Goal: Task Accomplishment & Management: Manage account settings

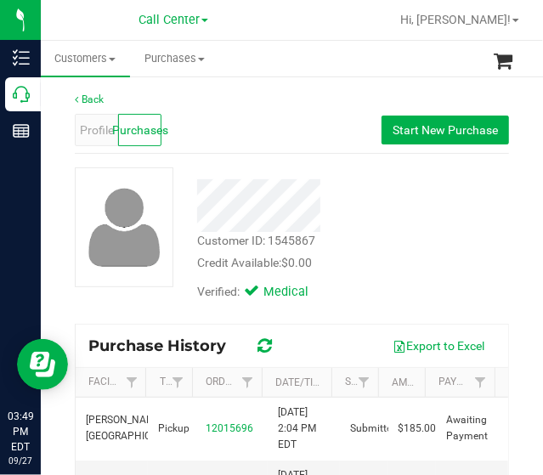
scroll to position [170, 0]
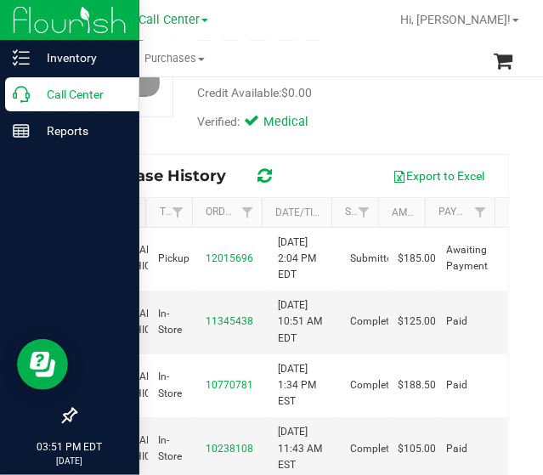
click at [25, 104] on div "Call Center" at bounding box center [72, 94] width 134 height 34
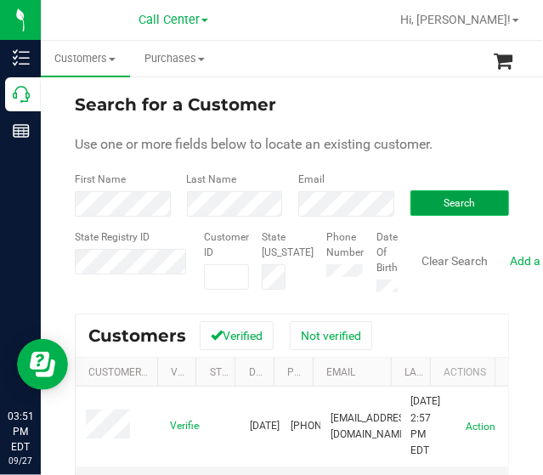
click at [447, 193] on button "Search" at bounding box center [459, 202] width 99 height 25
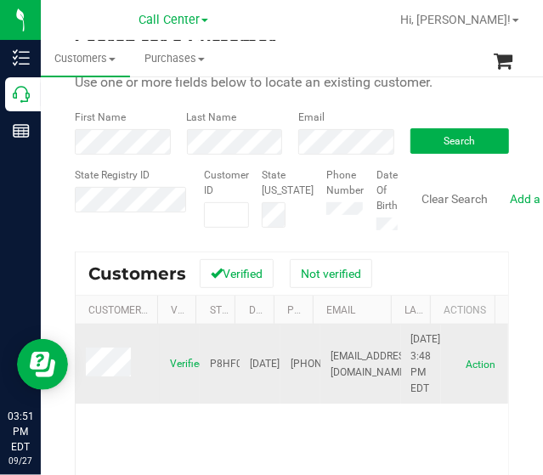
scroll to position [170, 0]
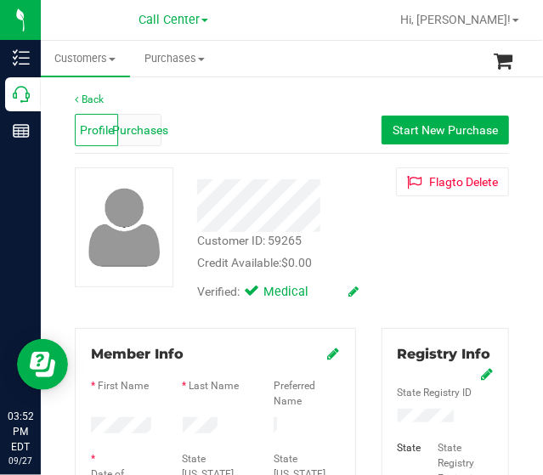
click at [129, 115] on div "Purchases" at bounding box center [139, 130] width 43 height 32
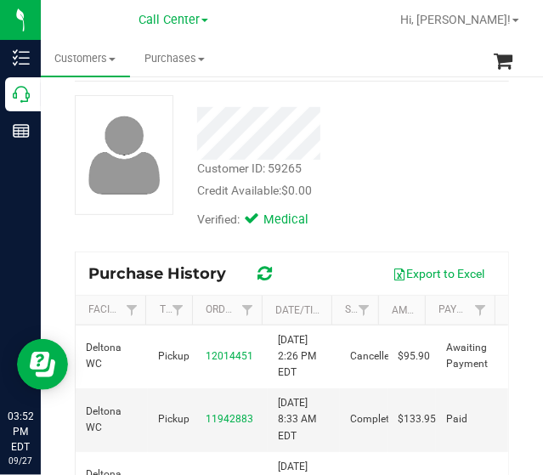
scroll to position [170, 0]
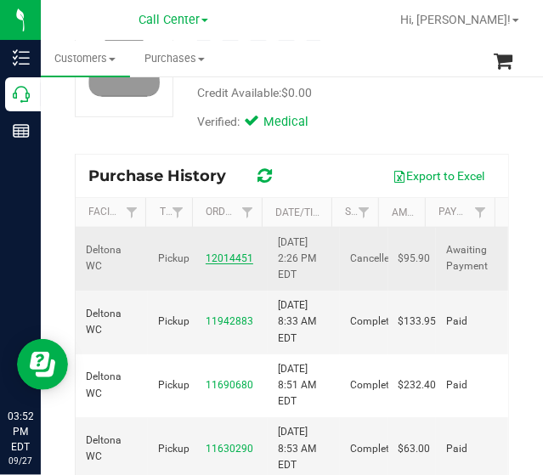
click at [219, 259] on link "12014451" at bounding box center [230, 258] width 48 height 12
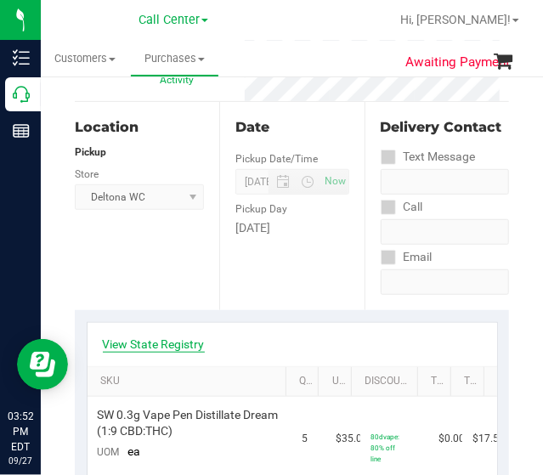
click at [182, 335] on link "View State Registry" at bounding box center [154, 343] width 102 height 17
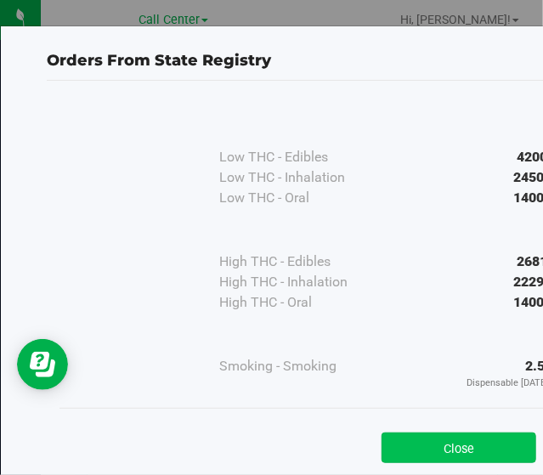
click at [418, 447] on button "Close" at bounding box center [458, 447] width 155 height 31
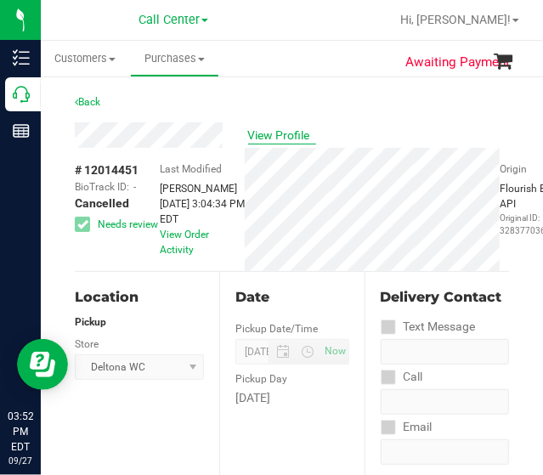
click at [253, 132] on span "View Profile" at bounding box center [282, 136] width 68 height 18
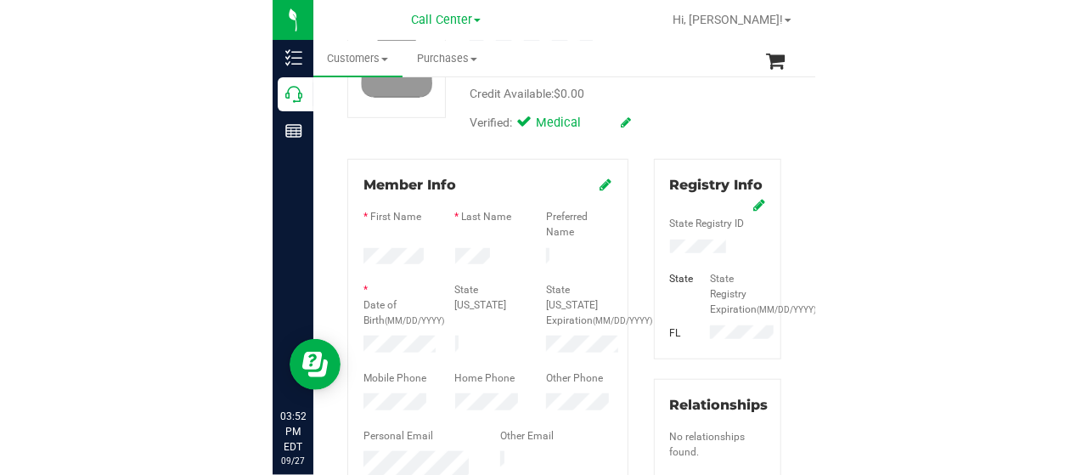
scroll to position [170, 0]
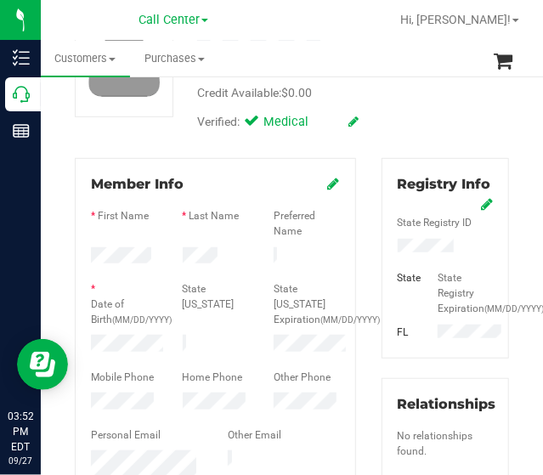
click at [481, 198] on icon at bounding box center [487, 204] width 12 height 14
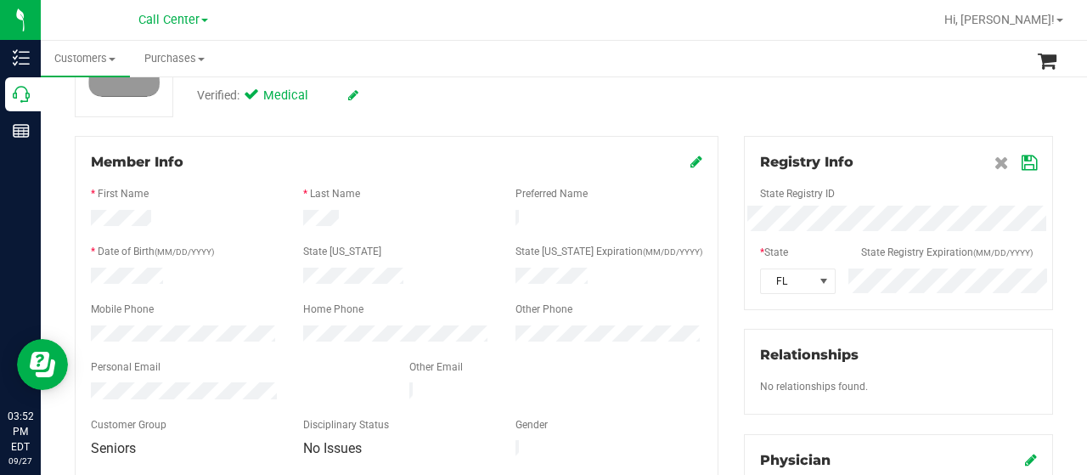
click at [542, 168] on icon at bounding box center [1029, 163] width 15 height 14
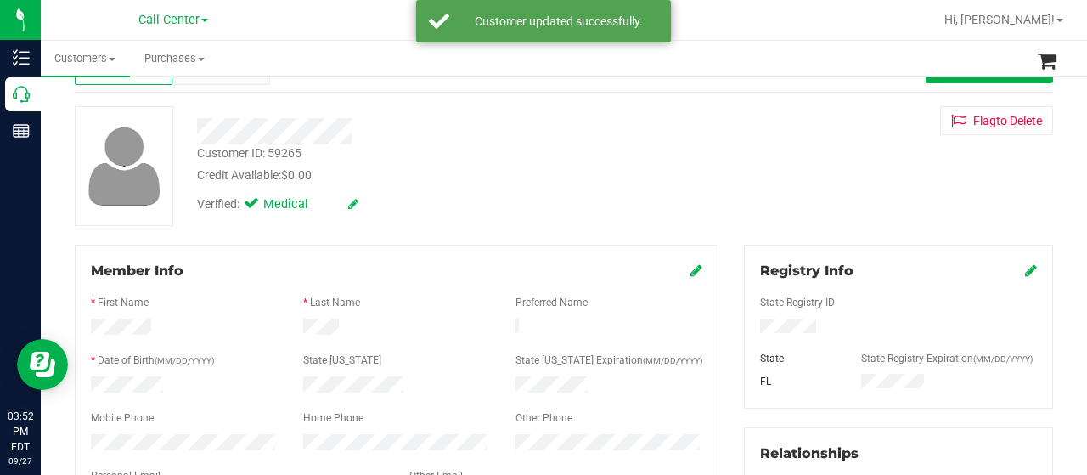
scroll to position [0, 0]
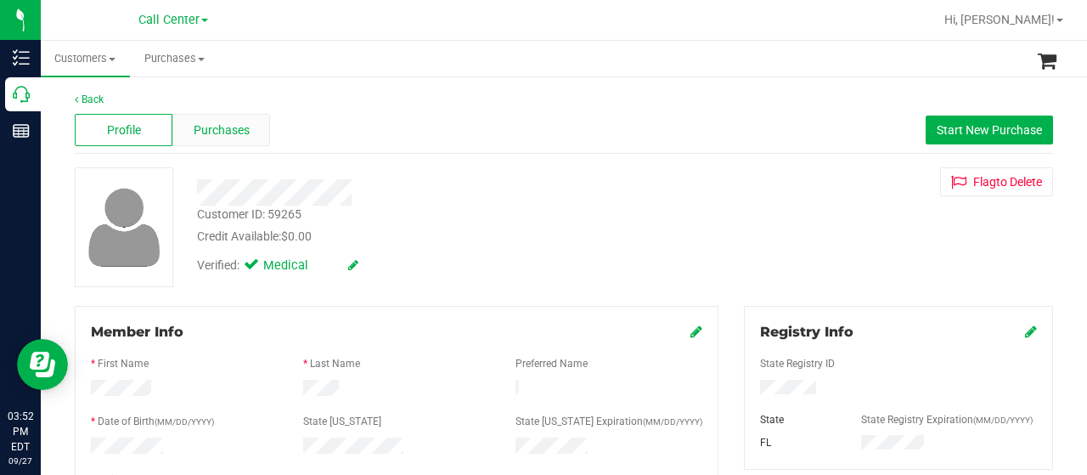
click at [219, 129] on span "Purchases" at bounding box center [222, 130] width 56 height 18
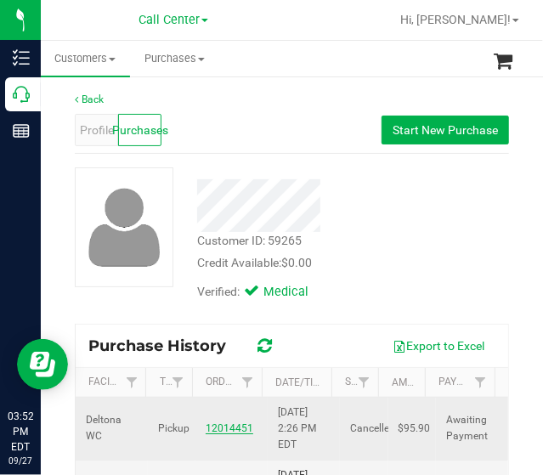
click at [221, 425] on link "12014451" at bounding box center [230, 428] width 48 height 12
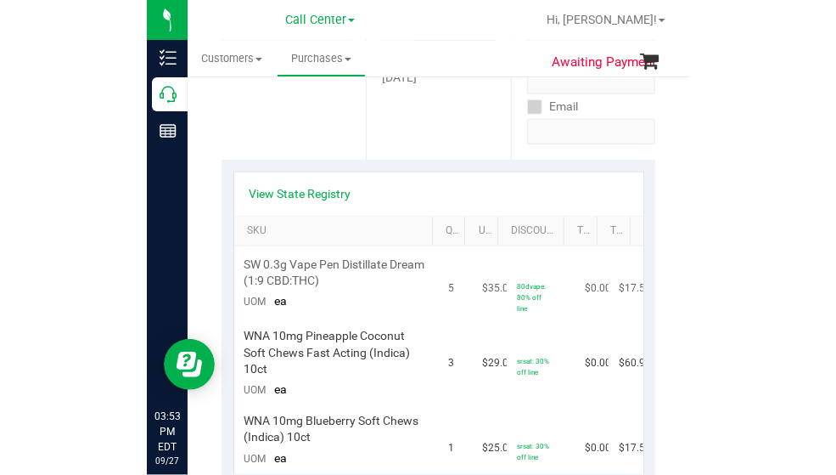
scroll to position [340, 0]
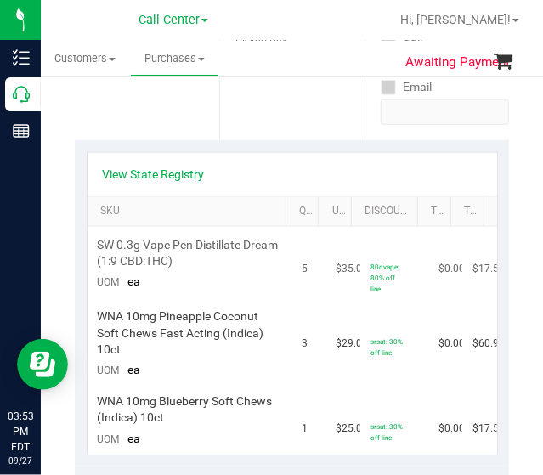
click at [206, 241] on span "SW 0.3g Vape Pen Distillate Dream (1:9 CBD:THC)" at bounding box center [190, 253] width 184 height 32
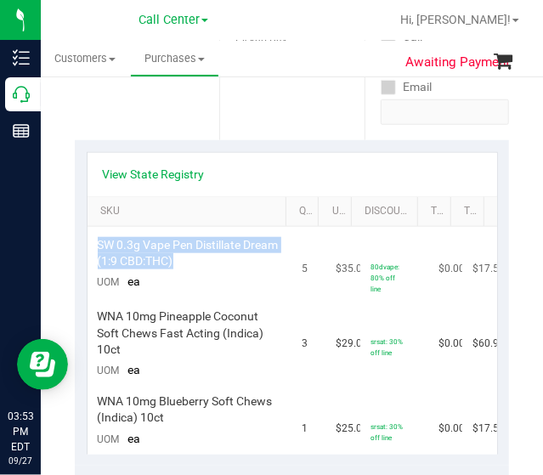
click at [206, 241] on span "SW 0.3g Vape Pen Distillate Dream (1:9 CBD:THC)" at bounding box center [190, 253] width 184 height 32
copy div "SW 0.3g Vape Pen Distillate Dream (1:9 CBD:THC)"
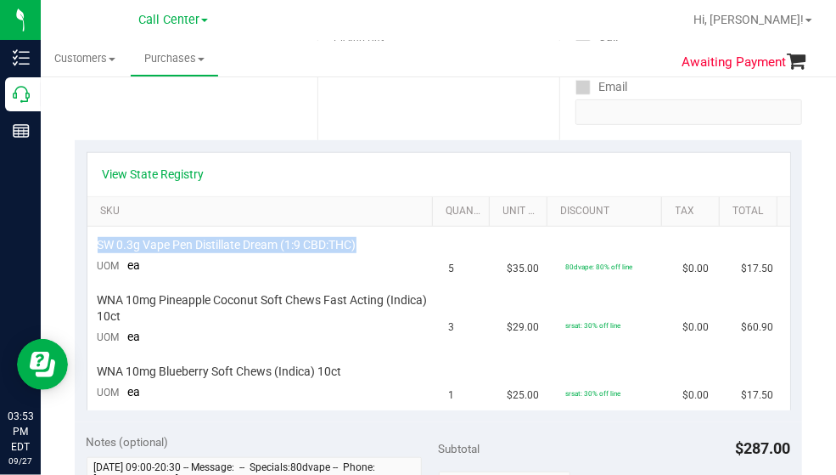
scroll to position [318, 0]
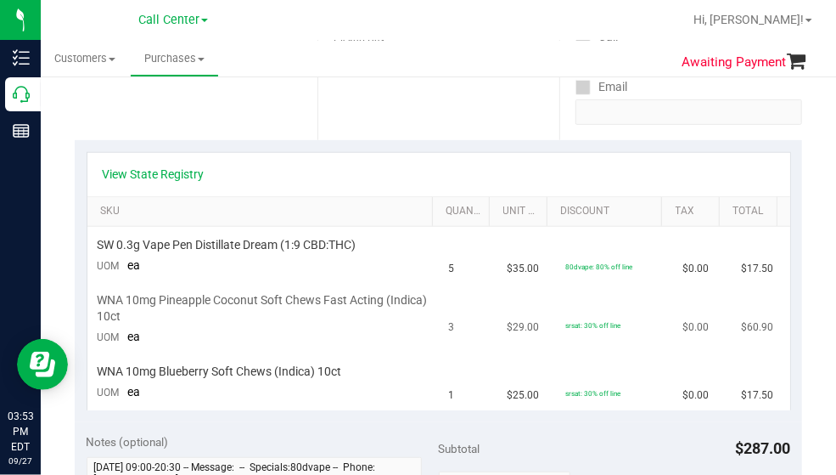
click at [232, 293] on span "WNA 10mg Pineapple Coconut Soft Chews Fast Acting (Indica) 10ct" at bounding box center [263, 308] width 331 height 32
click at [233, 293] on span "WNA 10mg Pineapple Coconut Soft Chews Fast Acting (Indica) 10ct" at bounding box center [263, 308] width 331 height 32
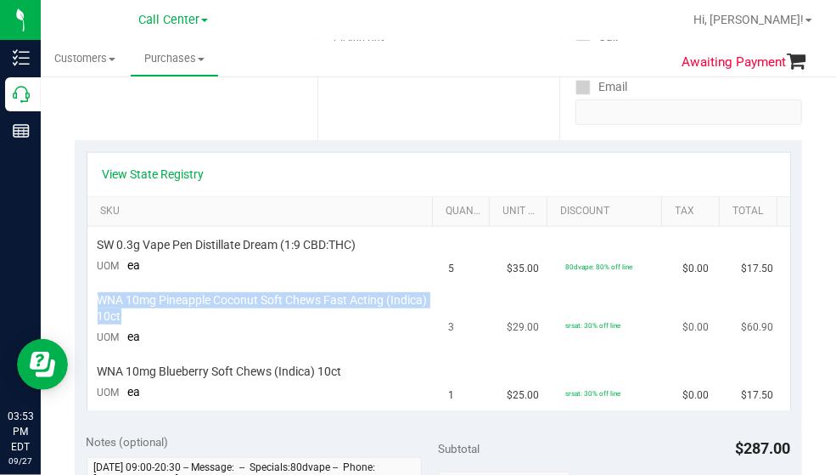
click at [233, 293] on span "WNA 10mg Pineapple Coconut Soft Chews Fast Acting (Indica) 10ct" at bounding box center [263, 308] width 331 height 32
copy div "WNA 10mg Pineapple Coconut Soft Chews Fast Acting (Indica) 10ct"
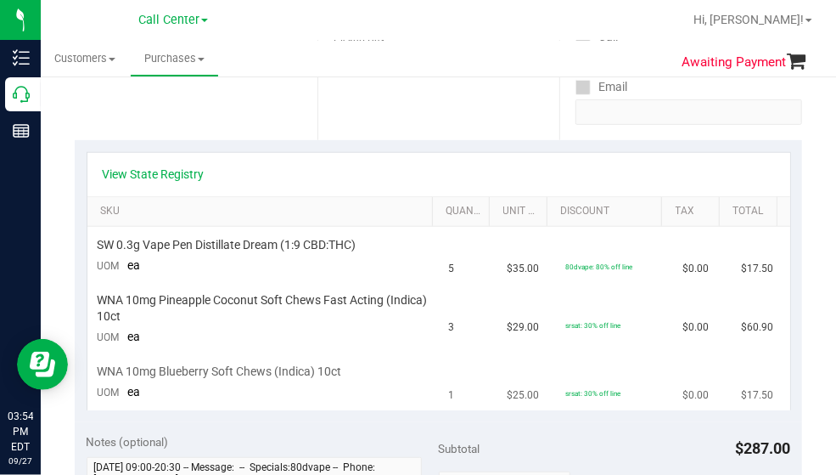
click at [234, 365] on span "WNA 10mg Blueberry Soft Chews (Indica) 10ct" at bounding box center [220, 371] width 245 height 16
click at [234, 363] on span "WNA 10mg Blueberry Soft Chews (Indica) 10ct" at bounding box center [220, 371] width 245 height 16
click at [227, 373] on span "WNA 10mg Blueberry Soft Chews (Indica) 10ct" at bounding box center [220, 371] width 245 height 16
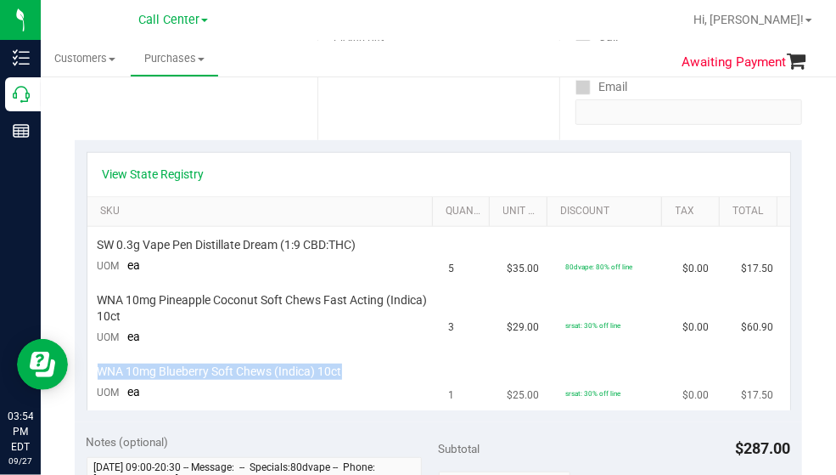
click at [227, 373] on span "WNA 10mg Blueberry Soft Chews (Indica) 10ct" at bounding box center [220, 371] width 245 height 16
copy div "WNA 10mg Blueberry Soft Chews (Indica) 10ct"
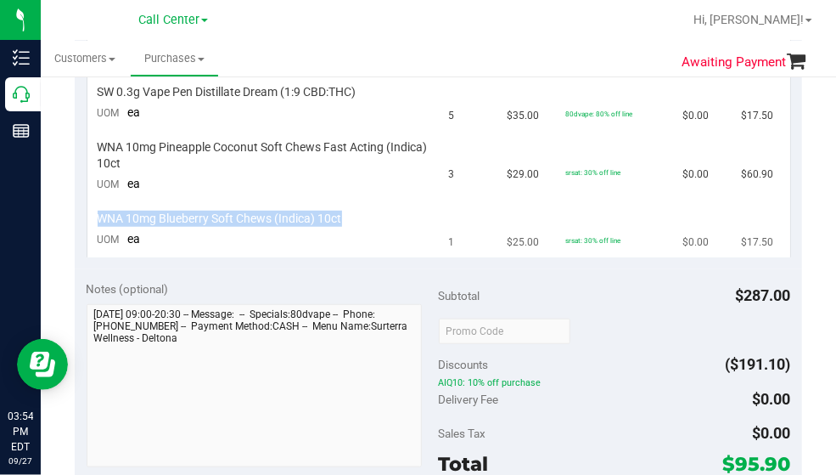
scroll to position [487, 0]
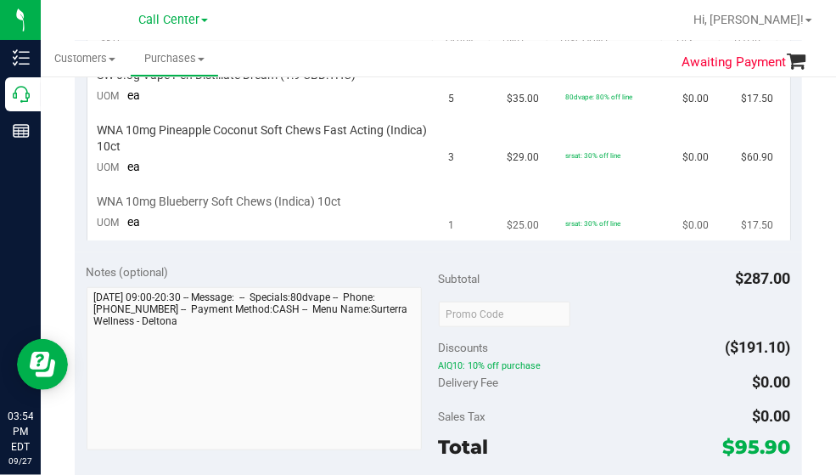
drag, startPoint x: 328, startPoint y: 244, endPoint x: 324, endPoint y: 235, distance: 9.1
click at [325, 237] on div "View State Registry SKU Quantity Unit Price Discount Tax Total SW 0.3g Vape Pen…" at bounding box center [439, 111] width 728 height 282
click at [542, 248] on div "View State Registry SKU Quantity Unit Price Discount Tax Total SW 0.3g Vape Pen…" at bounding box center [439, 111] width 728 height 282
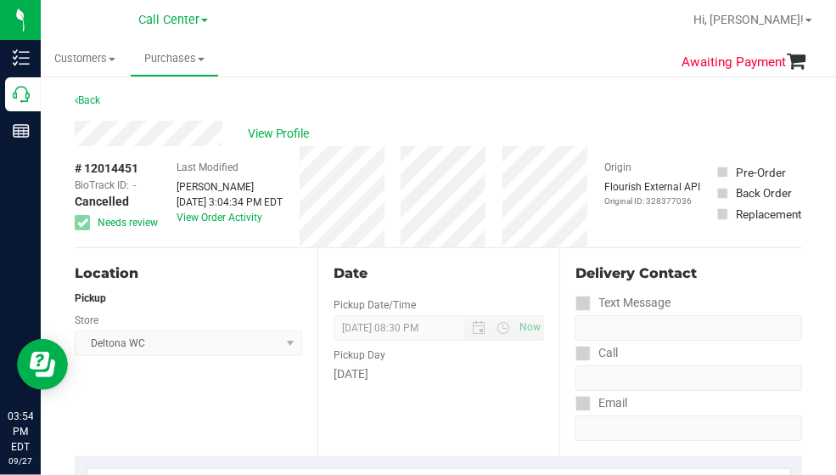
scroll to position [0, 0]
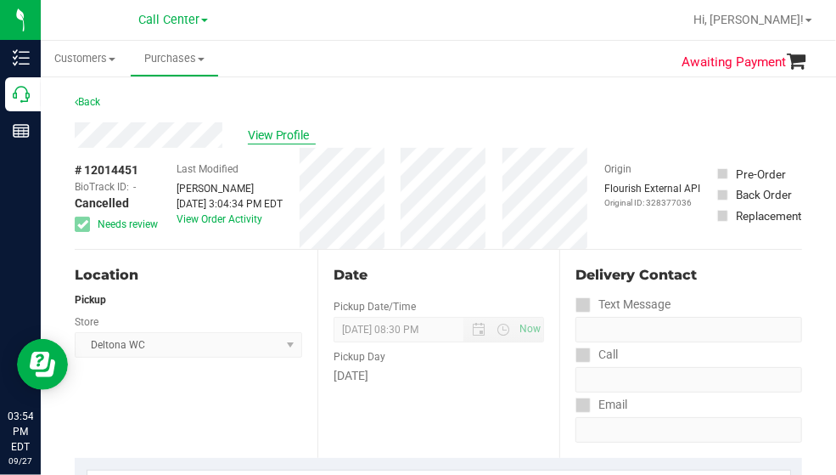
click at [285, 138] on span "View Profile" at bounding box center [282, 136] width 68 height 18
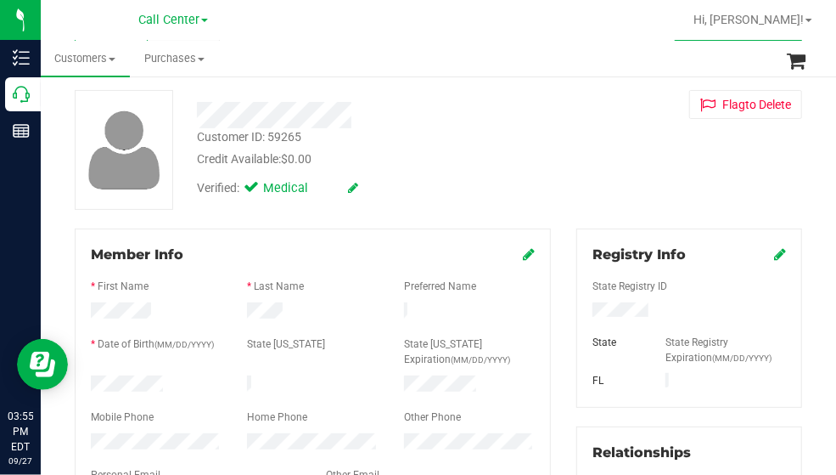
scroll to position [170, 0]
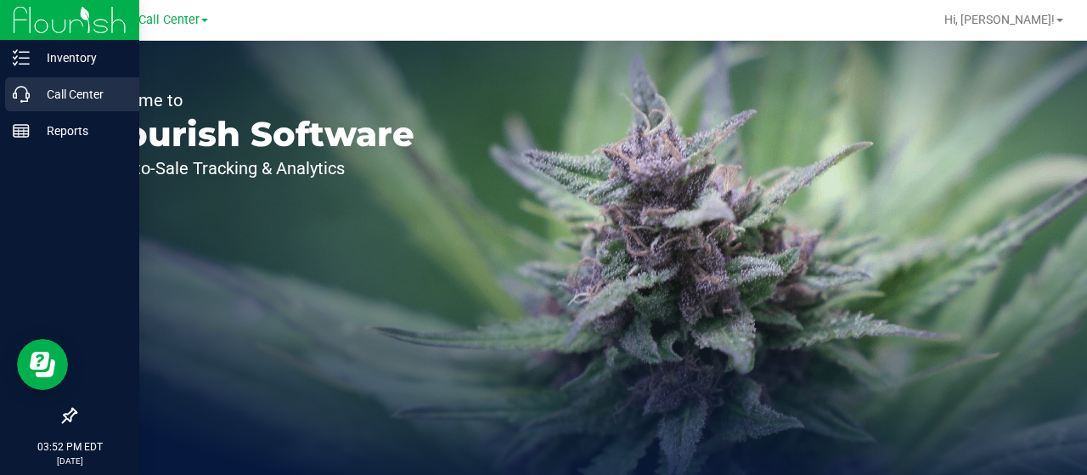
click at [27, 104] on div "Call Center" at bounding box center [72, 94] width 134 height 34
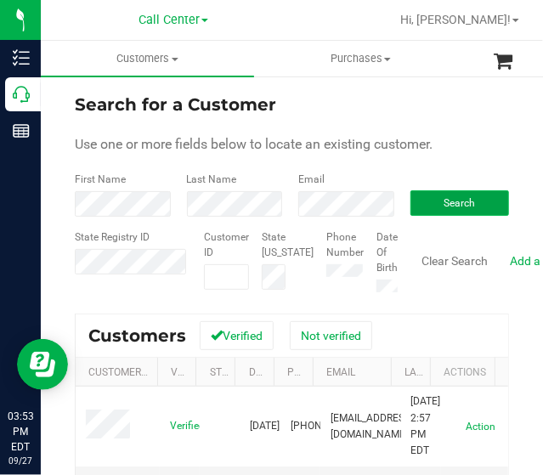
click at [448, 206] on span "Search" at bounding box center [458, 203] width 31 height 12
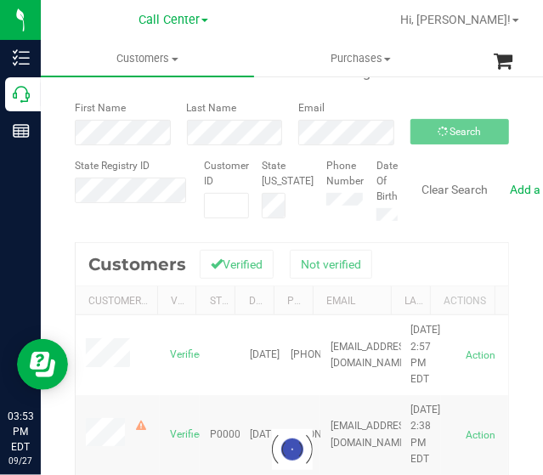
scroll to position [170, 0]
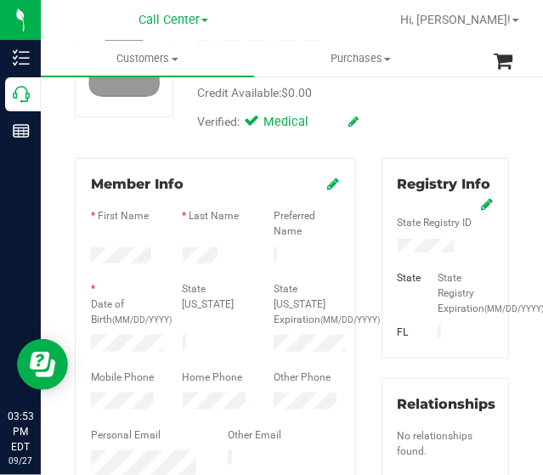
click at [223, 211] on label "Last Name" at bounding box center [214, 215] width 50 height 15
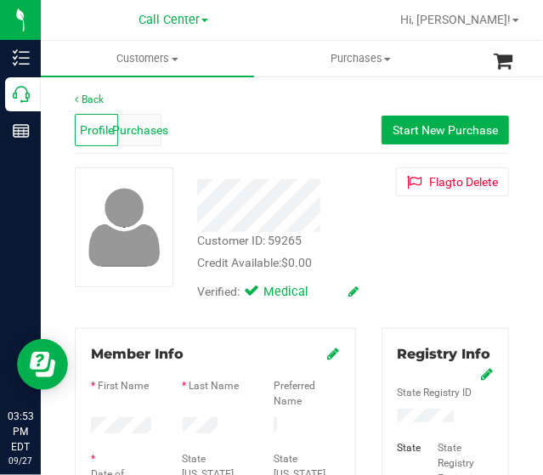
click at [141, 145] on div "Purchases" at bounding box center [139, 130] width 43 height 32
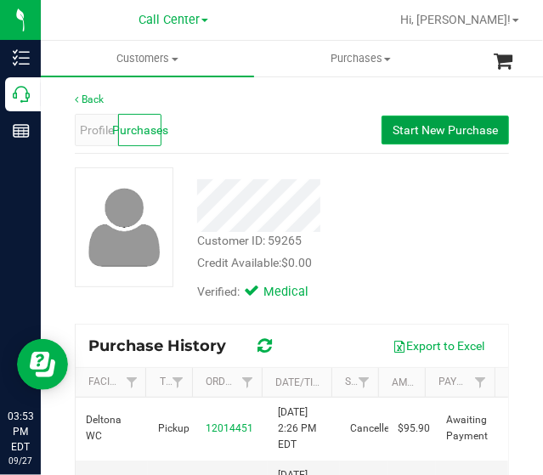
click at [423, 127] on span "Start New Purchase" at bounding box center [444, 130] width 105 height 14
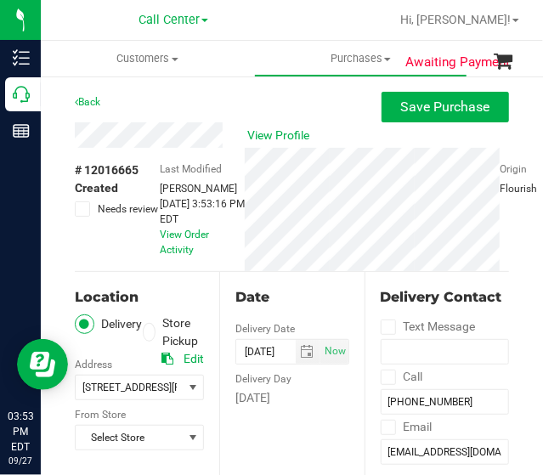
click at [154, 332] on icon at bounding box center [150, 332] width 10 height 0
click at [0, 0] on input "Store Pickup" at bounding box center [0, 0] width 0 height 0
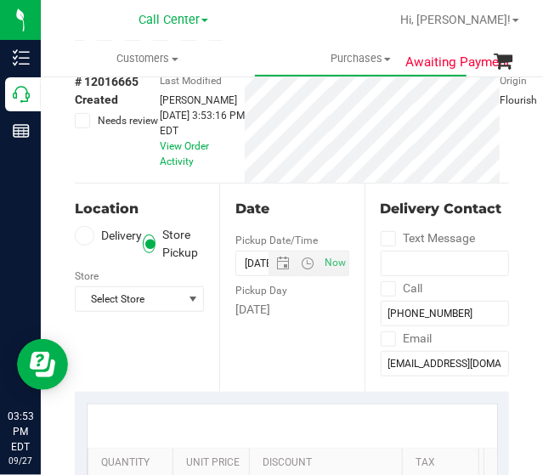
scroll to position [255, 0]
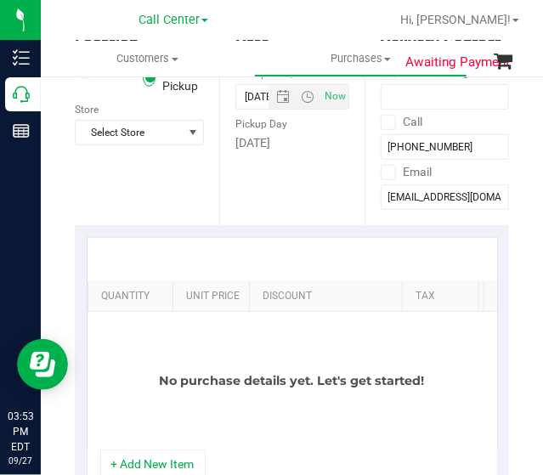
click at [145, 145] on div "Location Delivery Store Pickup Store Select Store Select Store Bonita Springs W…" at bounding box center [147, 121] width 144 height 208
click at [146, 137] on span "Select Store" at bounding box center [129, 133] width 106 height 24
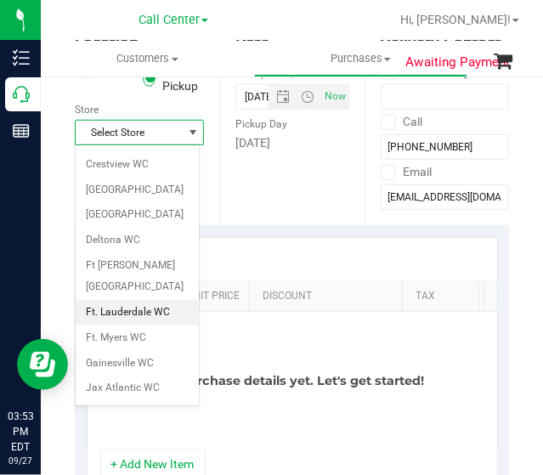
scroll to position [170, 0]
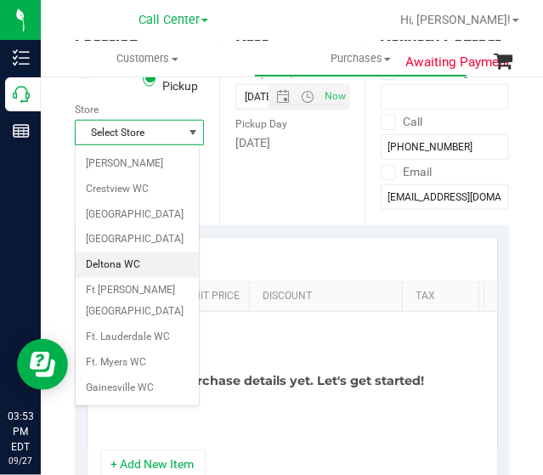
click at [129, 252] on li "Deltona WC" at bounding box center [137, 264] width 123 height 25
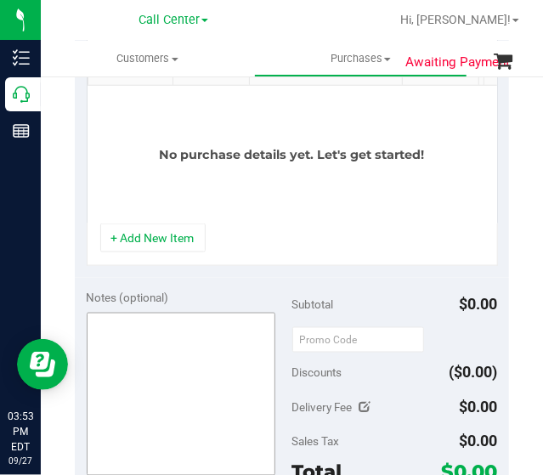
scroll to position [510, 0]
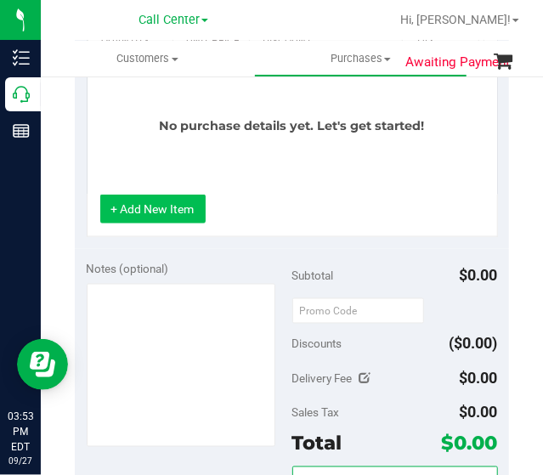
click at [165, 223] on button "+ Add New Item" at bounding box center [152, 208] width 105 height 29
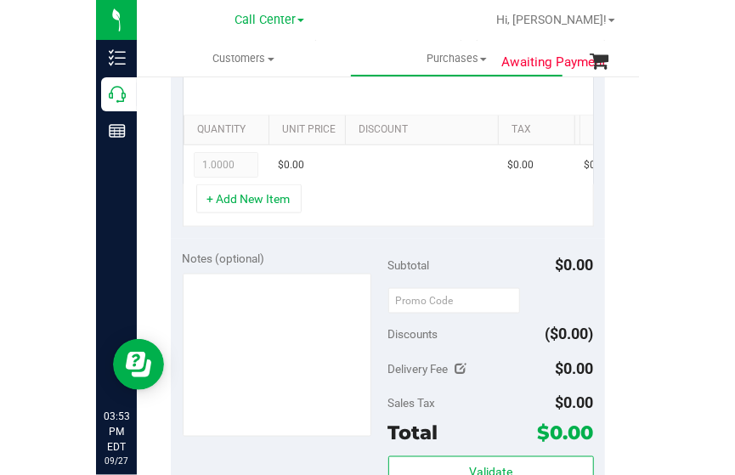
scroll to position [255, 0]
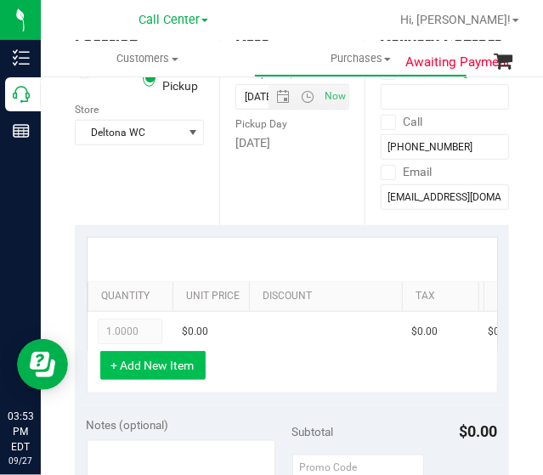
click at [127, 367] on button "+ Add New Item" at bounding box center [152, 365] width 105 height 29
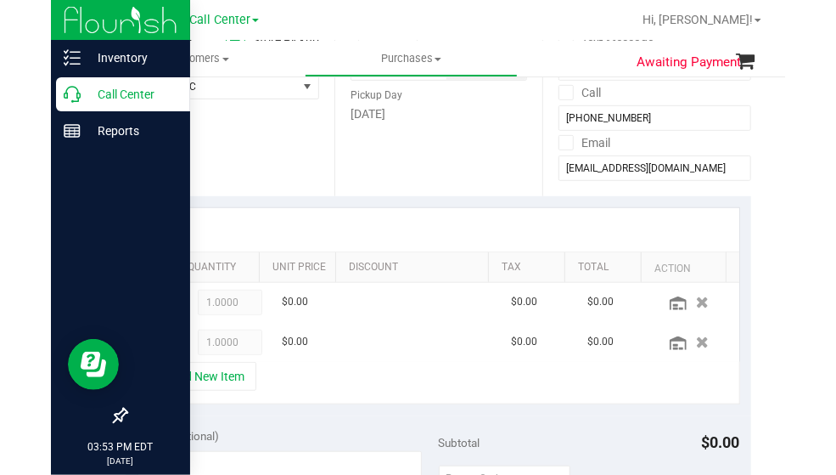
scroll to position [225, 0]
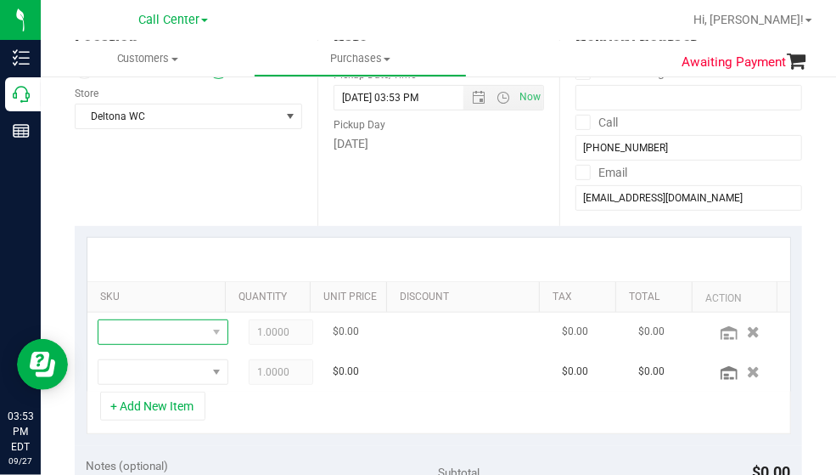
click at [161, 320] on span "NO DATA FOUND" at bounding box center [153, 332] width 108 height 24
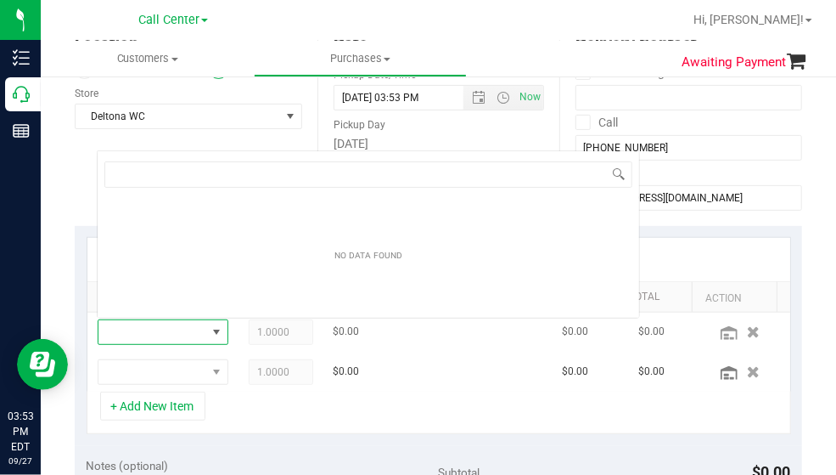
scroll to position [25, 92]
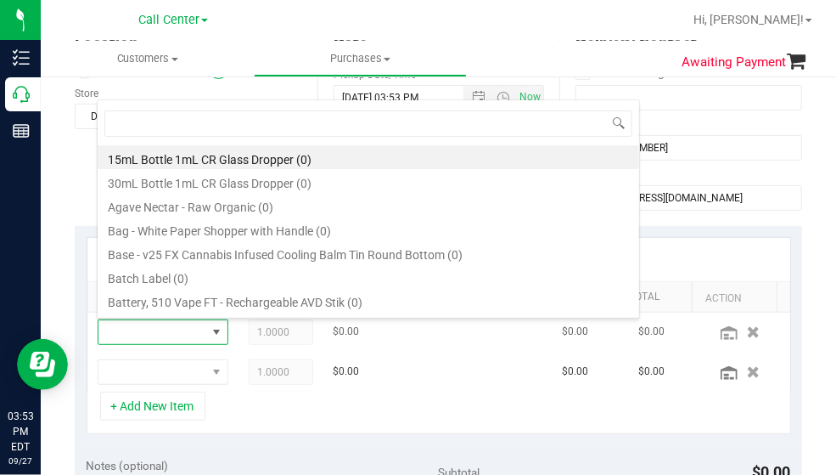
type input "SW 0.3g Vape Pen Distillate Dream (1:9 CBD:THC)"
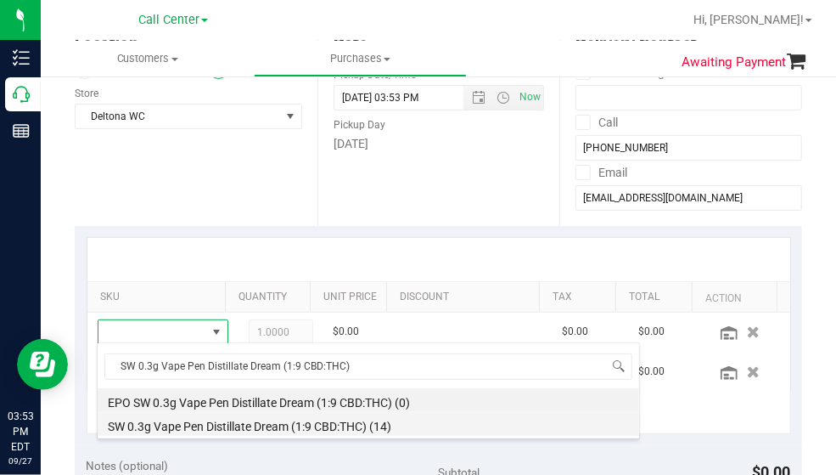
click at [309, 419] on li "SW 0.3g Vape Pen Distillate Dream (1:9 CBD:THC) (14)" at bounding box center [369, 424] width 542 height 24
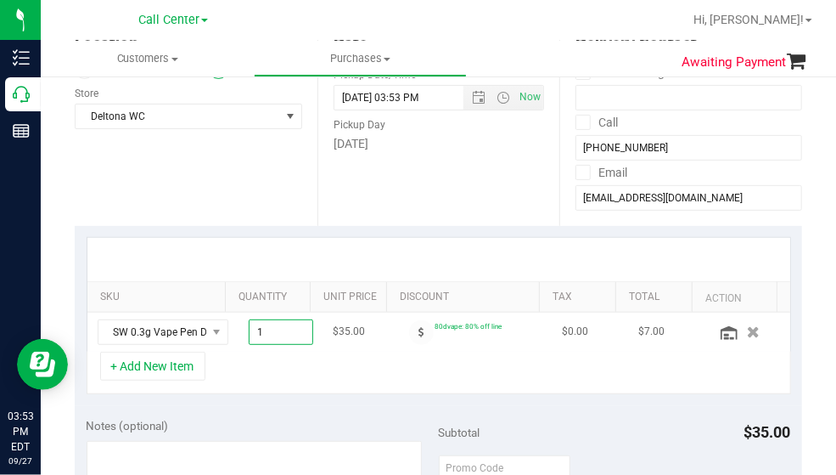
click at [273, 330] on span "1.00 1" at bounding box center [281, 331] width 65 height 25
click at [273, 330] on input "1" at bounding box center [281, 332] width 63 height 24
type input "5"
type input "5.00"
click at [282, 373] on div "+ Add New Item" at bounding box center [439, 373] width 705 height 42
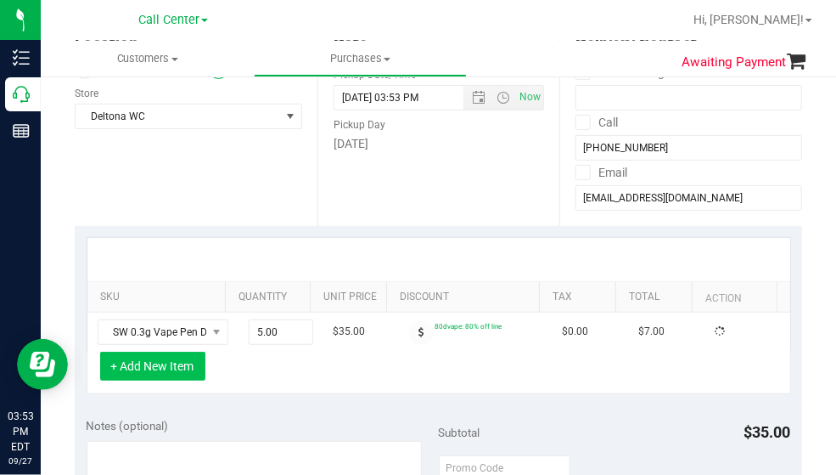
click at [195, 366] on button "+ Add New Item" at bounding box center [152, 366] width 105 height 29
click at [153, 368] on button "+ Add New Item" at bounding box center [152, 366] width 105 height 29
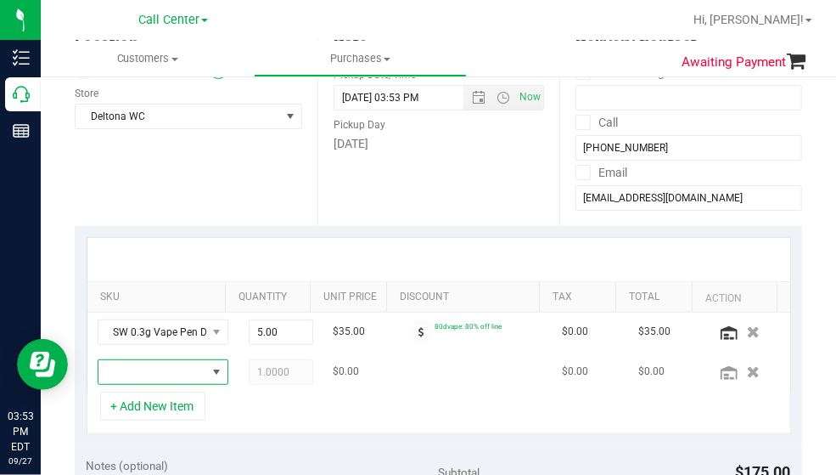
click at [148, 369] on span "NO DATA FOUND" at bounding box center [153, 372] width 108 height 24
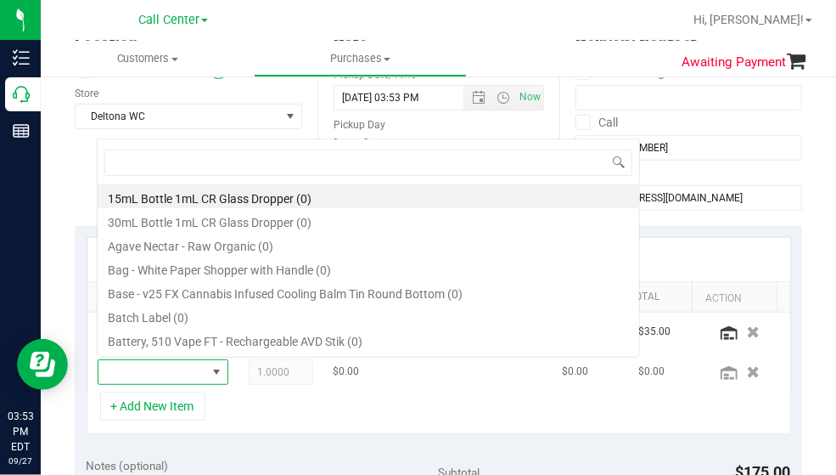
scroll to position [25, 92]
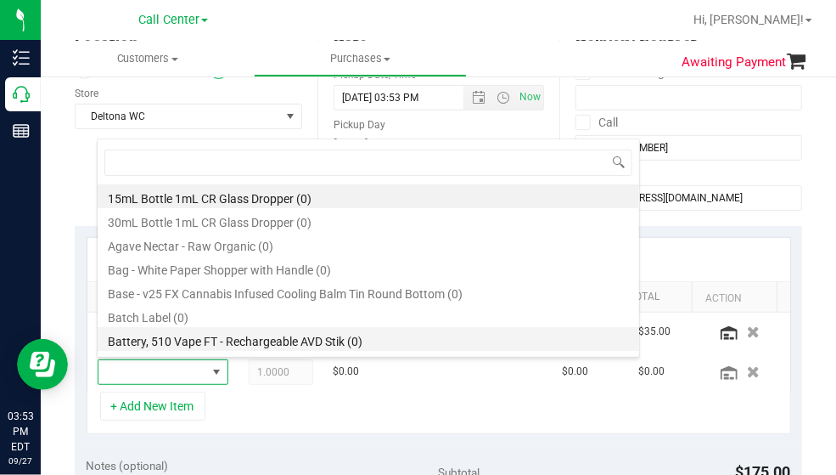
type input "WNA 10mg Pineapple Coconut Soft Chews Fast Acting (Indica) 10ct"
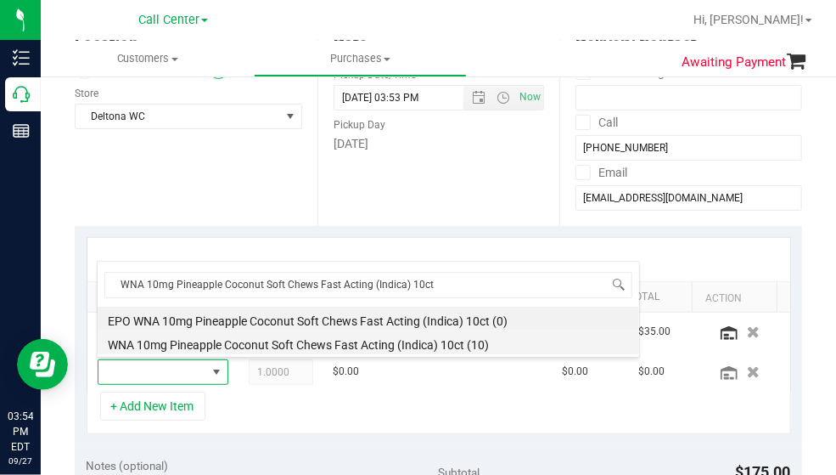
click at [272, 335] on li "WNA 10mg Pineapple Coconut Soft Chews Fast Acting (Indica) 10ct (10)" at bounding box center [369, 342] width 542 height 24
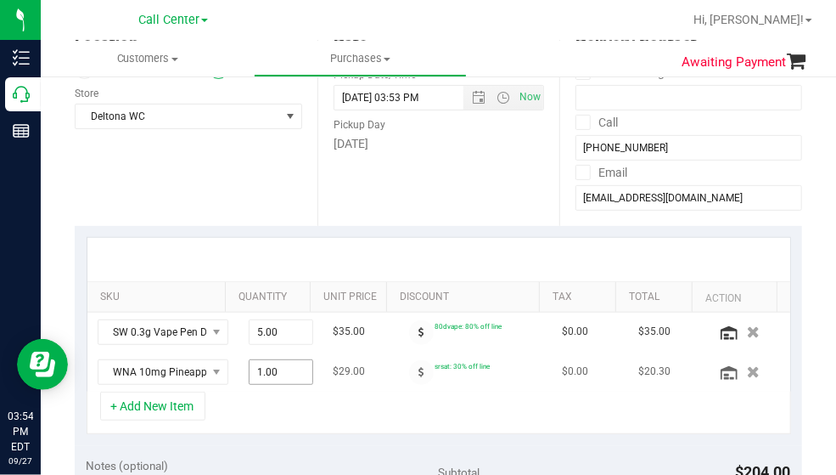
click at [287, 361] on span "1.00 1" at bounding box center [281, 371] width 65 height 25
click at [279, 375] on input "1" at bounding box center [281, 372] width 63 height 24
type input "3"
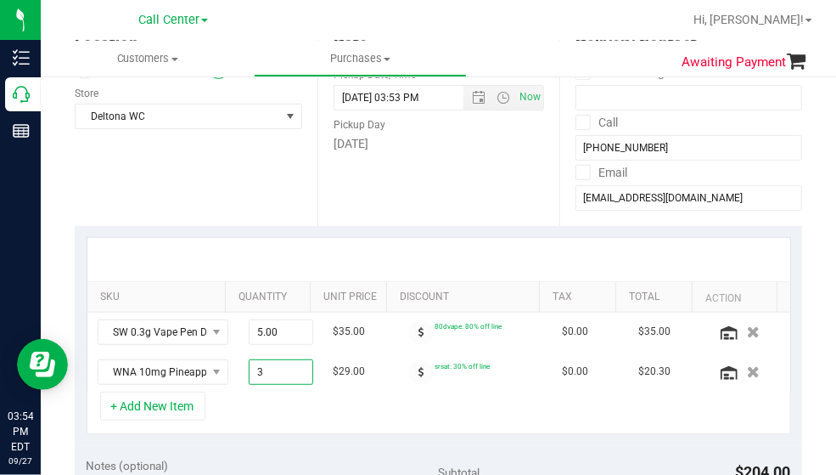
type input "3.00"
click at [277, 396] on div "+ Add New Item" at bounding box center [439, 412] width 705 height 42
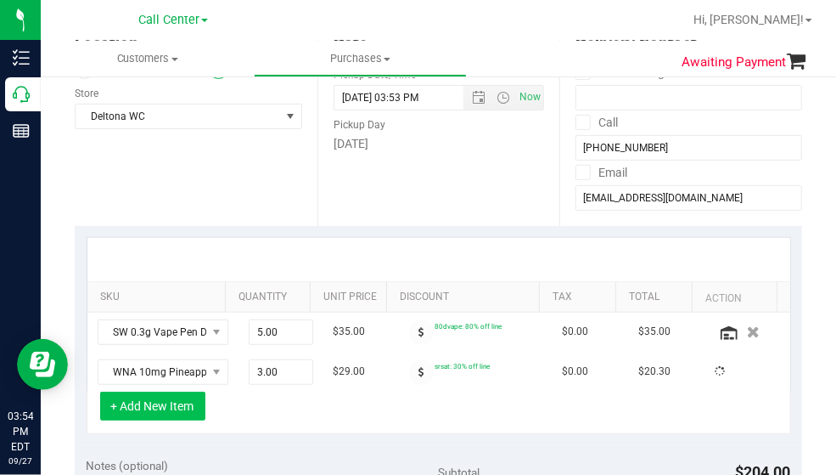
click at [173, 402] on button "+ Add New Item" at bounding box center [152, 405] width 105 height 29
click at [138, 398] on button "+ Add New Item" at bounding box center [152, 405] width 105 height 29
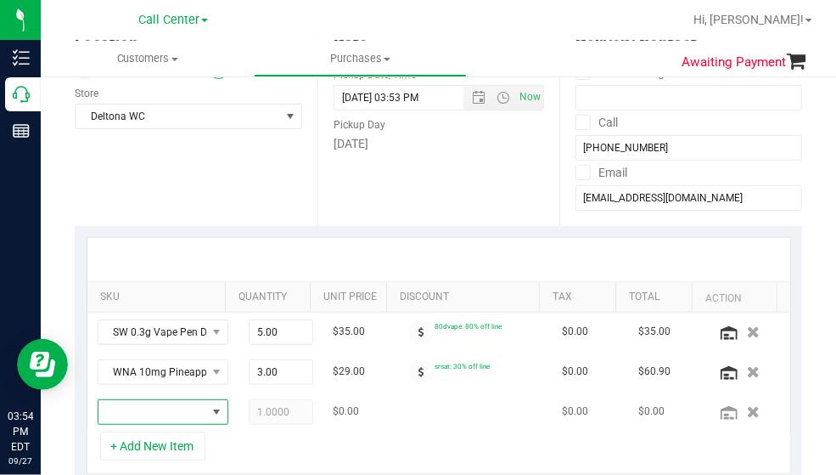
click at [133, 407] on span "NO DATA FOUND" at bounding box center [153, 412] width 108 height 24
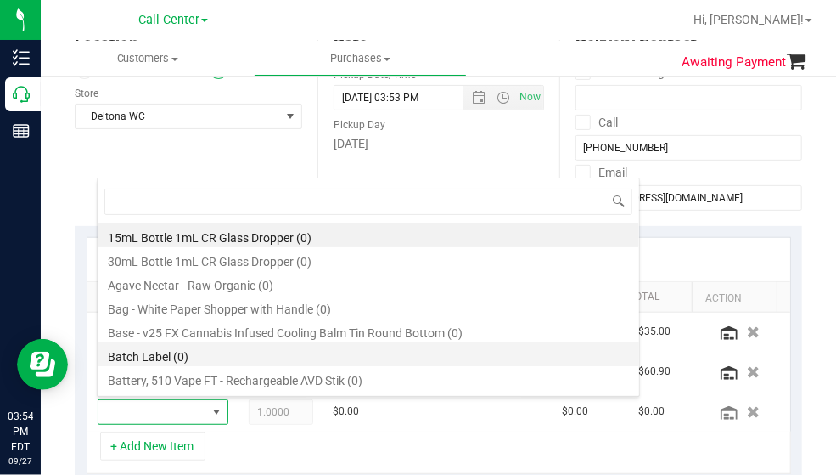
type input "WNA 10mg Blueberry Soft Chews (Indica) 10ct"
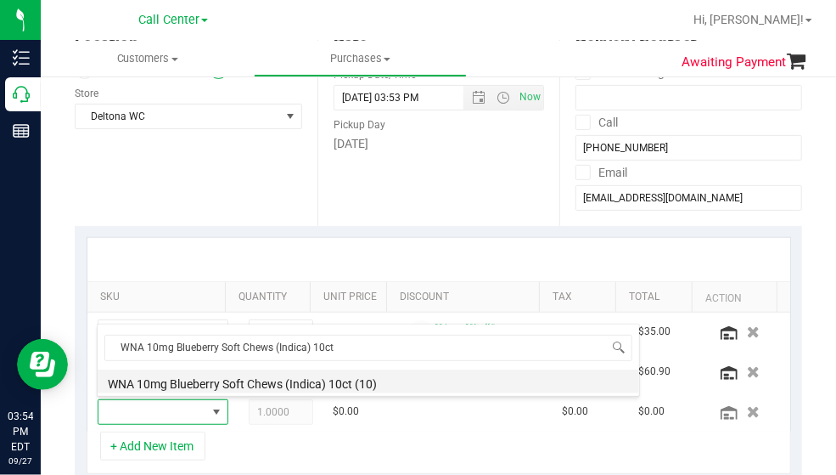
click at [192, 380] on li "WNA 10mg Blueberry Soft Chews (Indica) 10ct (10)" at bounding box center [369, 381] width 542 height 24
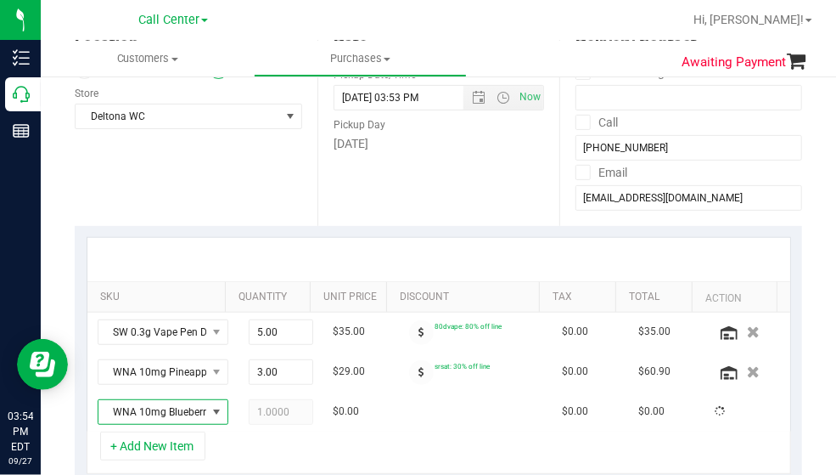
scroll to position [395, 0]
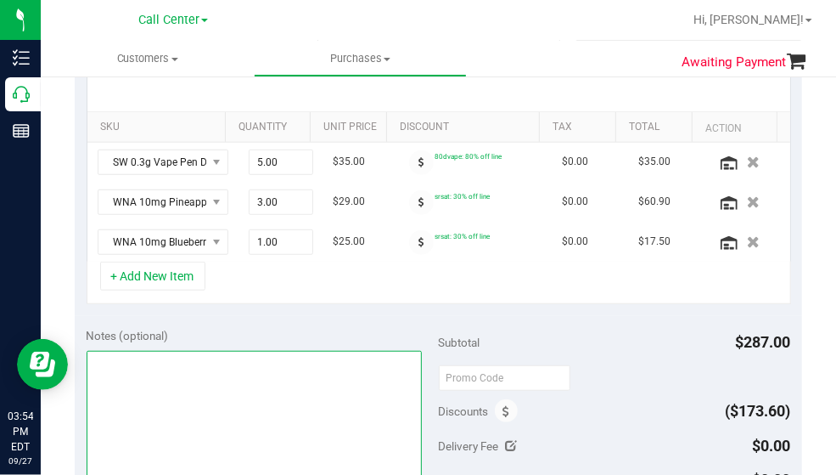
click at [164, 389] on textarea at bounding box center [254, 432] width 335 height 163
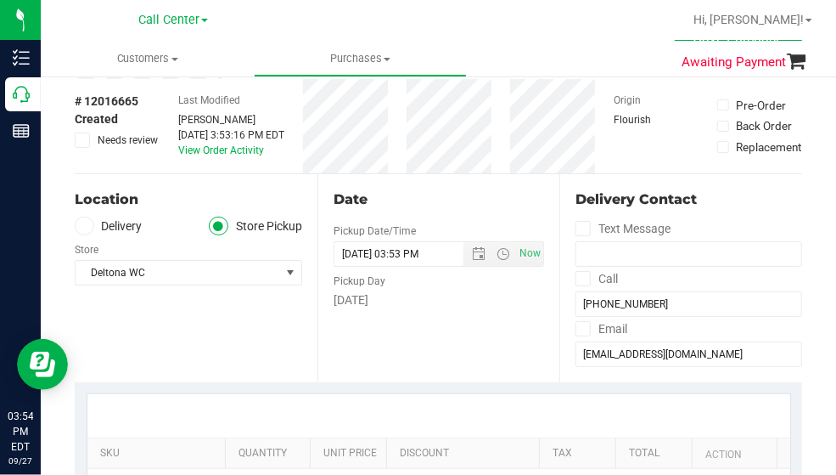
scroll to position [0, 0]
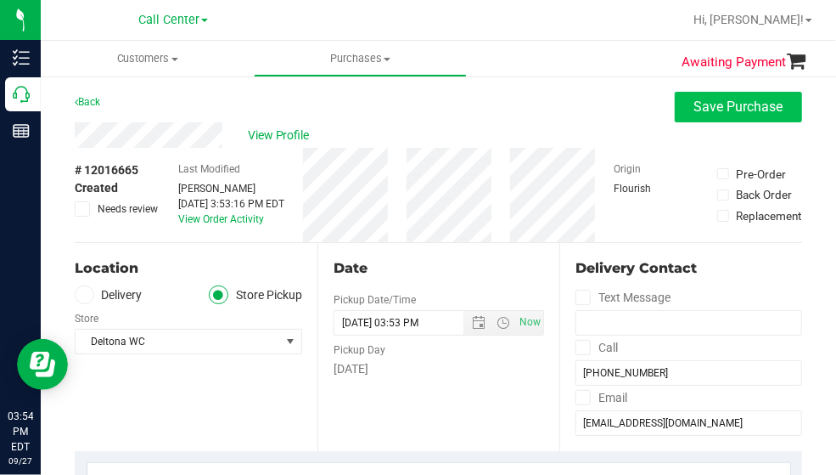
type textarea "CC"
click at [706, 115] on button "Save Purchase" at bounding box center [738, 107] width 127 height 31
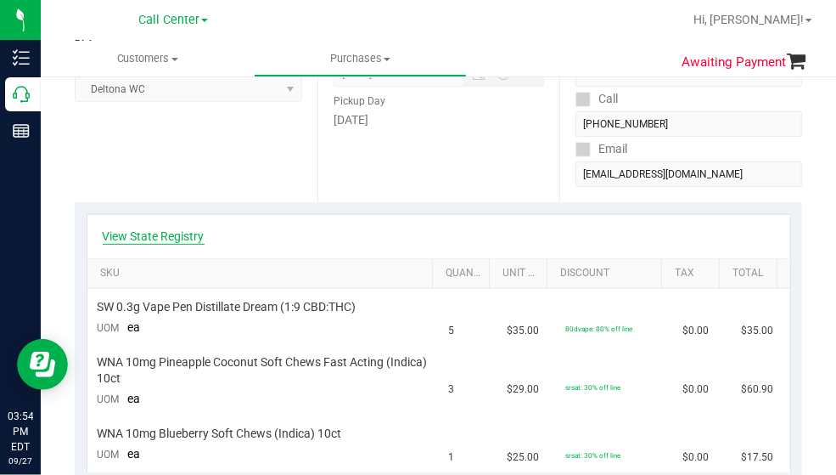
scroll to position [255, 0]
click at [177, 239] on link "View State Registry" at bounding box center [154, 236] width 102 height 17
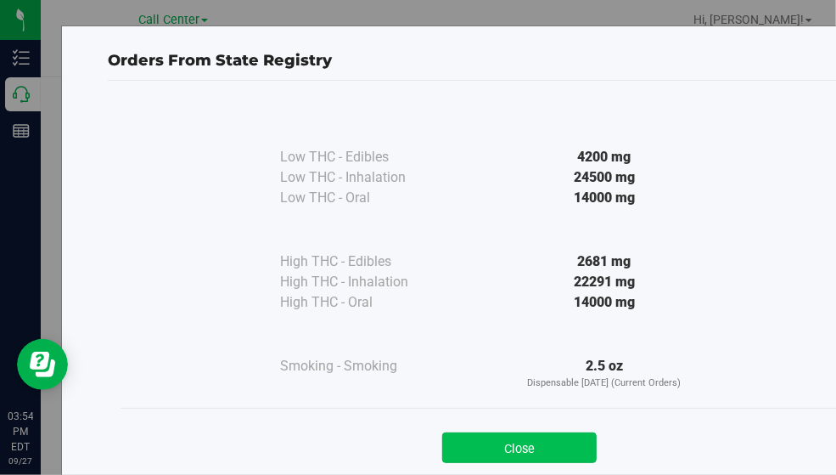
click at [532, 444] on button "Close" at bounding box center [519, 447] width 155 height 31
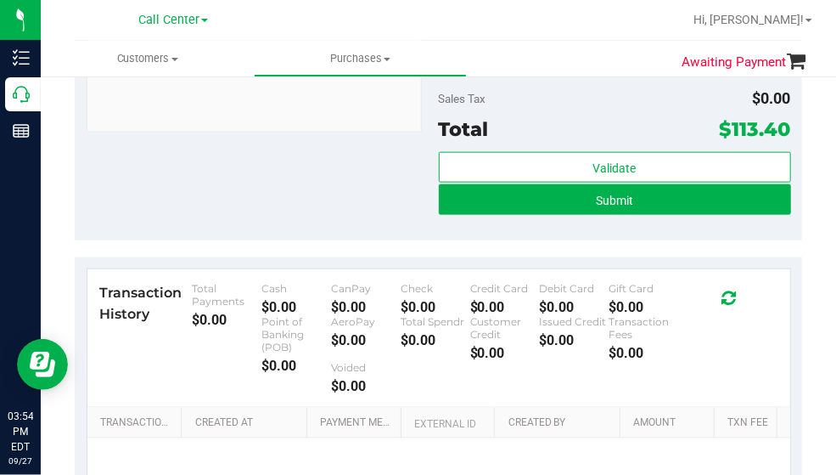
scroll to position [849, 0]
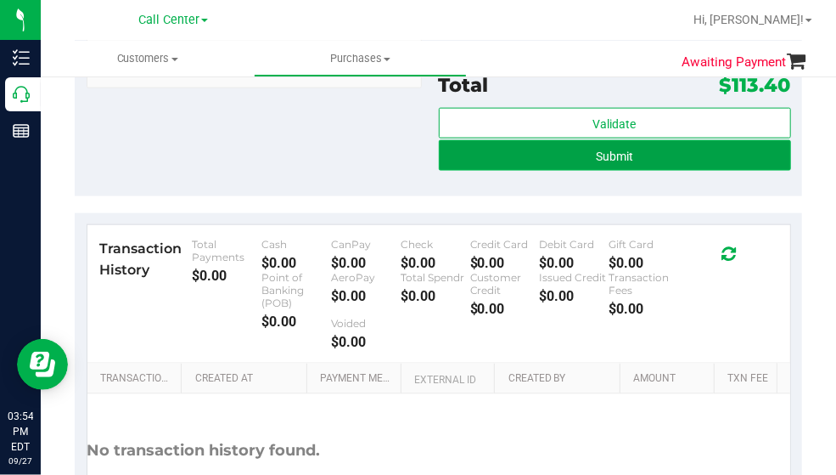
click at [627, 157] on button "Submit" at bounding box center [615, 155] width 352 height 31
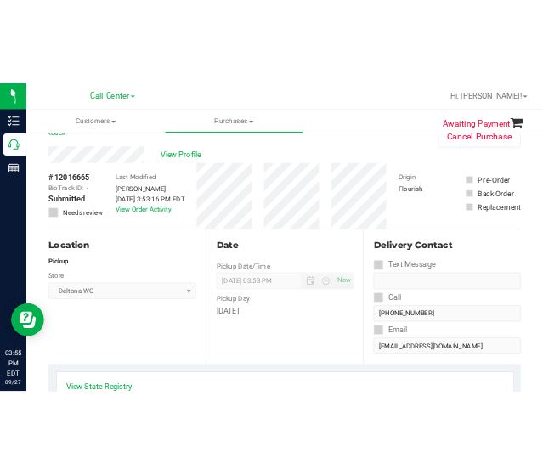
scroll to position [0, 0]
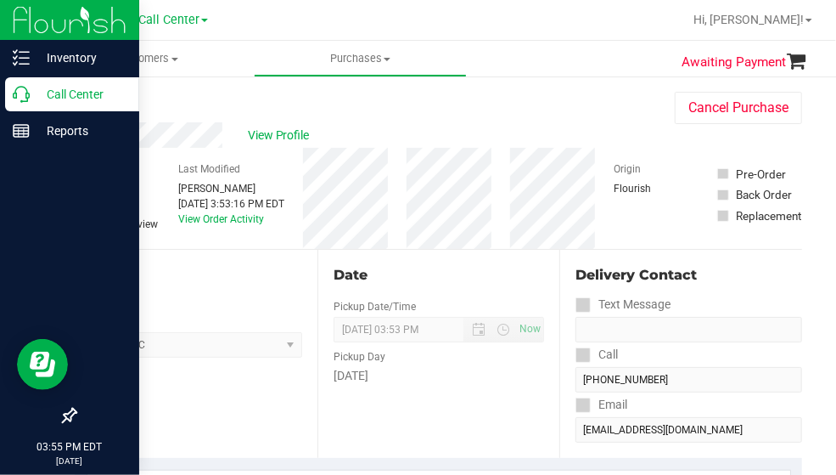
click at [36, 97] on p "Call Center" at bounding box center [81, 94] width 102 height 20
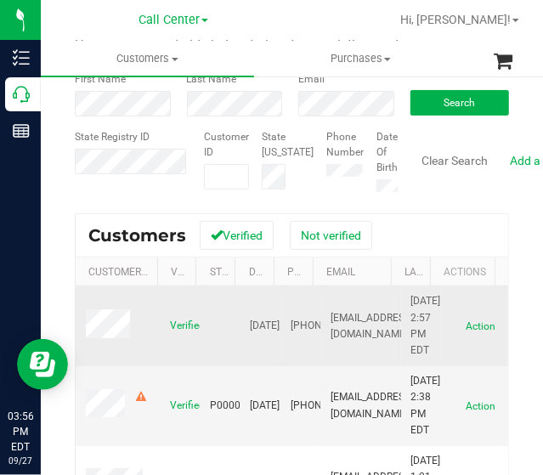
scroll to position [170, 0]
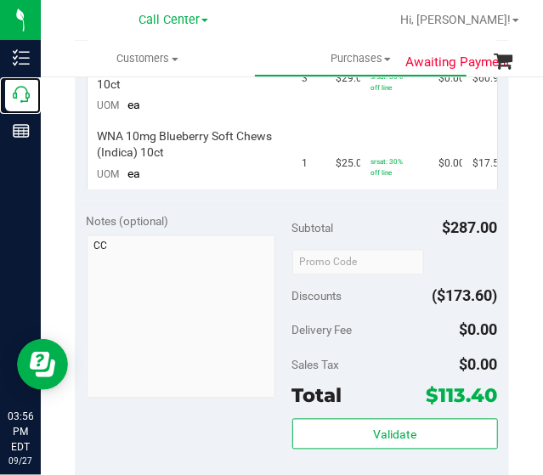
scroll to position [679, 0]
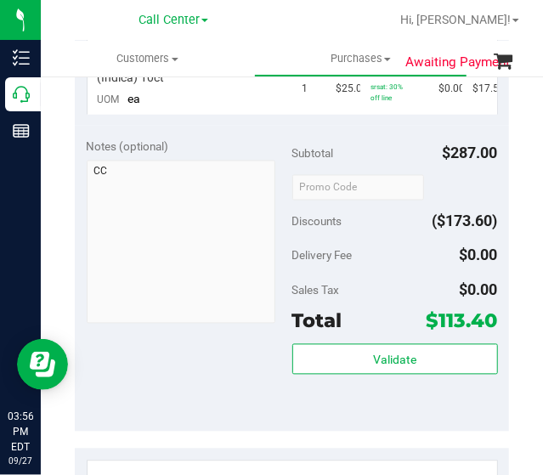
click at [443, 321] on span "$113.40" at bounding box center [461, 321] width 71 height 24
click at [442, 323] on span "$113.40" at bounding box center [461, 321] width 71 height 24
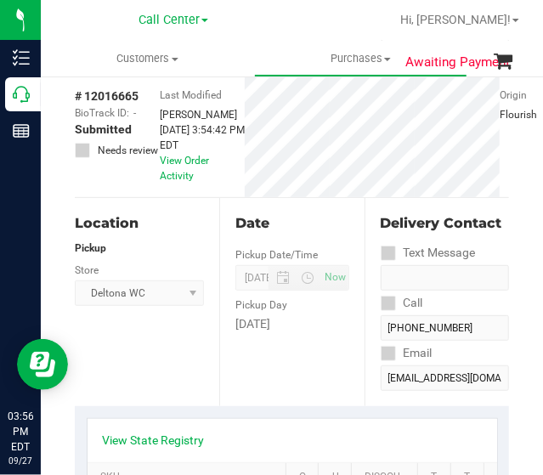
scroll to position [0, 0]
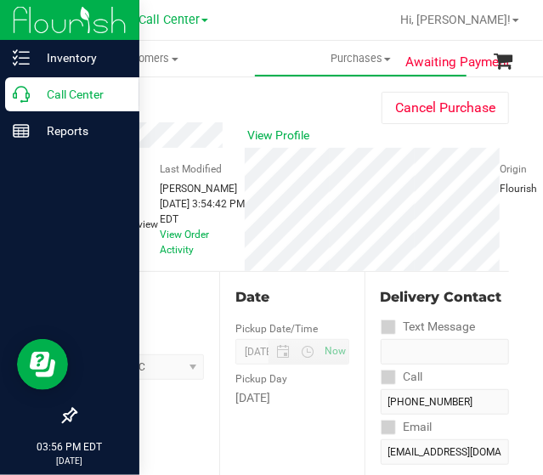
click at [26, 91] on icon at bounding box center [21, 94] width 17 height 17
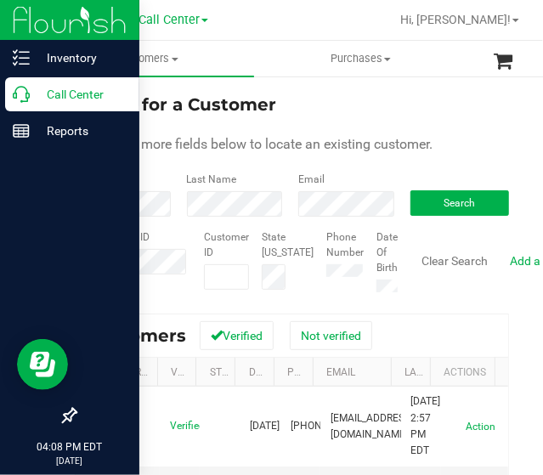
click at [39, 98] on p "Call Center" at bounding box center [81, 94] width 102 height 20
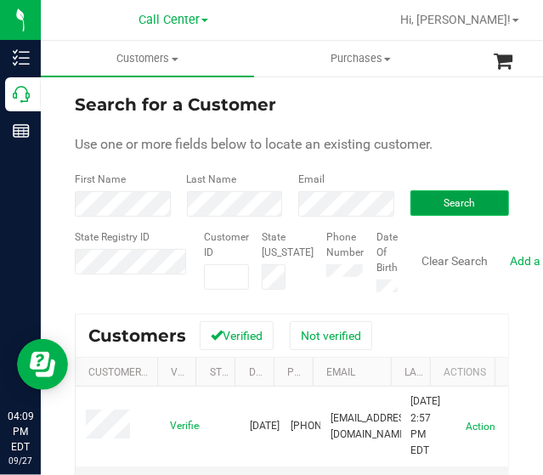
click at [454, 198] on span "Search" at bounding box center [458, 203] width 31 height 12
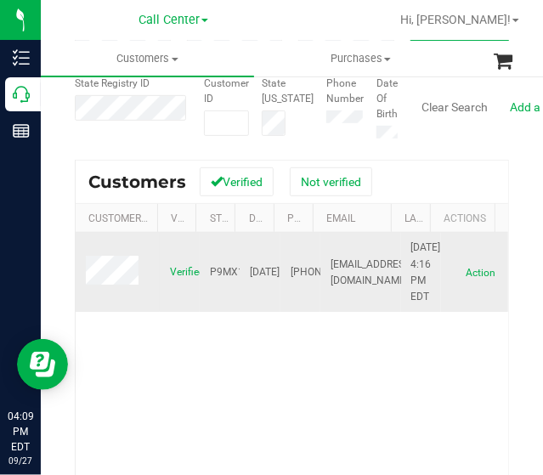
scroll to position [170, 0]
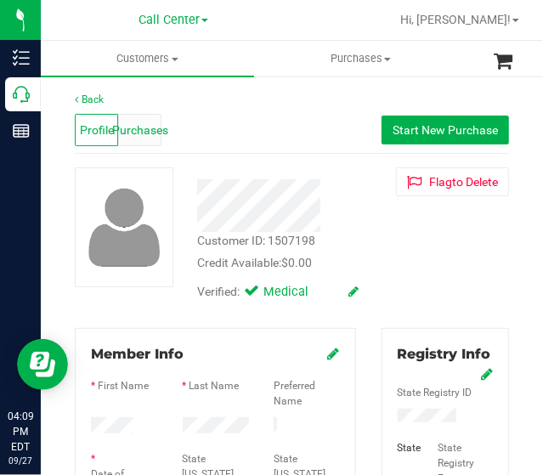
click at [129, 127] on span "Purchases" at bounding box center [140, 130] width 56 height 18
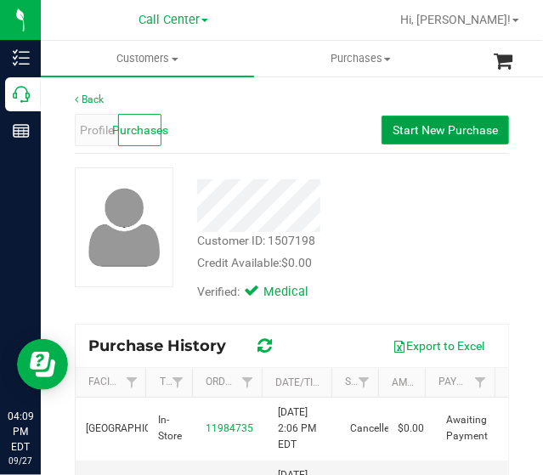
click at [434, 129] on span "Start New Purchase" at bounding box center [444, 130] width 105 height 14
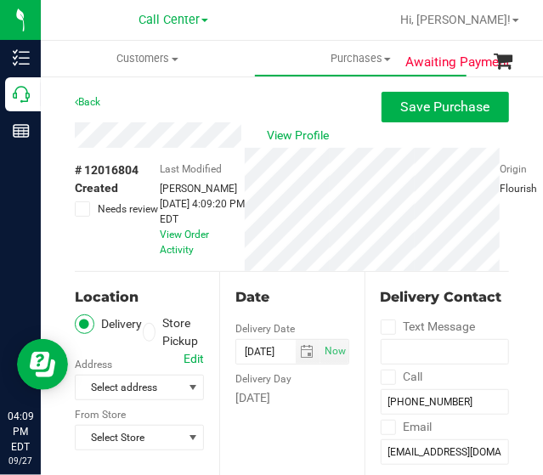
click at [145, 337] on span at bounding box center [149, 333] width 13 height 20
click at [0, 0] on input "Store Pickup" at bounding box center [0, 0] width 0 height 0
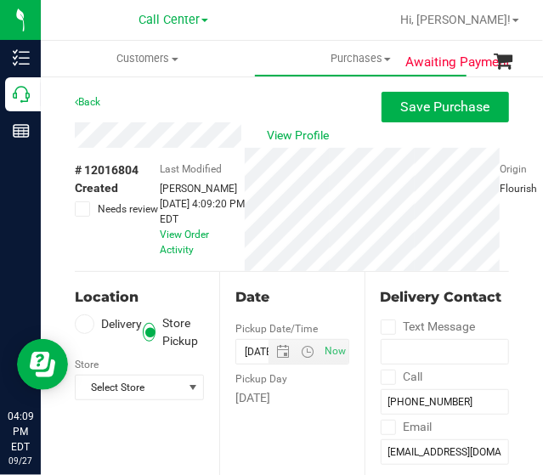
scroll to position [170, 0]
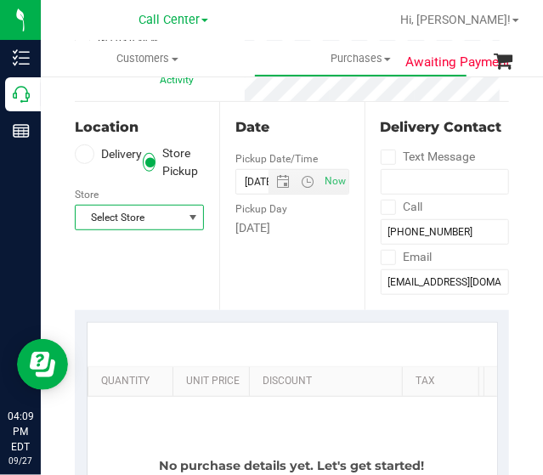
click at [158, 224] on span "Select Store" at bounding box center [129, 218] width 106 height 24
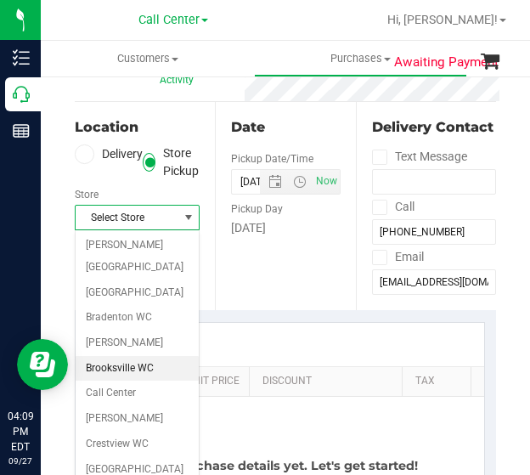
click at [133, 356] on li "Brooksville WC" at bounding box center [137, 368] width 123 height 25
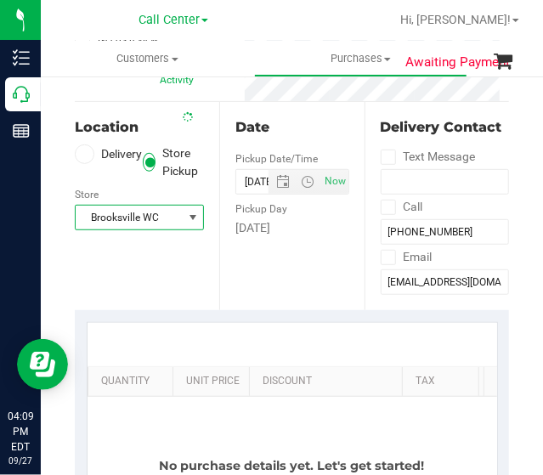
click at [300, 311] on div "SKU Quantity Unit Price Discount Tax Total Action No purchase details yet. Let'…" at bounding box center [292, 449] width 434 height 279
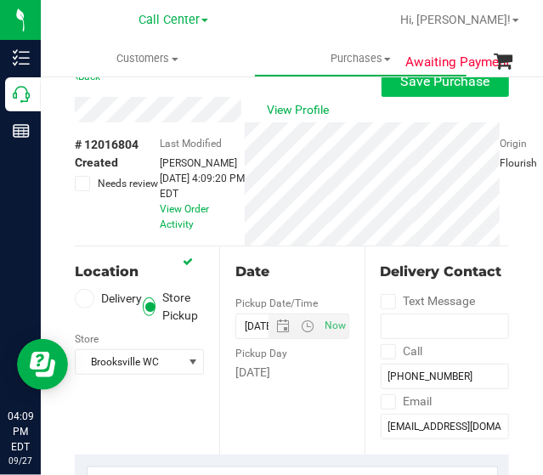
scroll to position [0, 0]
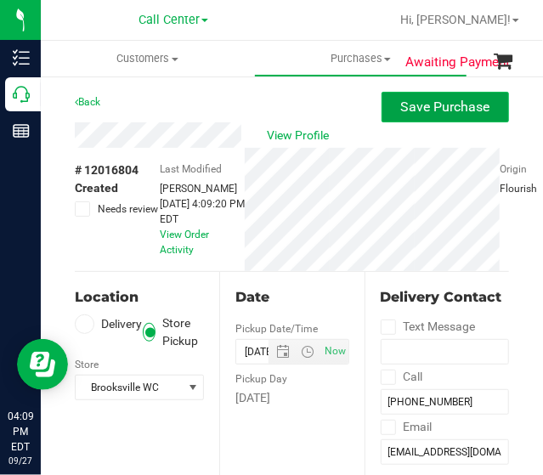
click at [422, 104] on span "Save Purchase" at bounding box center [445, 107] width 89 height 16
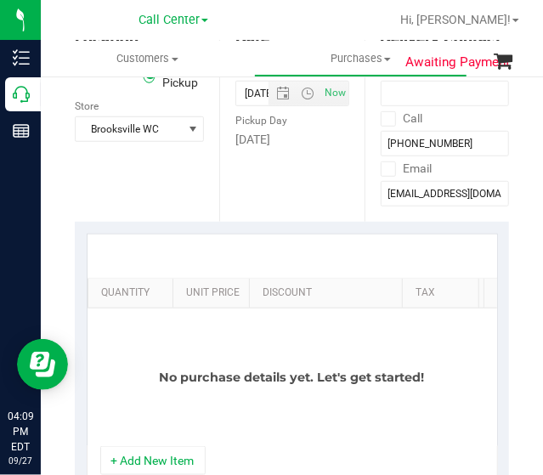
scroll to position [425, 0]
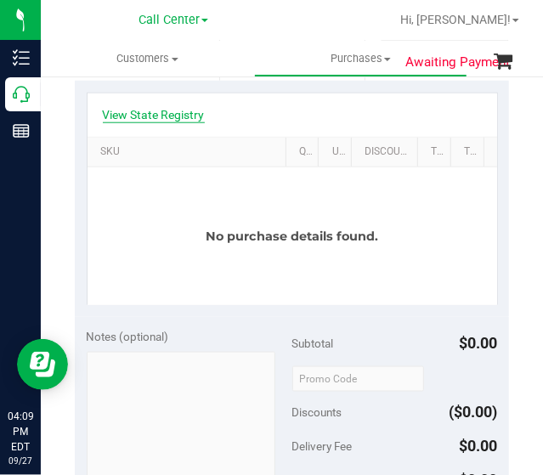
click at [147, 113] on link "View State Registry" at bounding box center [154, 114] width 102 height 17
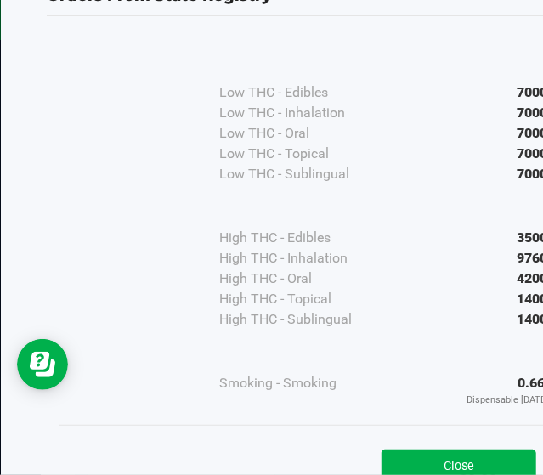
scroll to position [126, 0]
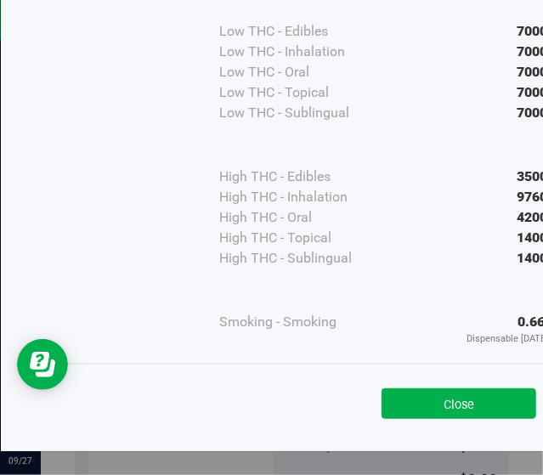
click at [476, 391] on button "Close" at bounding box center [458, 403] width 155 height 31
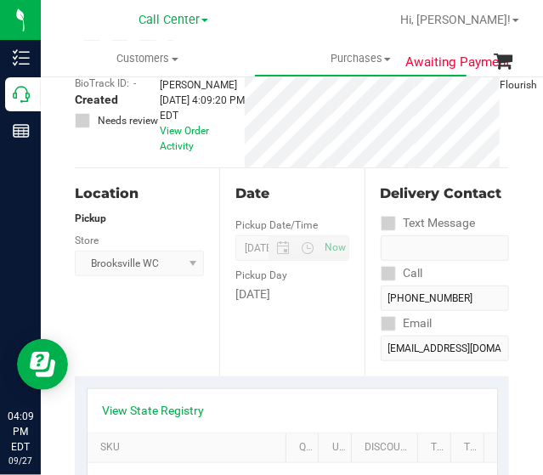
scroll to position [0, 0]
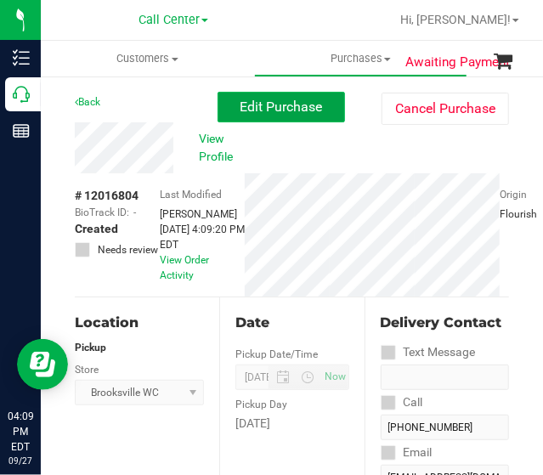
click at [259, 109] on span "Edit Purchase" at bounding box center [281, 107] width 82 height 16
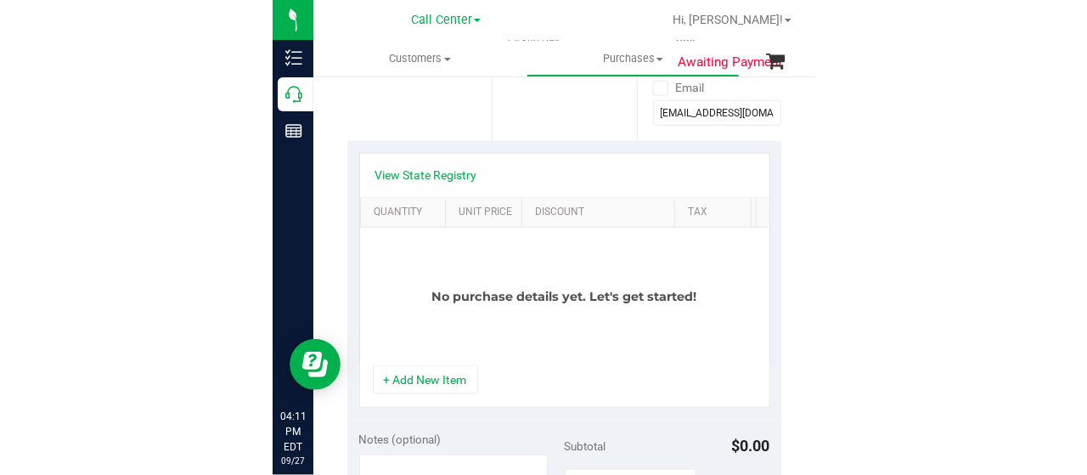
scroll to position [340, 0]
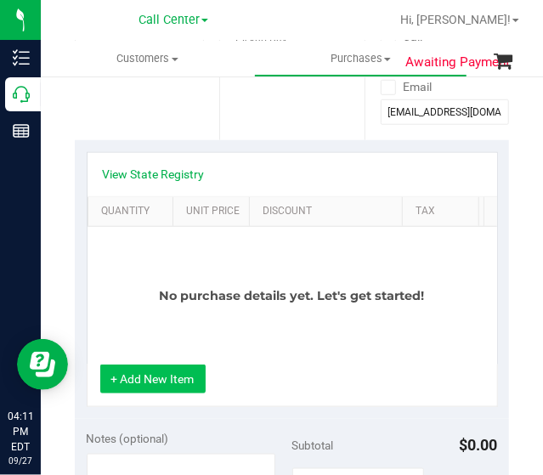
drag, startPoint x: 163, startPoint y: 406, endPoint x: 163, endPoint y: 394, distance: 11.9
click at [163, 402] on div "+ Add New Item" at bounding box center [292, 385] width 411 height 42
click at [162, 392] on button "+ Add New Item" at bounding box center [152, 378] width 105 height 29
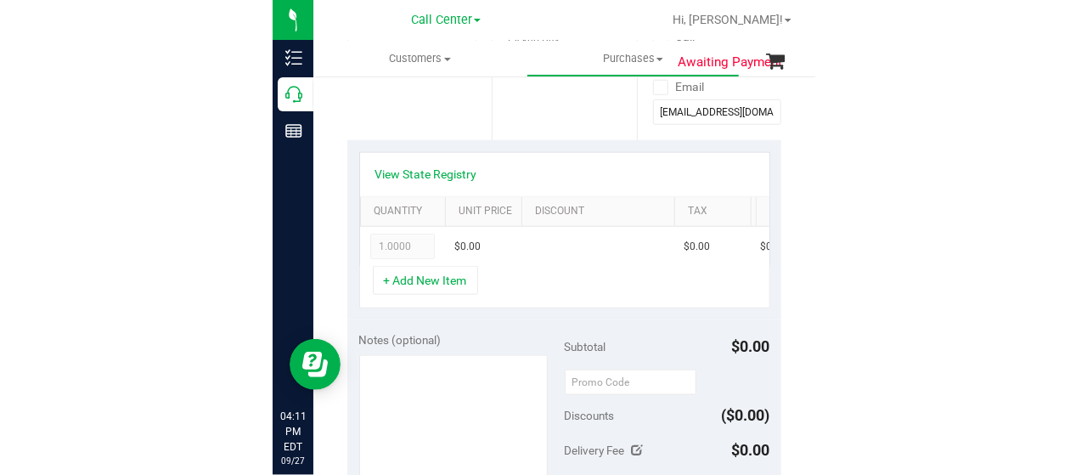
scroll to position [301, 0]
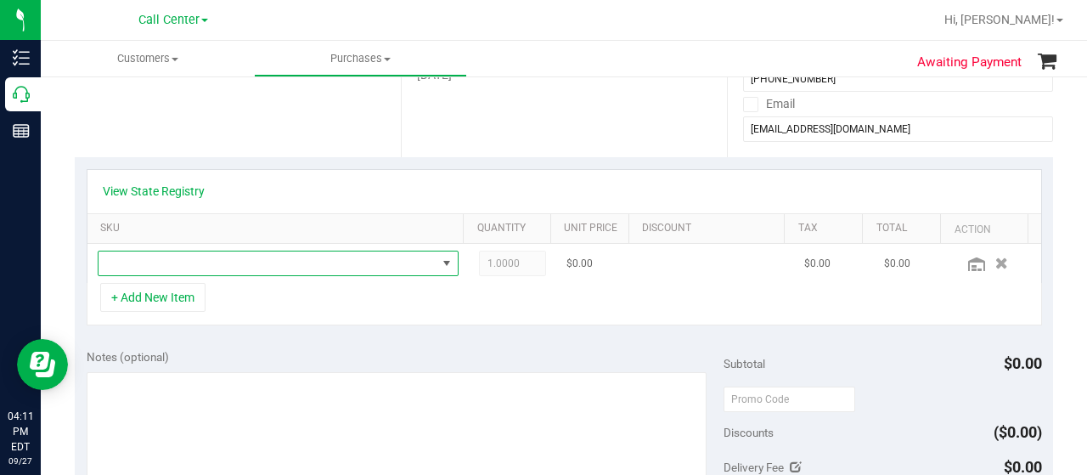
click at [231, 261] on span "NO DATA FOUND" at bounding box center [268, 263] width 338 height 24
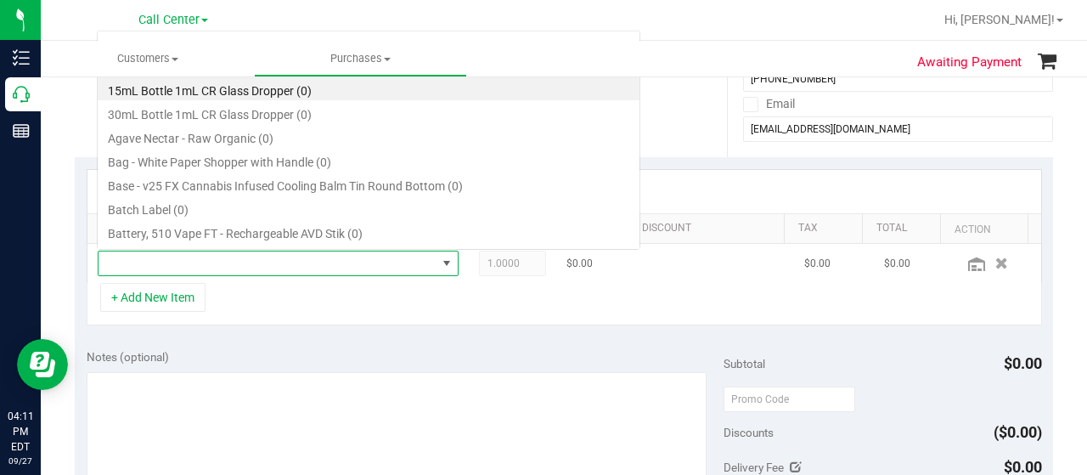
scroll to position [25, 342]
type input "ground"
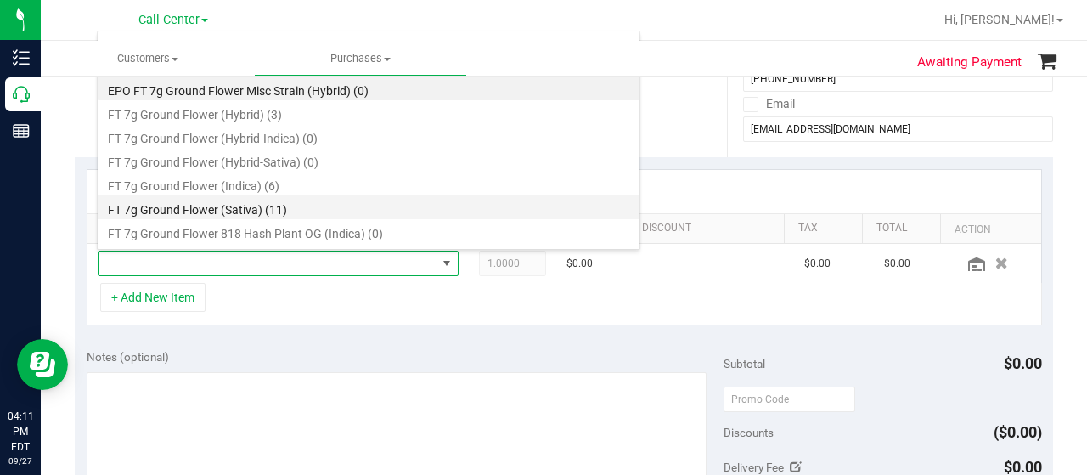
drag, startPoint x: 302, startPoint y: 111, endPoint x: 309, endPoint y: 202, distance: 91.1
click at [309, 76] on ul "EPO FT 7g Ground Flower Misc Strain (Hybrid) (0) FT 7g Ground Flower (Hybrid) (…" at bounding box center [369, 76] width 542 height 0
click at [309, 202] on li "FT 7g Ground Flower (Sativa) (11)" at bounding box center [369, 207] width 542 height 24
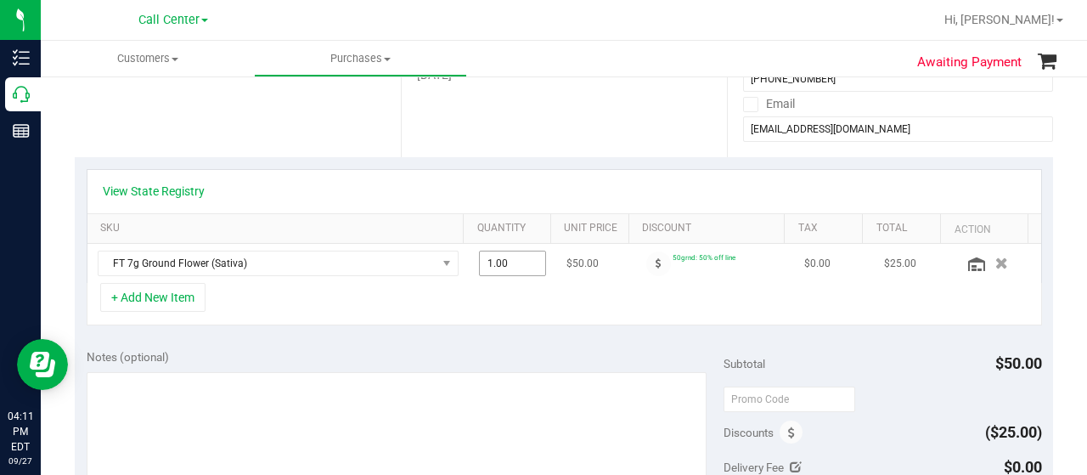
click at [498, 261] on span "1.00 1" at bounding box center [513, 263] width 68 height 25
click at [498, 261] on input "1" at bounding box center [513, 263] width 66 height 24
type input "2"
type input "2.00"
click at [515, 330] on div "View State Registry SKU Quantity Unit Price Discount Tax Total Action FT 7g Gro…" at bounding box center [564, 247] width 978 height 180
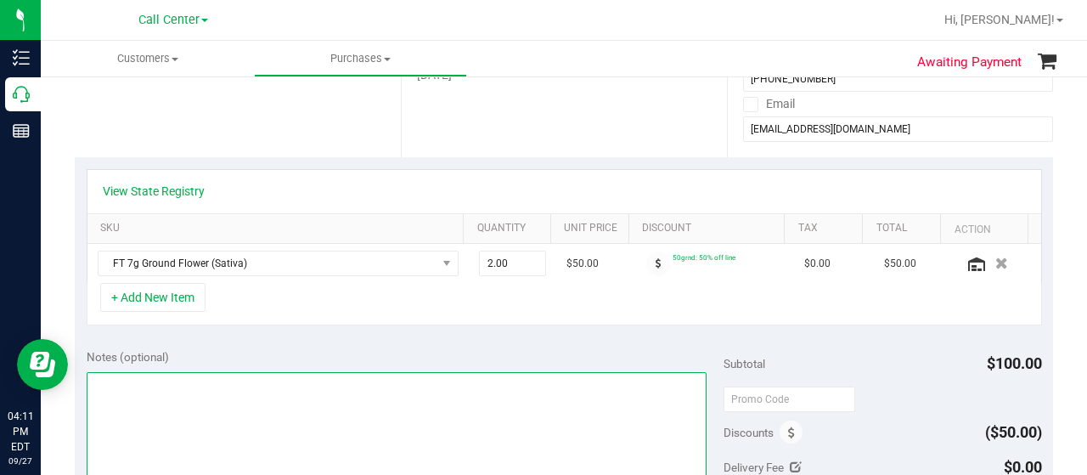
click at [275, 400] on textarea at bounding box center [397, 453] width 620 height 163
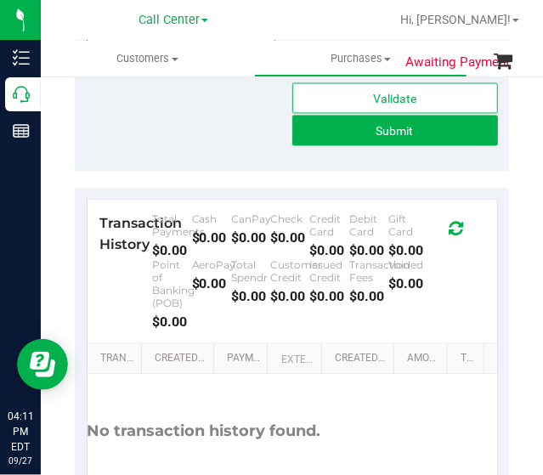
scroll to position [810, 0]
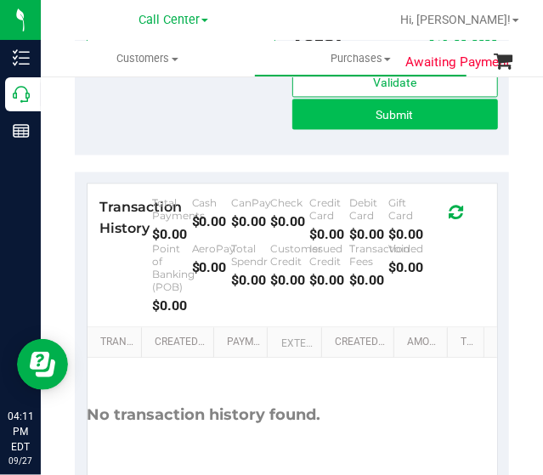
type textarea "CC"
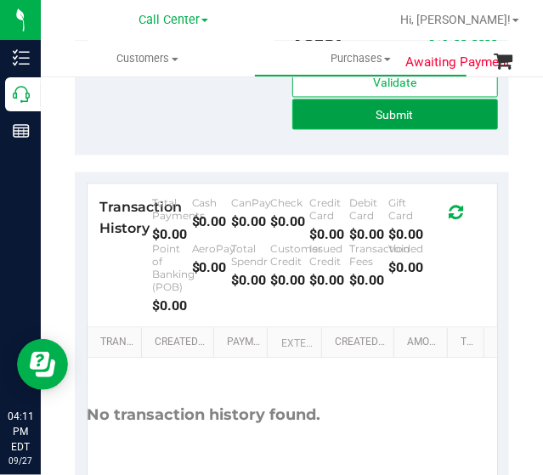
click at [405, 130] on button "Submit" at bounding box center [395, 114] width 206 height 31
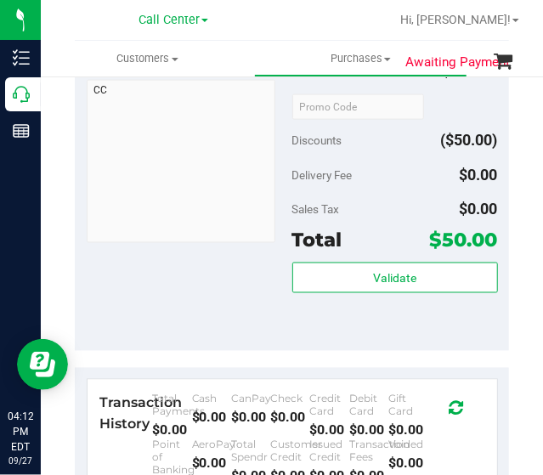
scroll to position [555, 0]
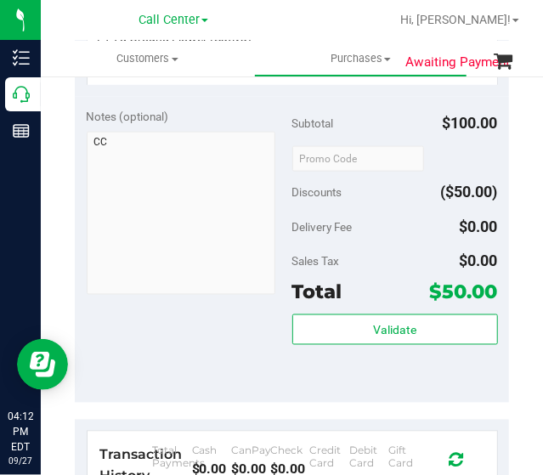
click at [456, 284] on span "$50.00" at bounding box center [464, 291] width 68 height 24
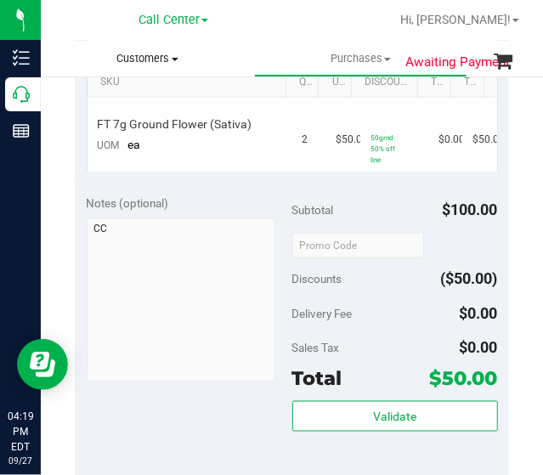
scroll to position [386, 0]
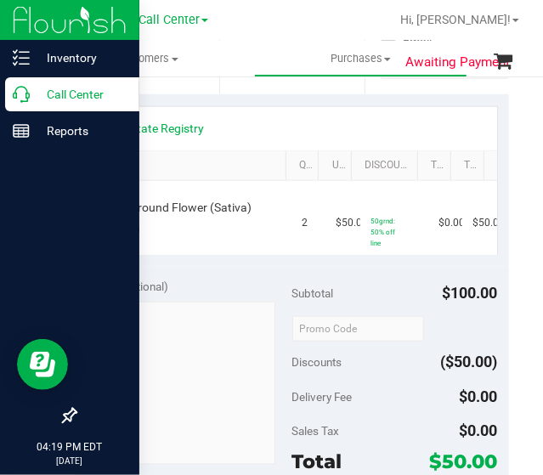
click at [57, 94] on p "Call Center" at bounding box center [81, 94] width 102 height 20
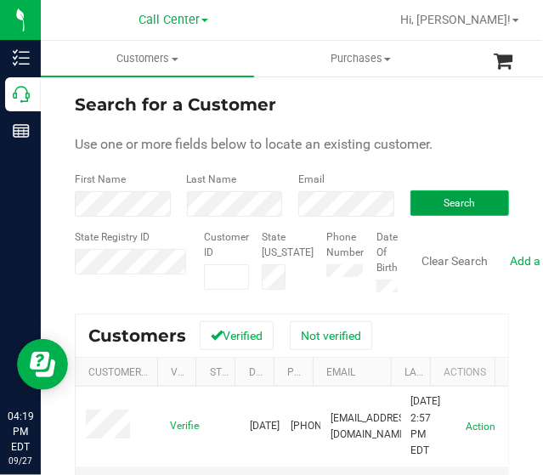
click at [470, 205] on button "Search" at bounding box center [459, 202] width 99 height 25
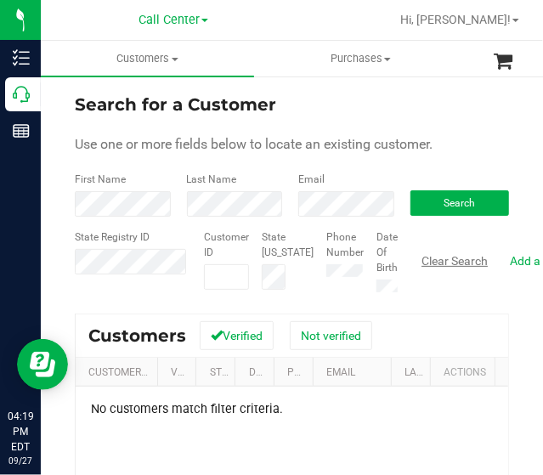
click at [418, 261] on button "Clear Search" at bounding box center [454, 260] width 88 height 29
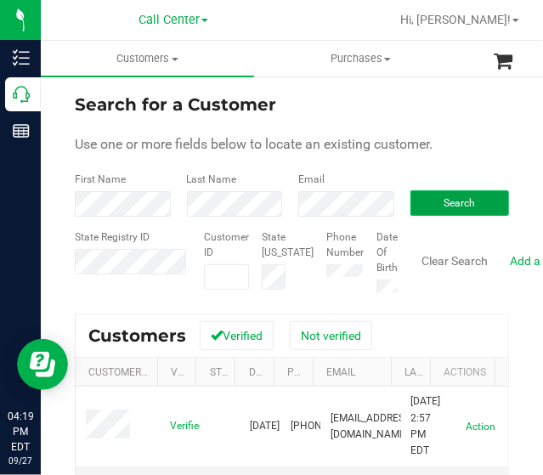
click at [490, 201] on button "Search" at bounding box center [459, 202] width 99 height 25
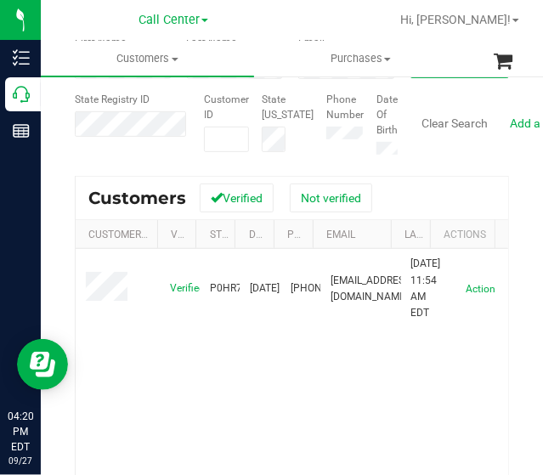
scroll to position [170, 0]
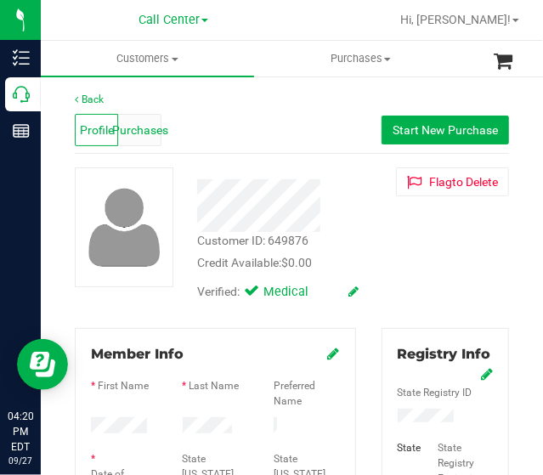
click at [142, 123] on span "Purchases" at bounding box center [140, 130] width 56 height 18
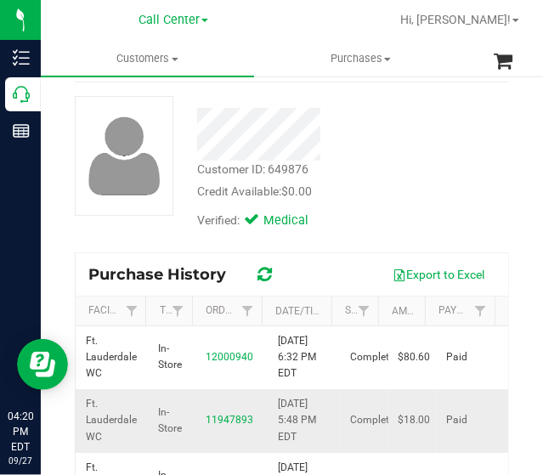
scroll to position [170, 0]
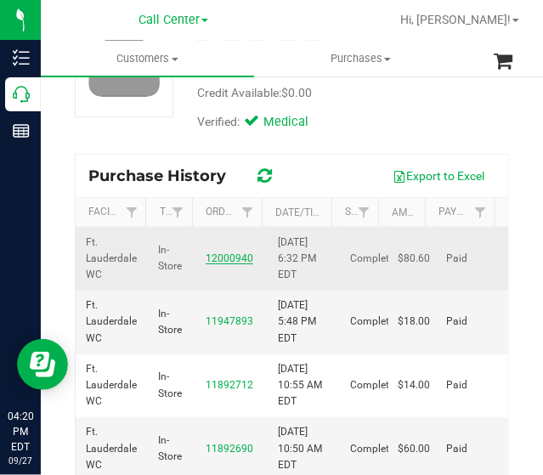
click at [217, 254] on link "12000940" at bounding box center [230, 258] width 48 height 12
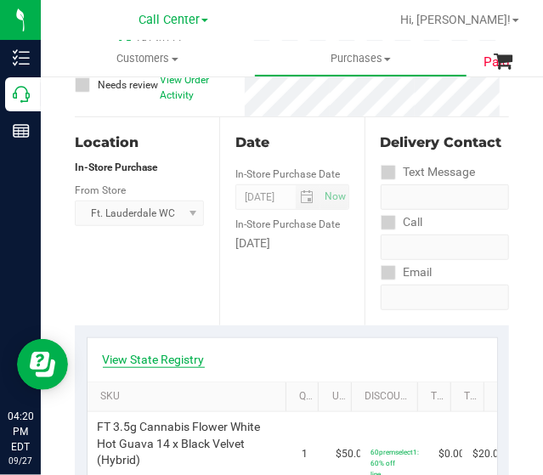
click at [149, 353] on link "View State Registry" at bounding box center [154, 359] width 102 height 17
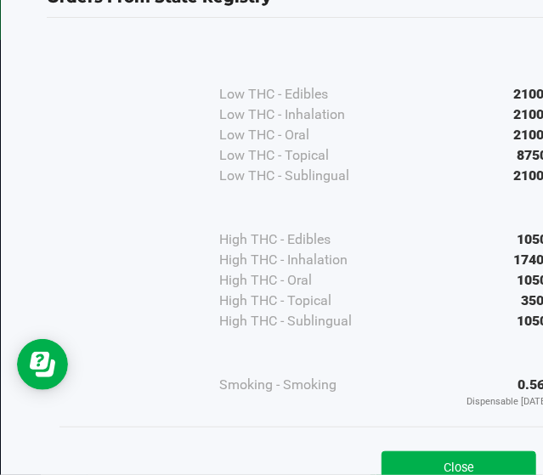
scroll to position [126, 0]
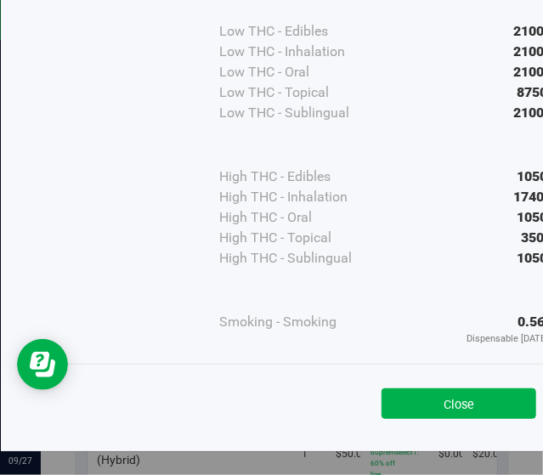
click at [501, 395] on button "Close" at bounding box center [458, 403] width 155 height 31
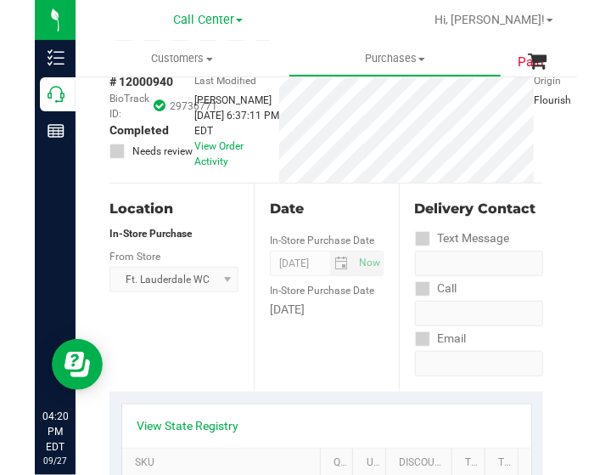
scroll to position [0, 0]
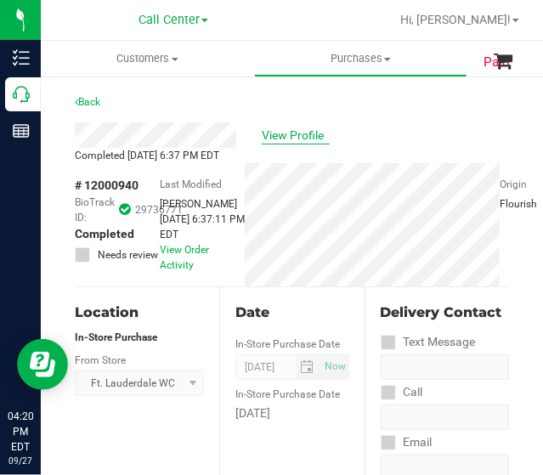
click at [317, 132] on span "View Profile" at bounding box center [296, 136] width 68 height 18
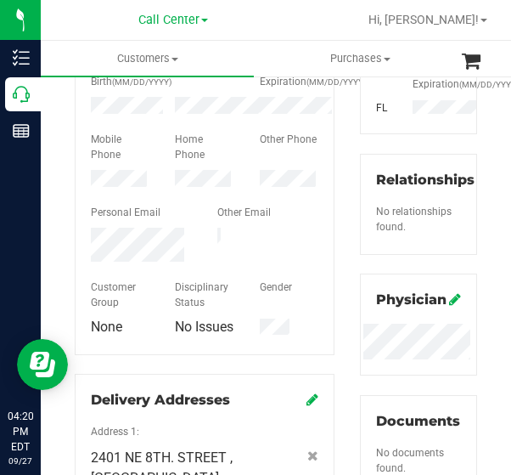
scroll to position [408, 0]
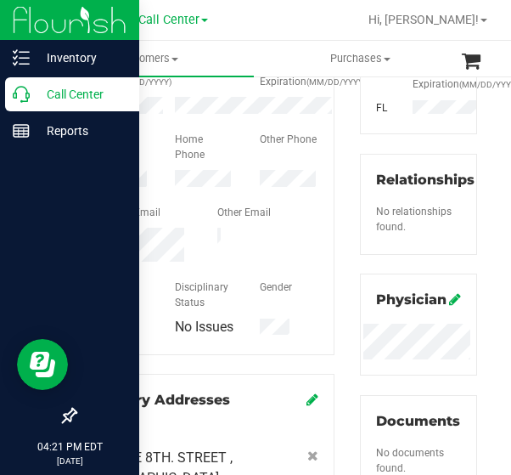
click at [14, 99] on icon at bounding box center [21, 94] width 17 height 17
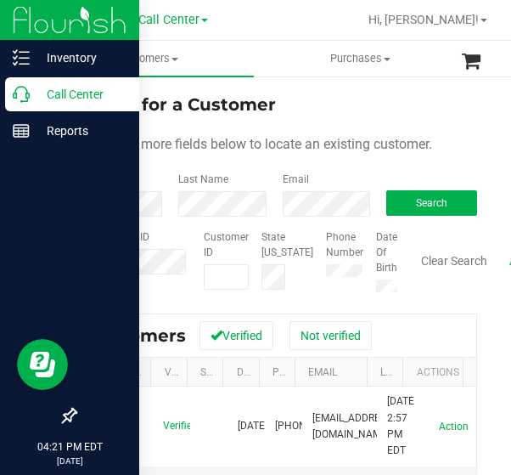
click at [37, 98] on p "Call Center" at bounding box center [81, 94] width 102 height 20
click at [68, 91] on p "Call Center" at bounding box center [81, 94] width 102 height 20
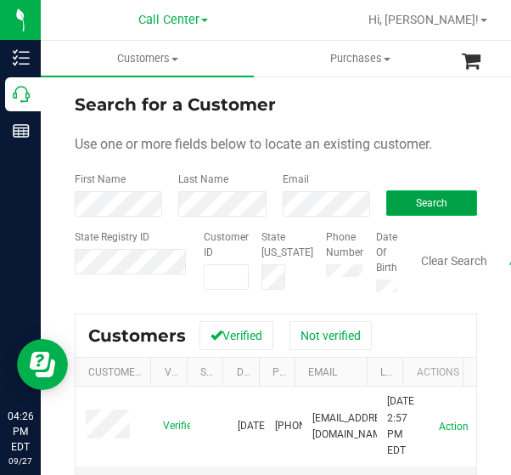
click at [454, 203] on button "Search" at bounding box center [431, 202] width 91 height 25
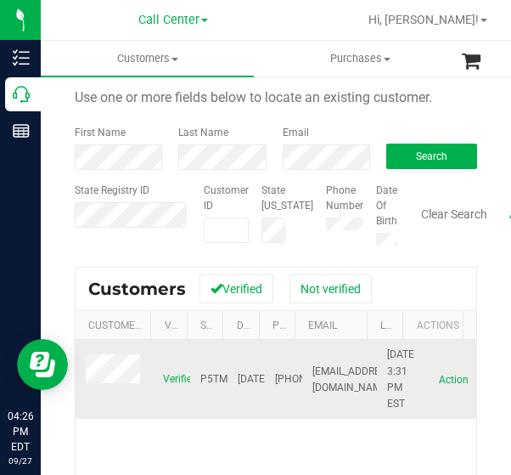
scroll to position [85, 0]
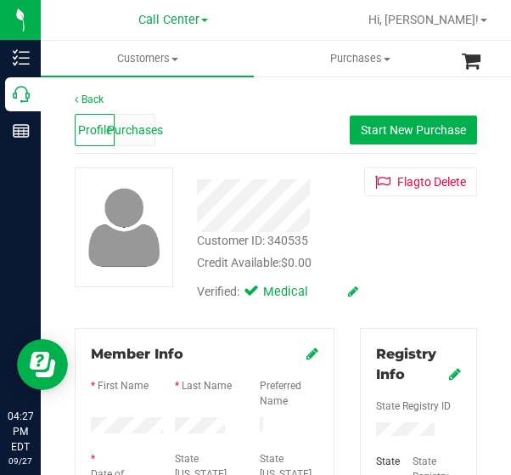
click at [131, 126] on span "Purchases" at bounding box center [135, 130] width 56 height 18
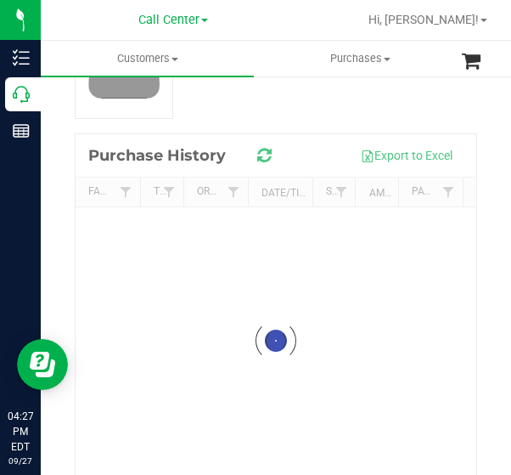
scroll to position [170, 0]
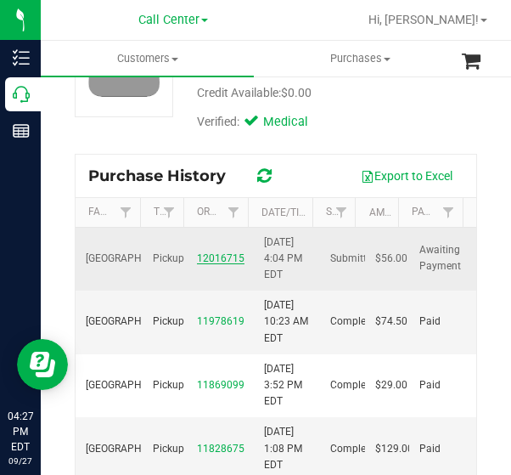
click at [197, 264] on link "12016715" at bounding box center [221, 258] width 48 height 12
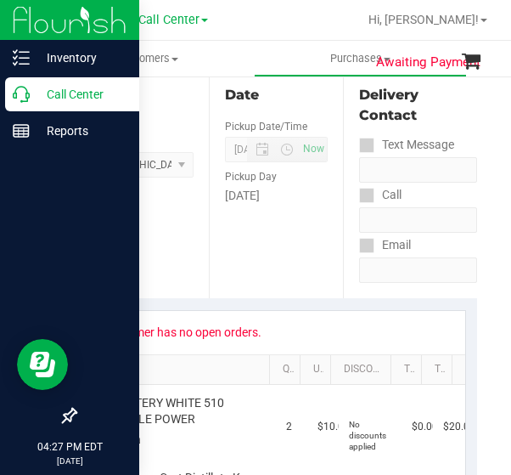
scroll to position [255, 0]
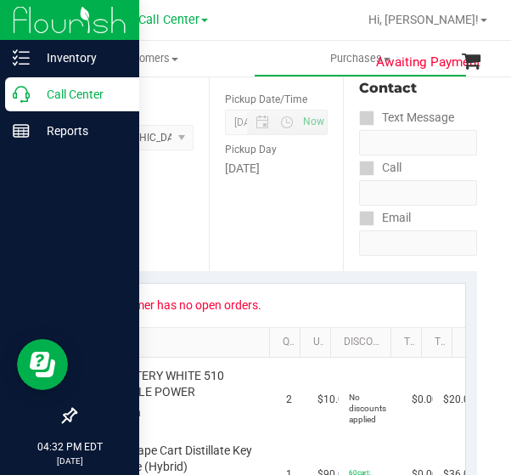
click at [20, 105] on div "Call Center" at bounding box center [72, 94] width 134 height 34
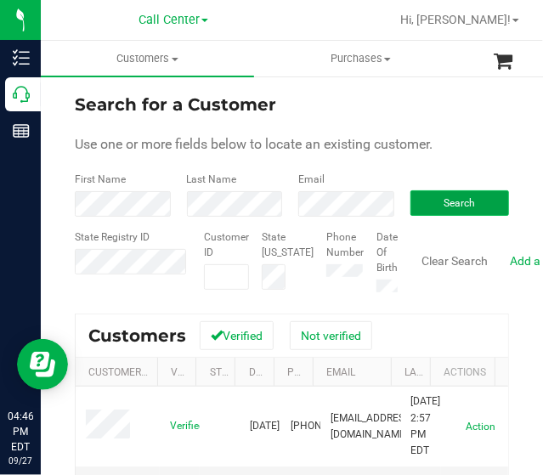
click at [467, 208] on button "Search" at bounding box center [459, 202] width 99 height 25
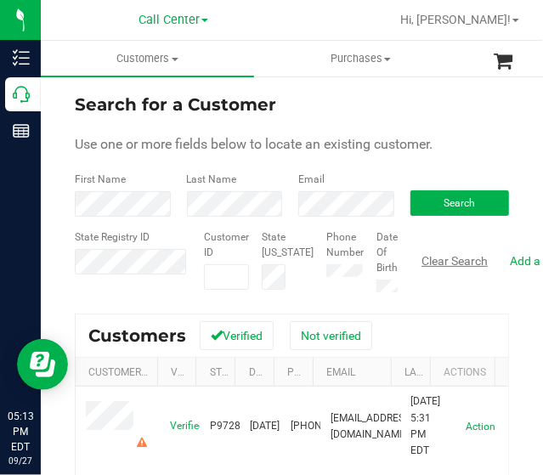
click at [435, 258] on button "Clear Search" at bounding box center [454, 260] width 88 height 29
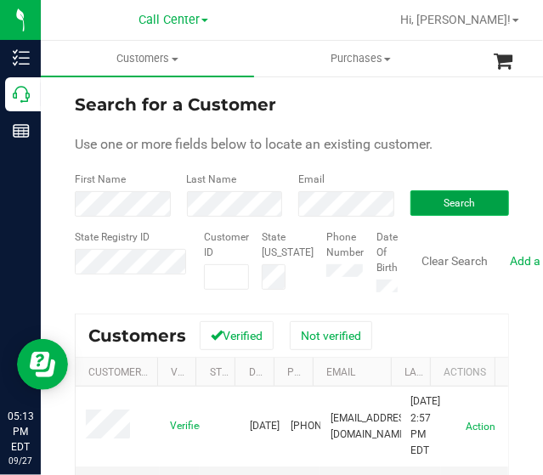
click at [430, 200] on button "Search" at bounding box center [459, 202] width 99 height 25
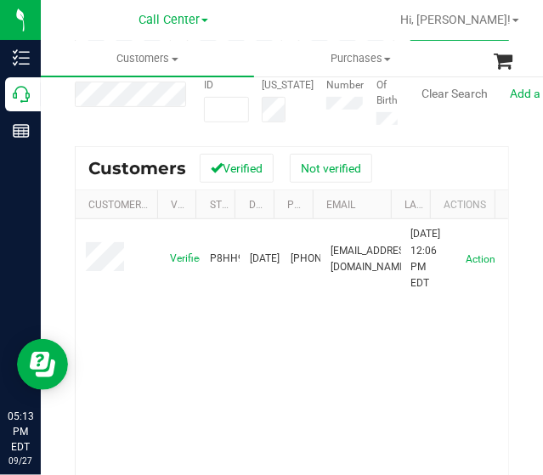
scroll to position [170, 0]
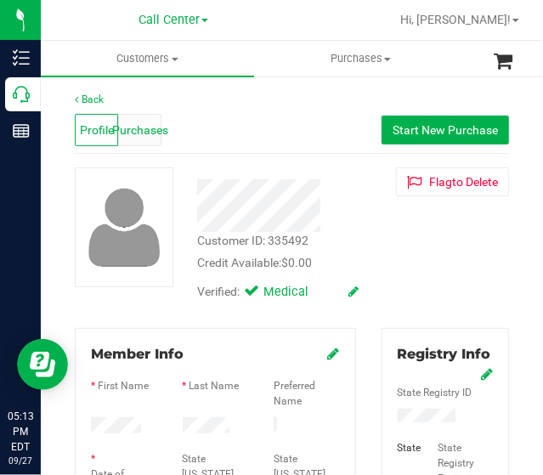
click at [134, 137] on span "Purchases" at bounding box center [140, 130] width 56 height 18
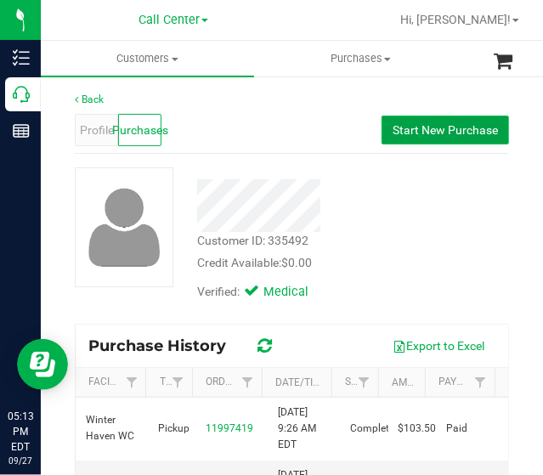
click at [403, 133] on span "Start New Purchase" at bounding box center [444, 130] width 105 height 14
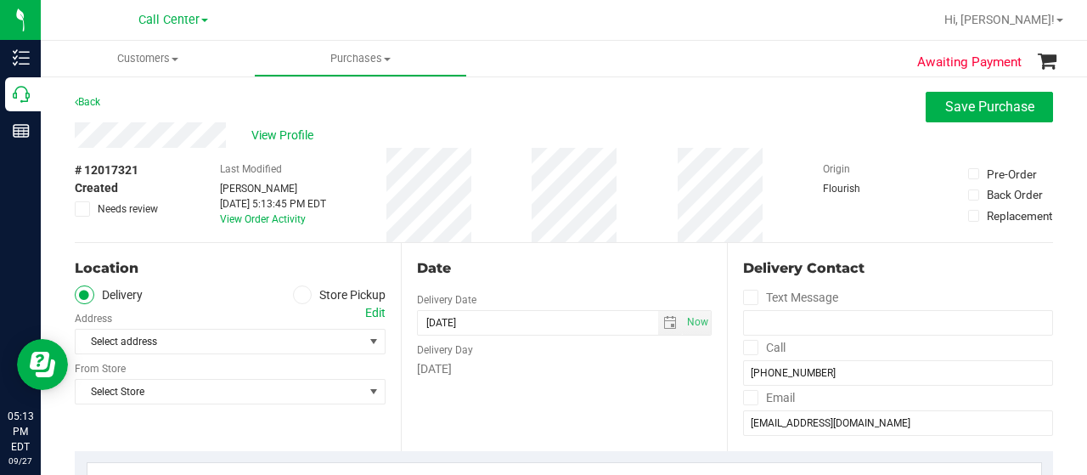
drag, startPoint x: 302, startPoint y: 295, endPoint x: 309, endPoint y: 301, distance: 9.6
click at [304, 296] on span at bounding box center [303, 295] width 20 height 20
click at [0, 0] on input "Store Pickup" at bounding box center [0, 0] width 0 height 0
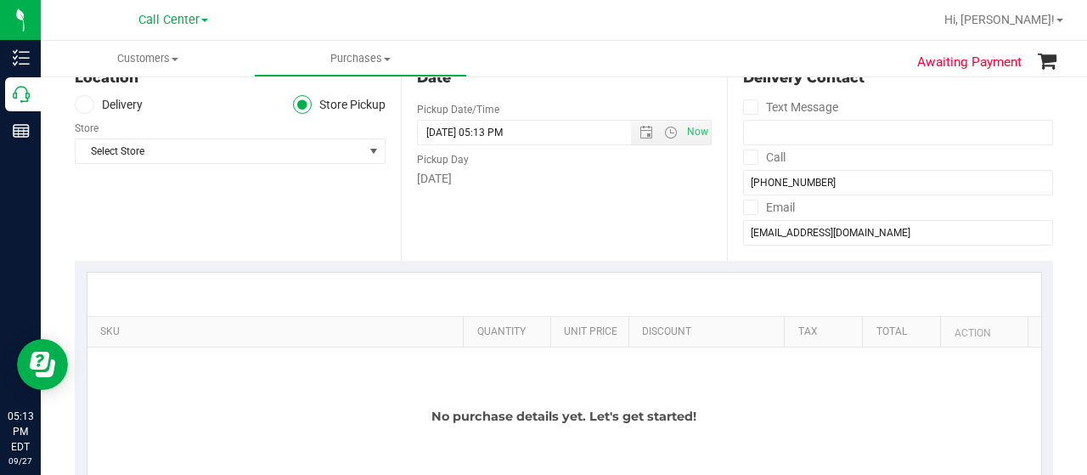
scroll to position [170, 0]
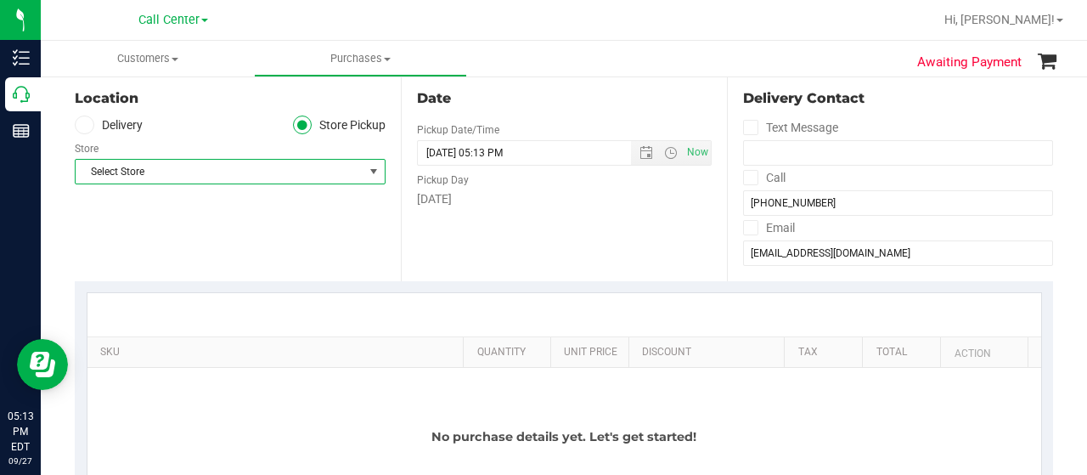
drag, startPoint x: 254, startPoint y: 179, endPoint x: 274, endPoint y: 213, distance: 39.6
click at [255, 179] on span "Select Store" at bounding box center [220, 172] width 288 height 24
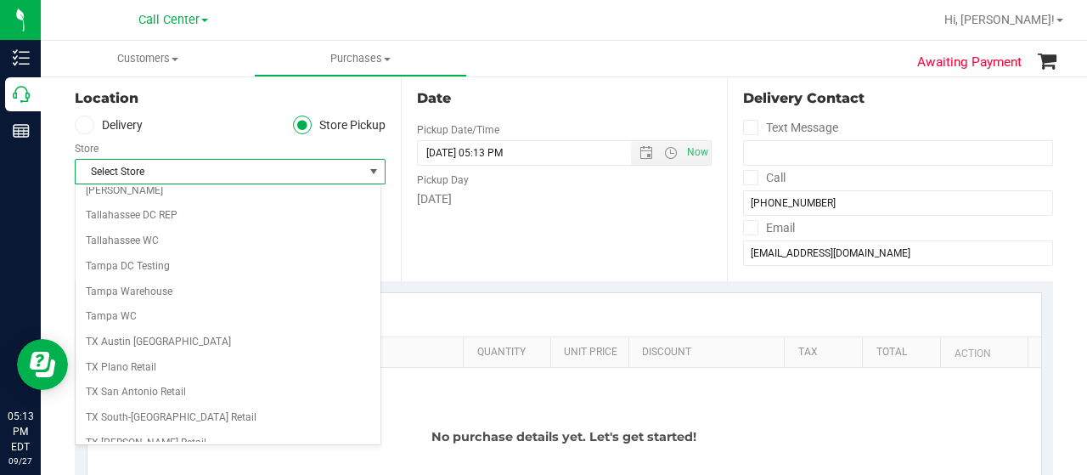
scroll to position [1201, 0]
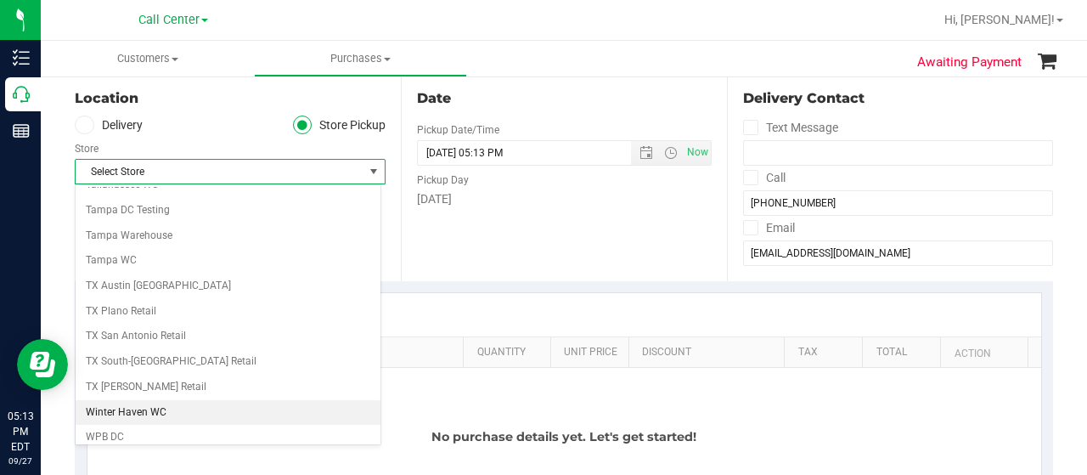
click at [158, 400] on li "Winter Haven WC" at bounding box center [228, 412] width 305 height 25
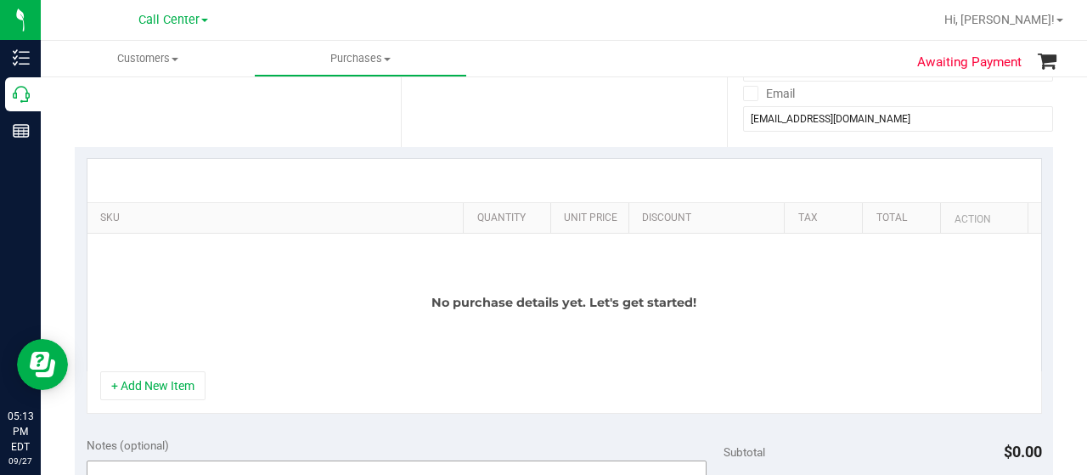
scroll to position [425, 0]
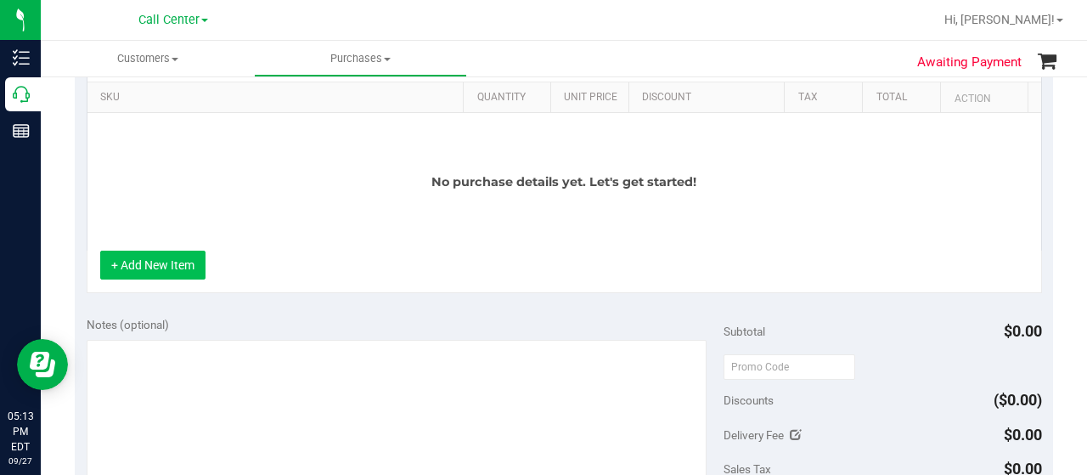
click at [148, 266] on button "+ Add New Item" at bounding box center [152, 265] width 105 height 29
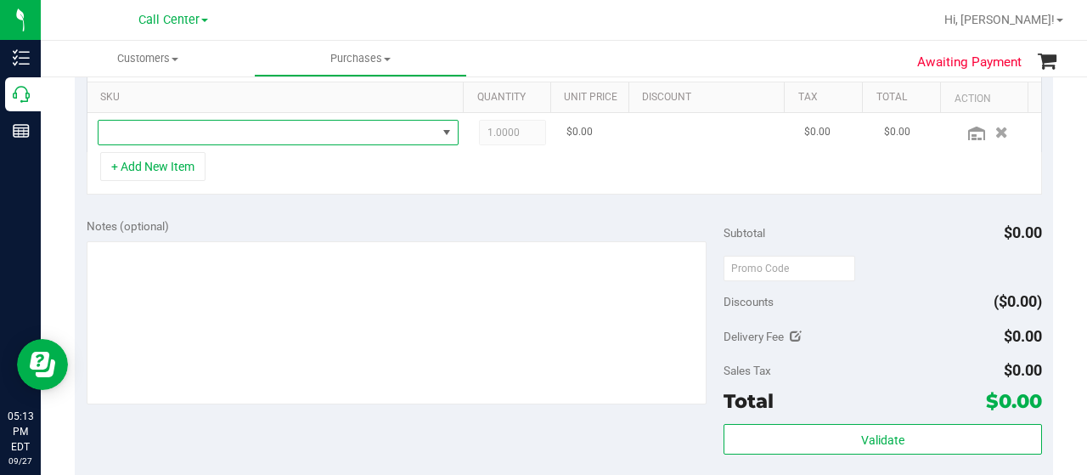
click at [133, 123] on span "NO DATA FOUND" at bounding box center [268, 133] width 338 height 24
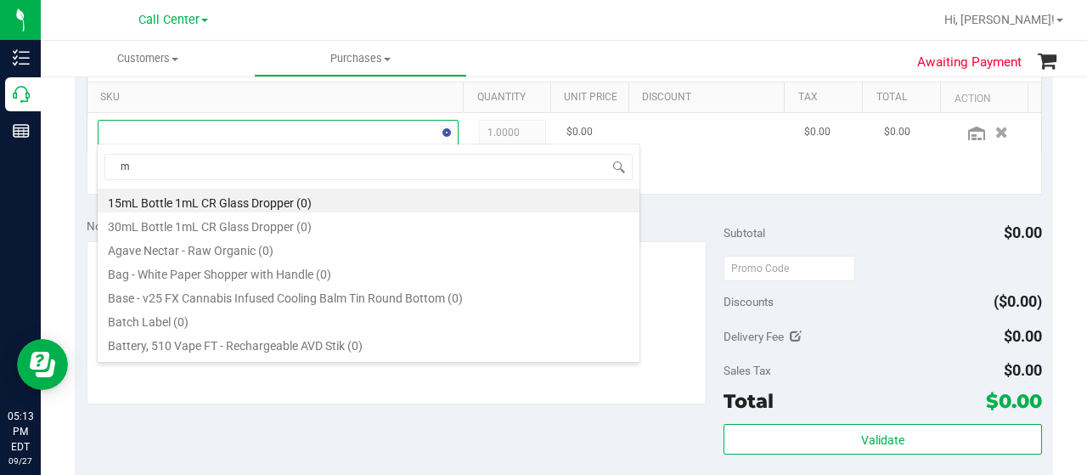
scroll to position [25, 342]
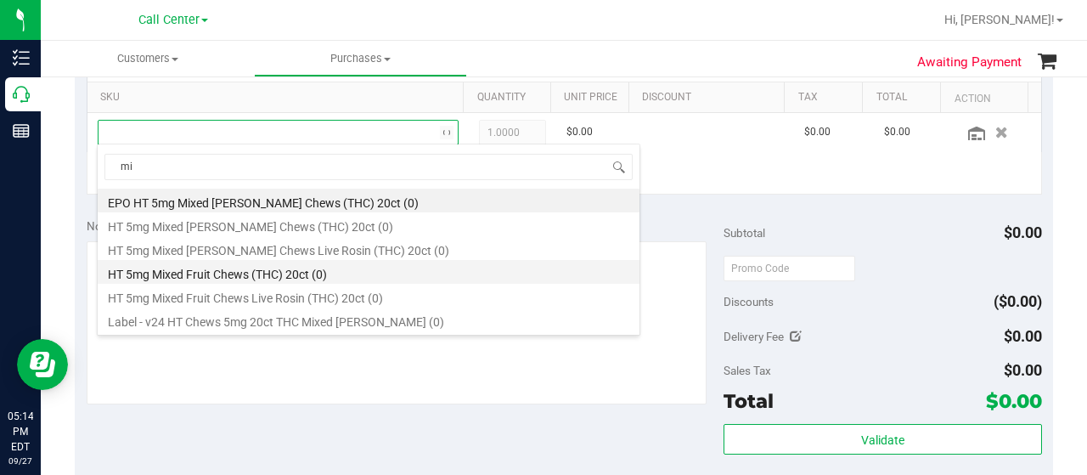
type input "m"
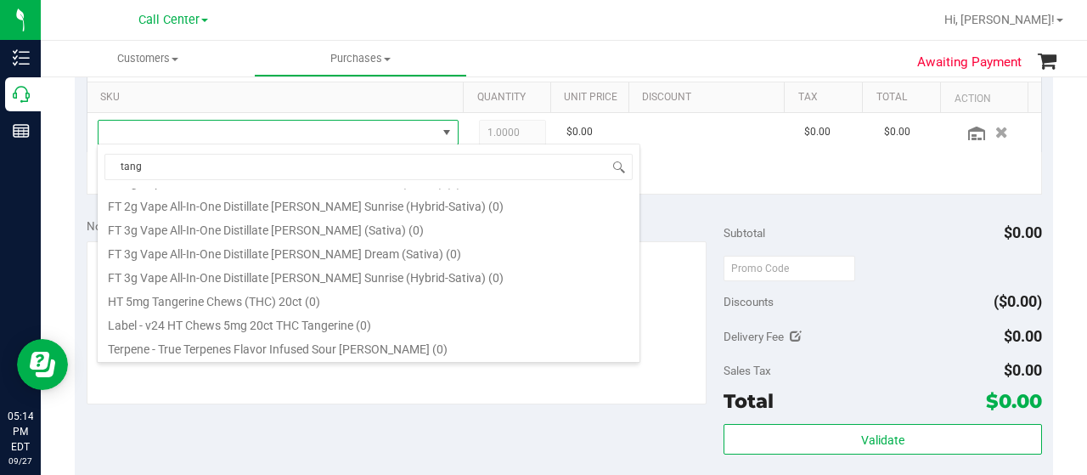
scroll to position [0, 0]
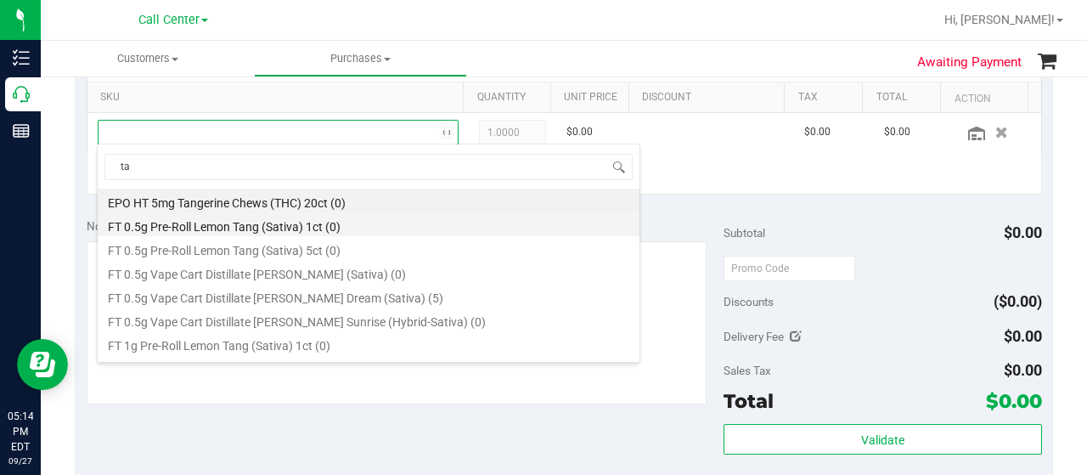
type input "t"
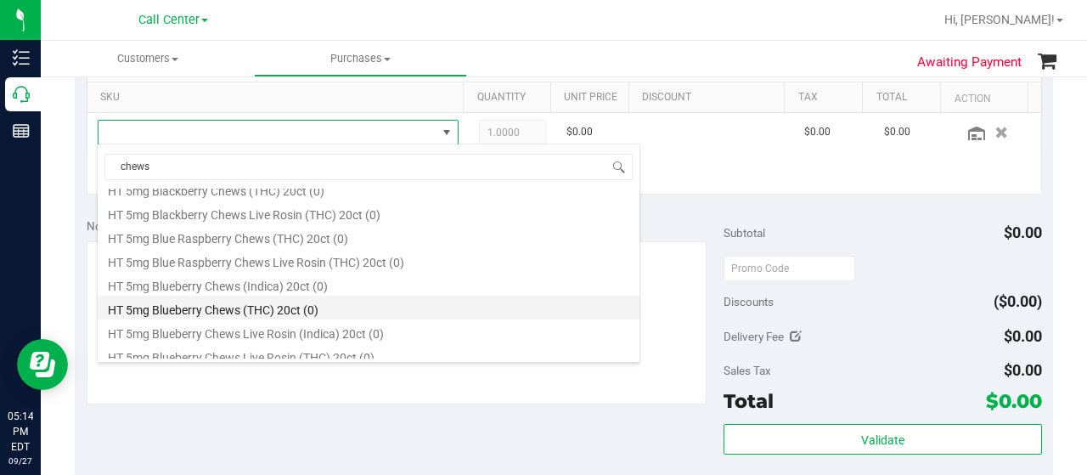
scroll to position [510, 0]
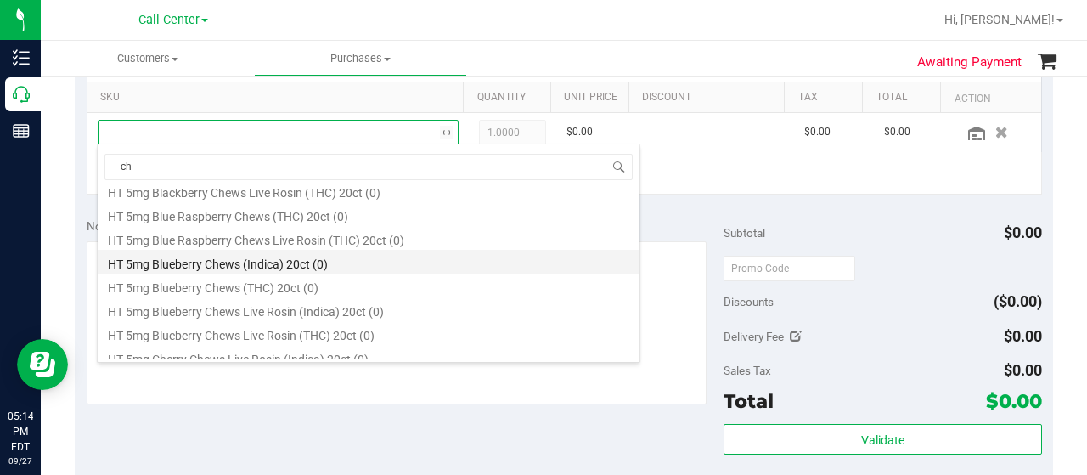
type input "c"
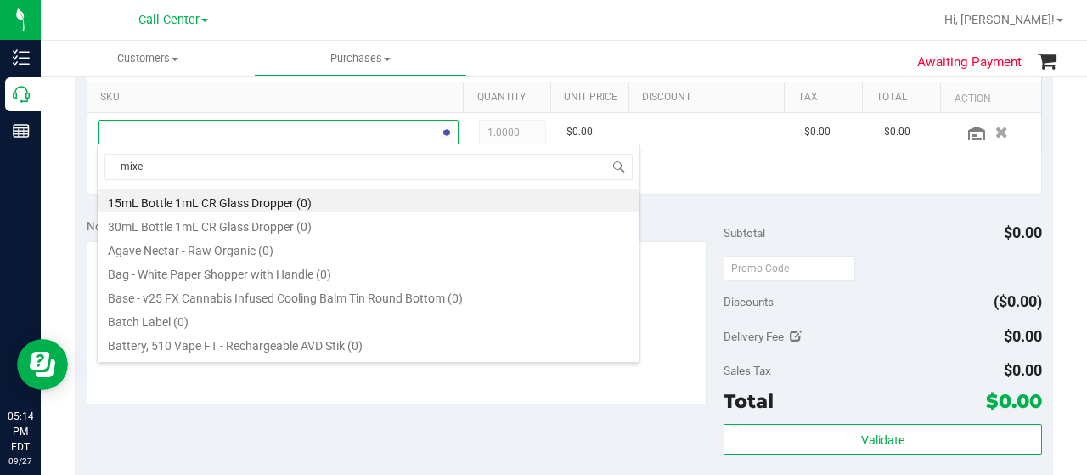
type input "mixed"
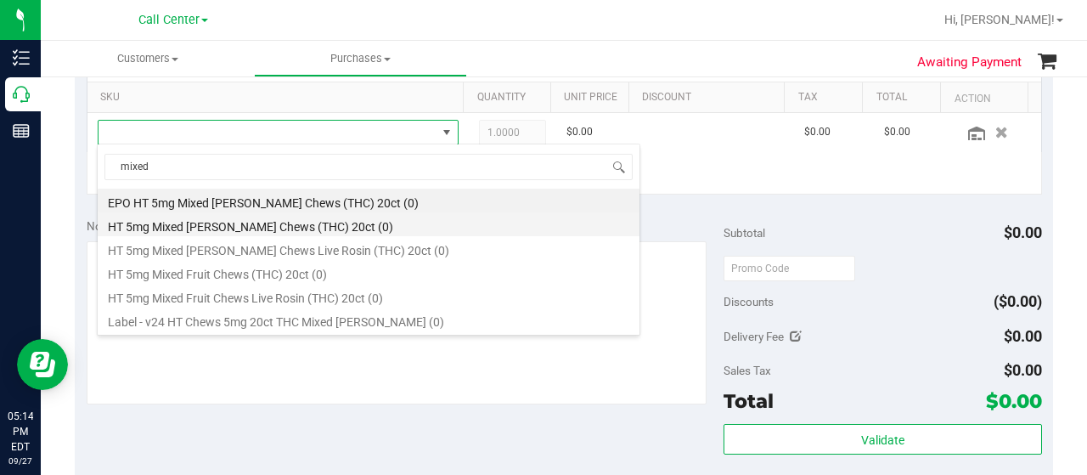
click at [353, 224] on li "HT 5mg Mixed Berry Chews (THC) 20ct (0)" at bounding box center [369, 224] width 542 height 24
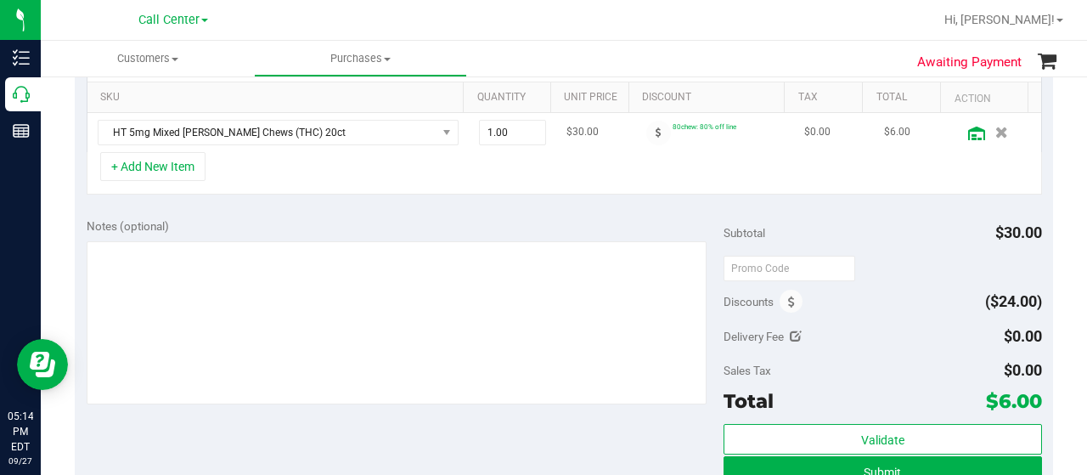
click at [968, 133] on icon at bounding box center [976, 134] width 17 height 14
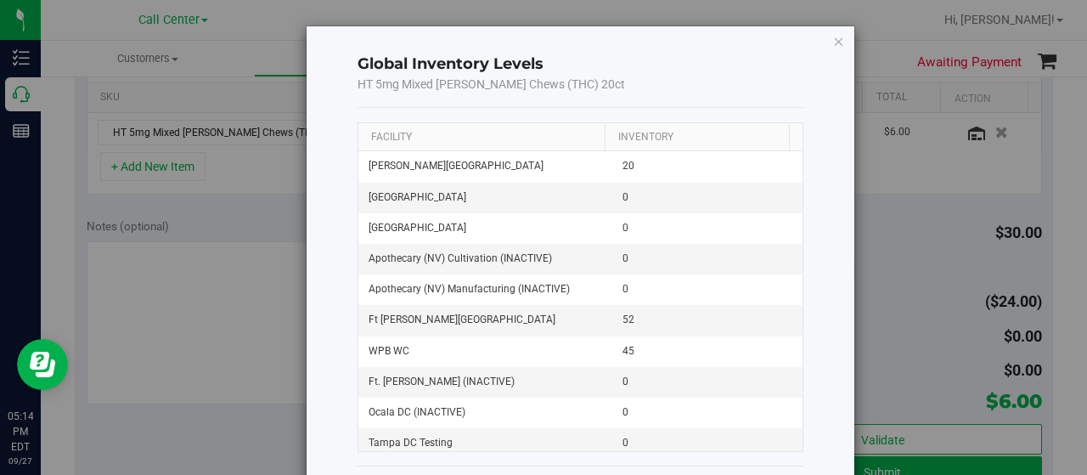
click at [504, 149] on th "Facility" at bounding box center [481, 137] width 246 height 29
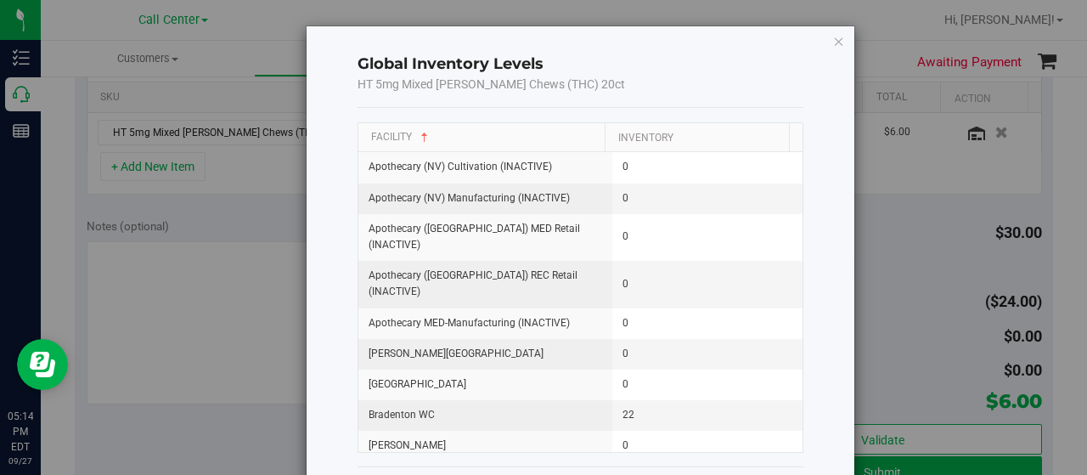
click at [505, 142] on th "Facility" at bounding box center [481, 138] width 246 height 30
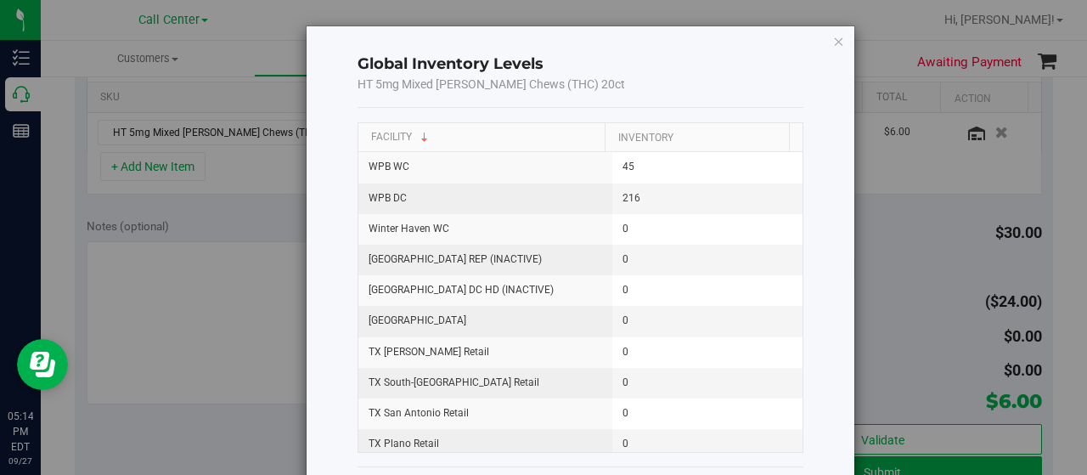
click at [506, 142] on th "Facility" at bounding box center [481, 138] width 246 height 30
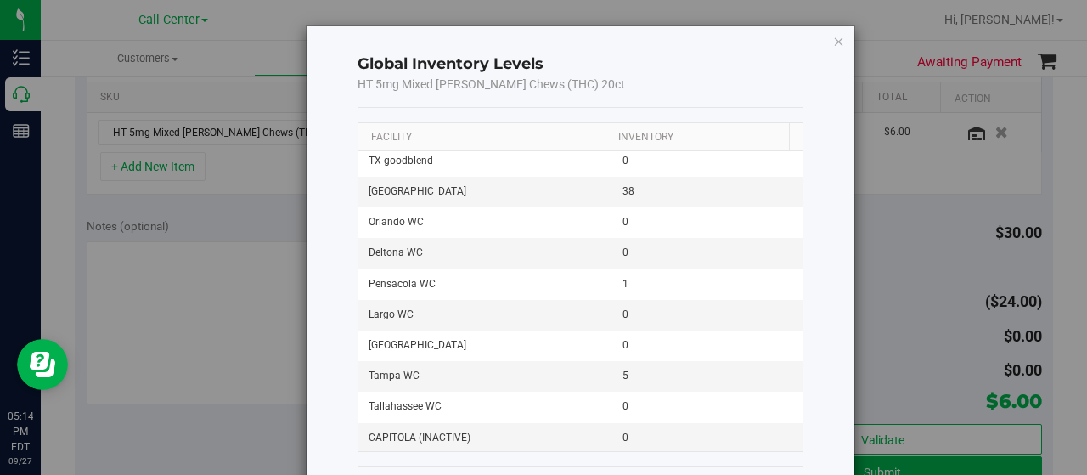
click at [468, 138] on th "Facility" at bounding box center [481, 137] width 246 height 29
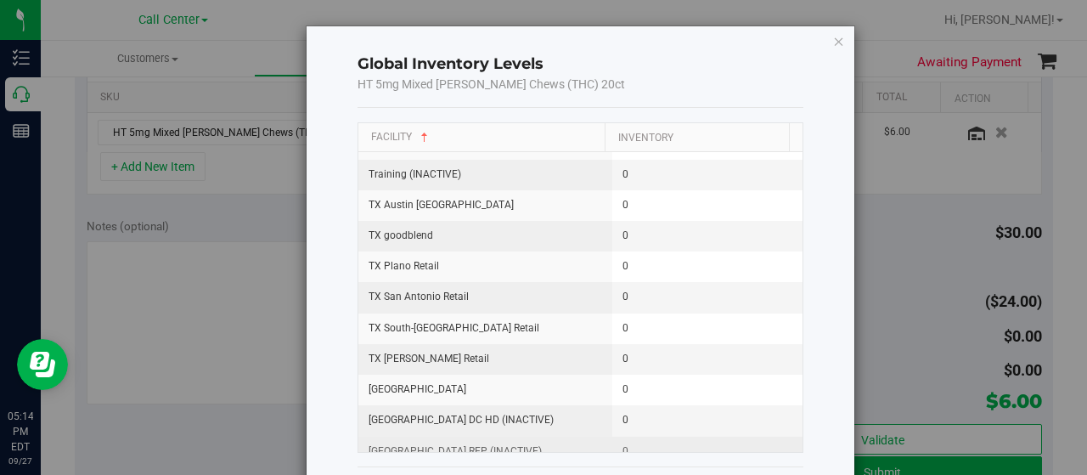
scroll to position [2319, 0]
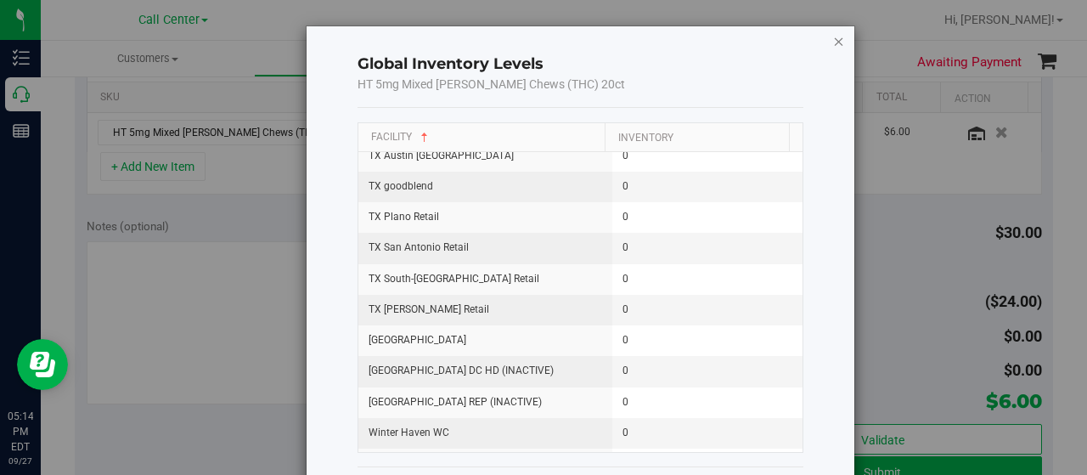
click at [833, 43] on icon "button" at bounding box center [839, 41] width 12 height 20
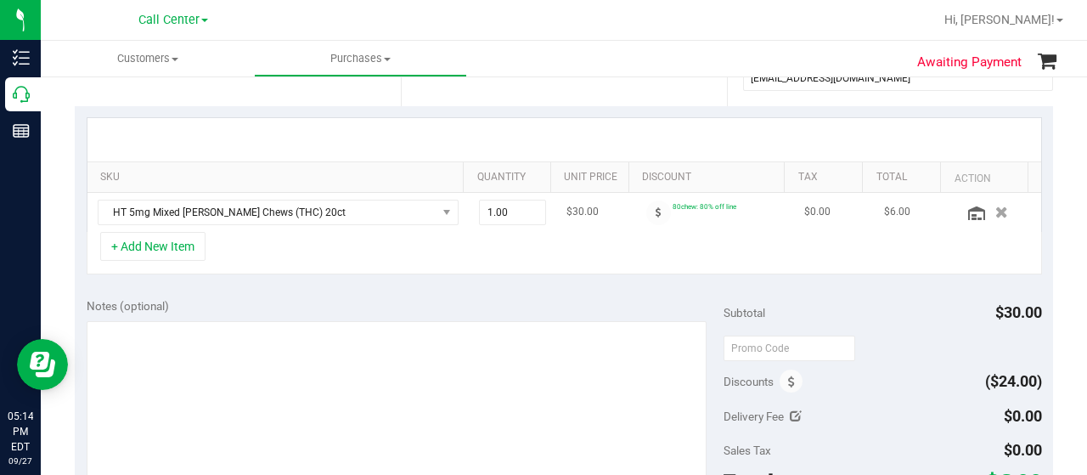
scroll to position [340, 0]
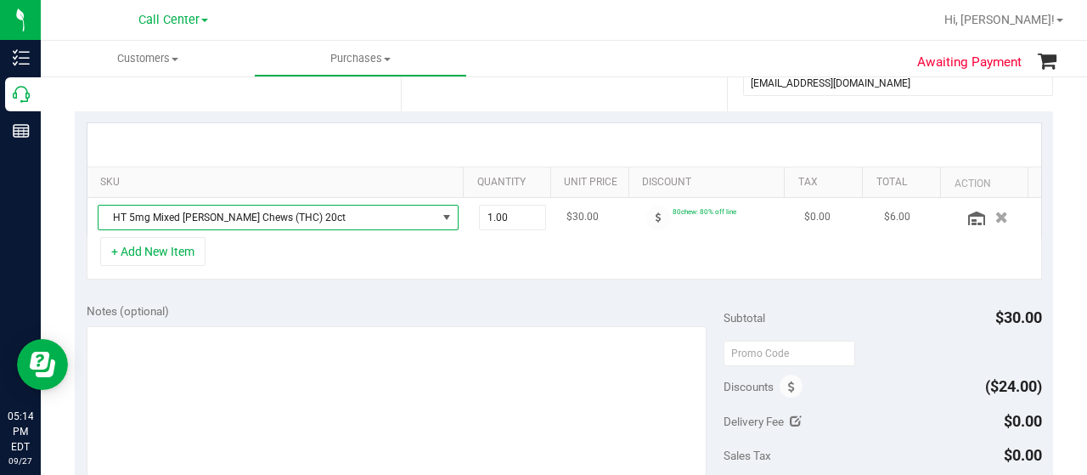
click at [166, 211] on span "HT 5mg Mixed Berry Chews (THC) 20ct" at bounding box center [268, 218] width 338 height 24
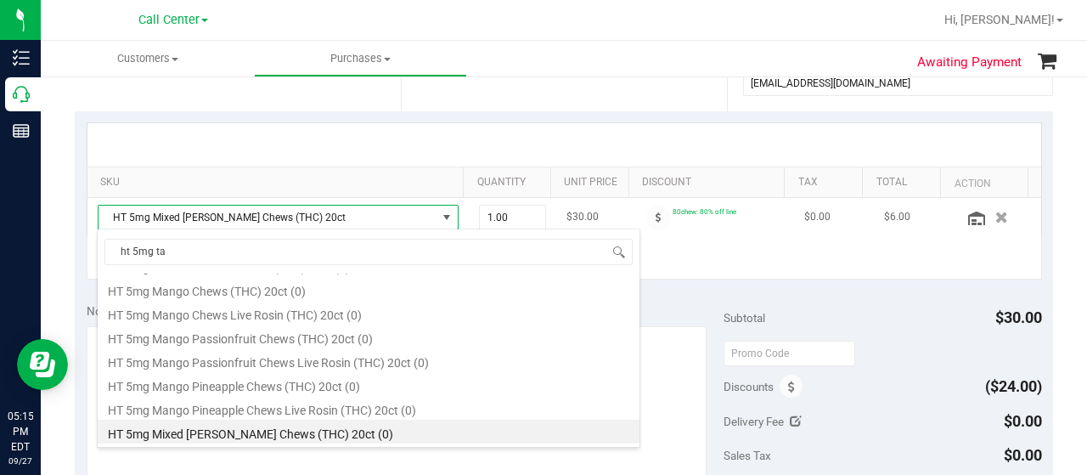
scroll to position [0, 0]
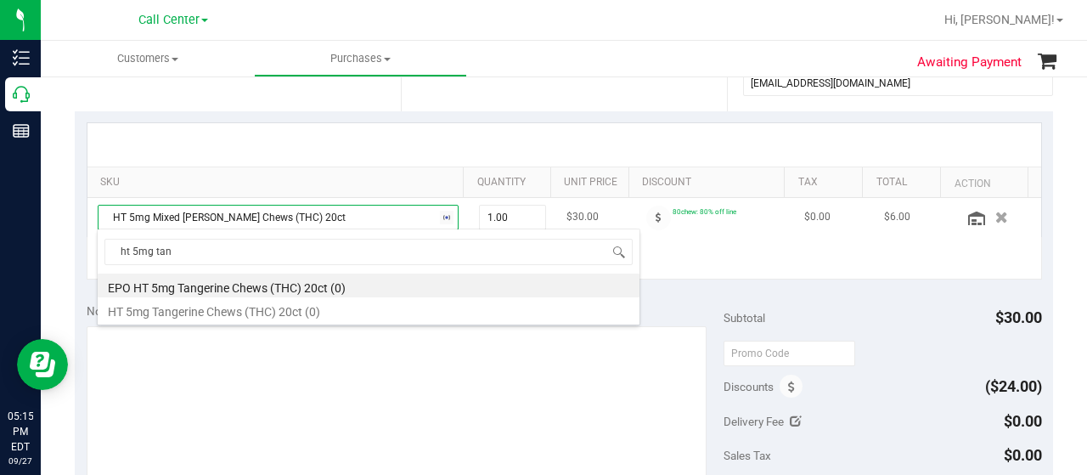
type input "ht 5mg tang"
click at [239, 313] on li "HT 5mg Tangerine Chews (THC) 20ct (0)" at bounding box center [369, 309] width 542 height 24
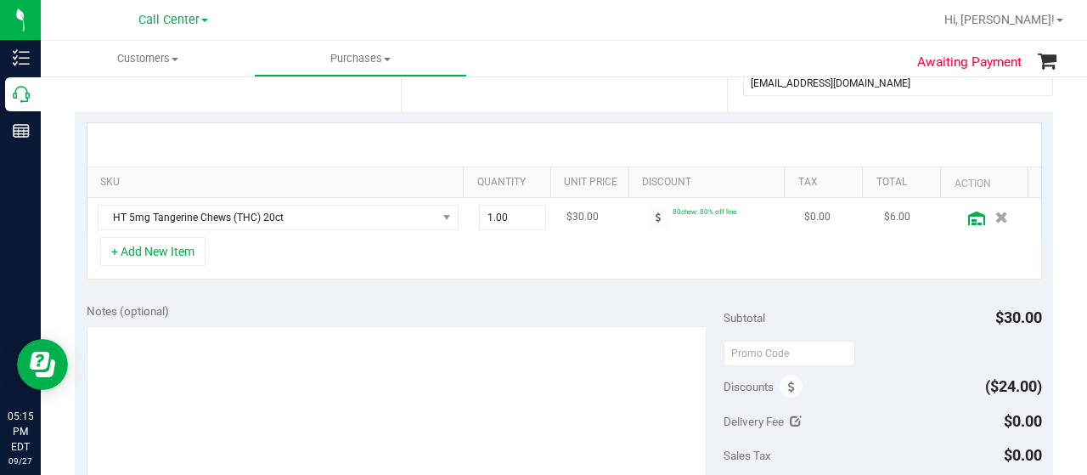
click at [968, 221] on icon at bounding box center [976, 218] width 17 height 14
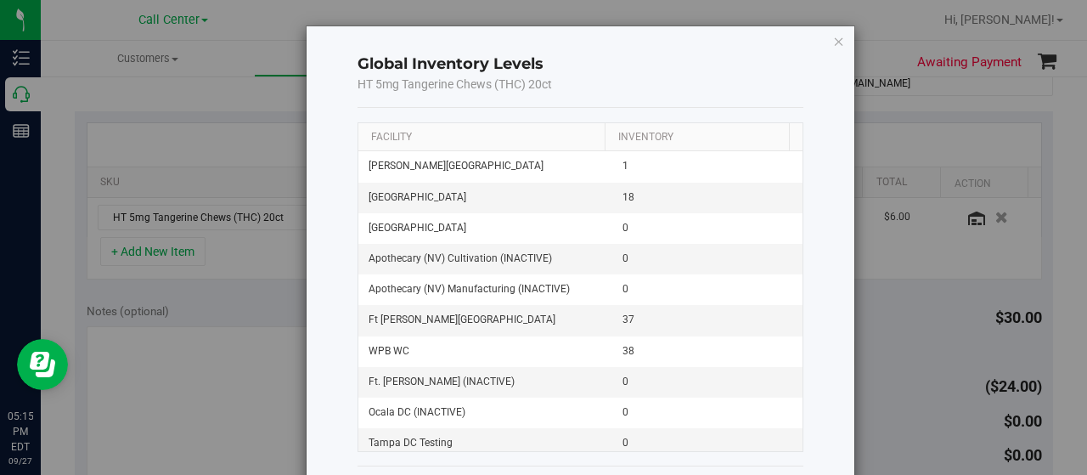
click at [483, 132] on th "Facility" at bounding box center [481, 137] width 246 height 29
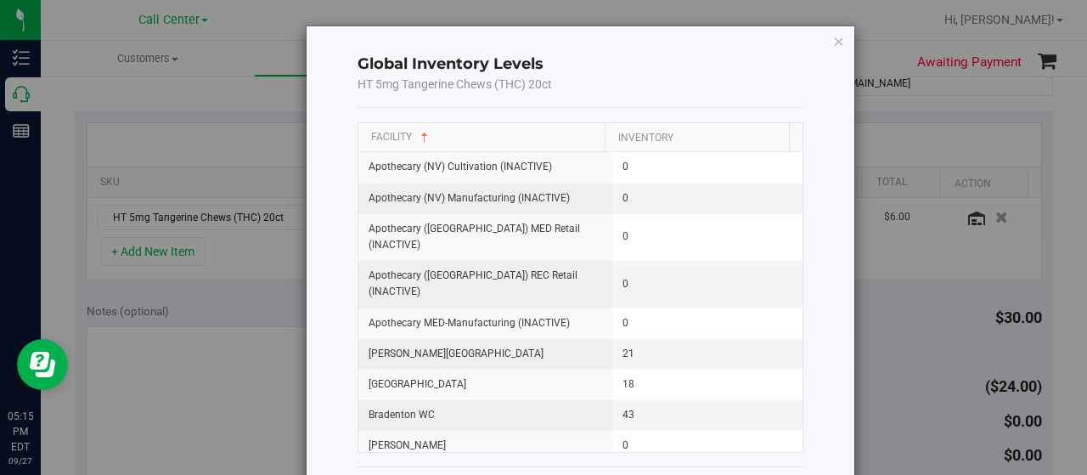
click at [483, 132] on th "Facility" at bounding box center [481, 138] width 246 height 30
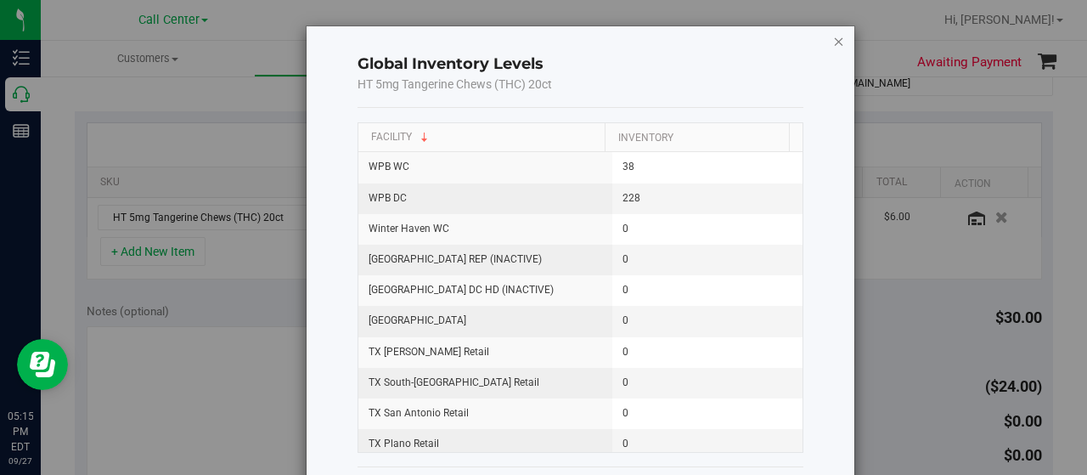
click at [833, 42] on icon "button" at bounding box center [839, 41] width 12 height 20
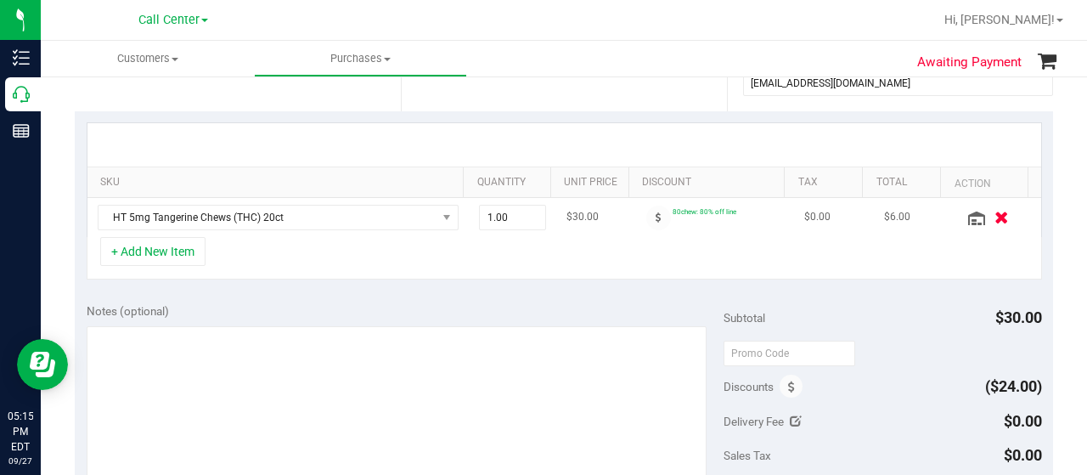
click at [994, 220] on icon "button" at bounding box center [1001, 217] width 14 height 13
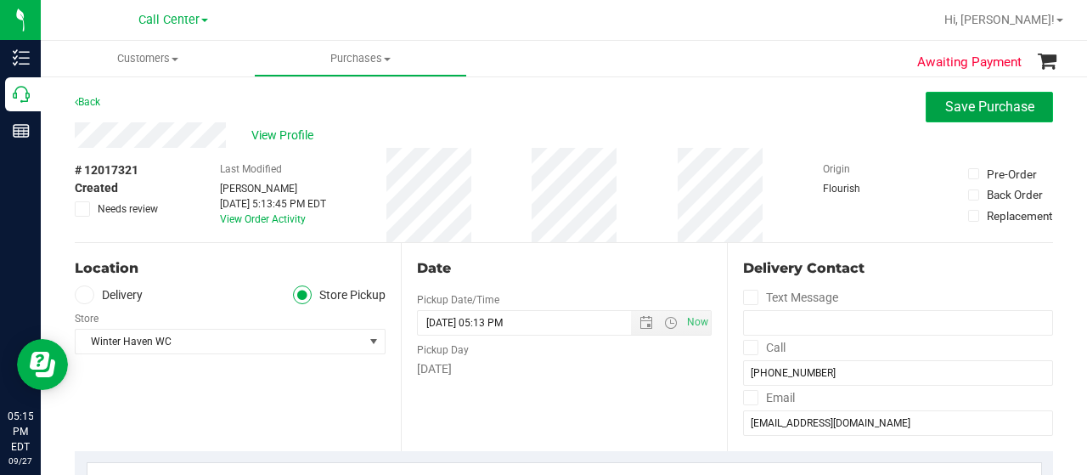
click at [951, 103] on span "Save Purchase" at bounding box center [989, 107] width 89 height 16
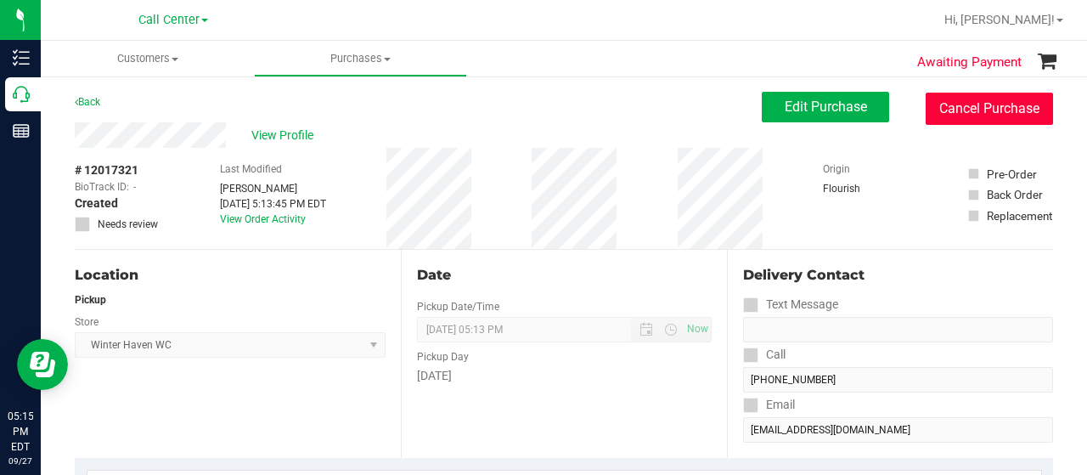
click at [990, 113] on button "Cancel Purchase" at bounding box center [989, 109] width 127 height 32
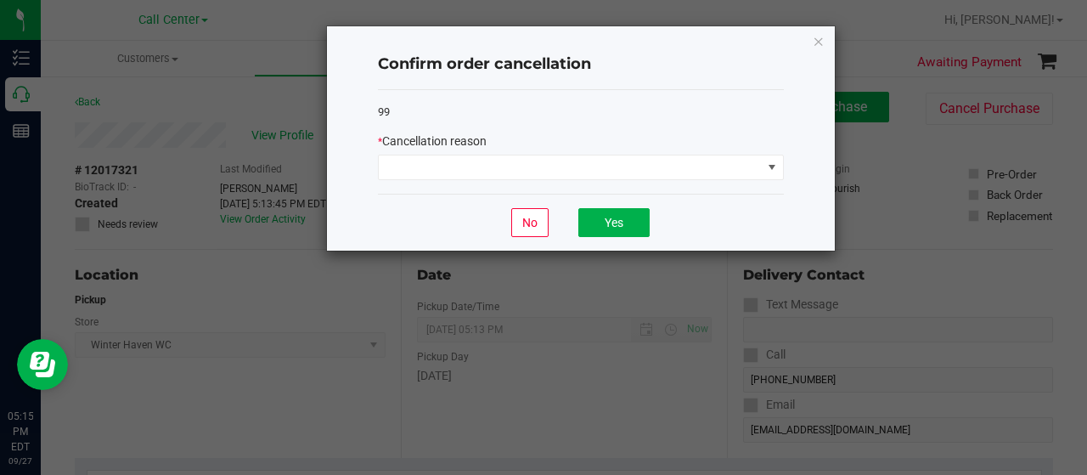
click at [617, 150] on div "* Cancellation reason" at bounding box center [581, 156] width 406 height 48
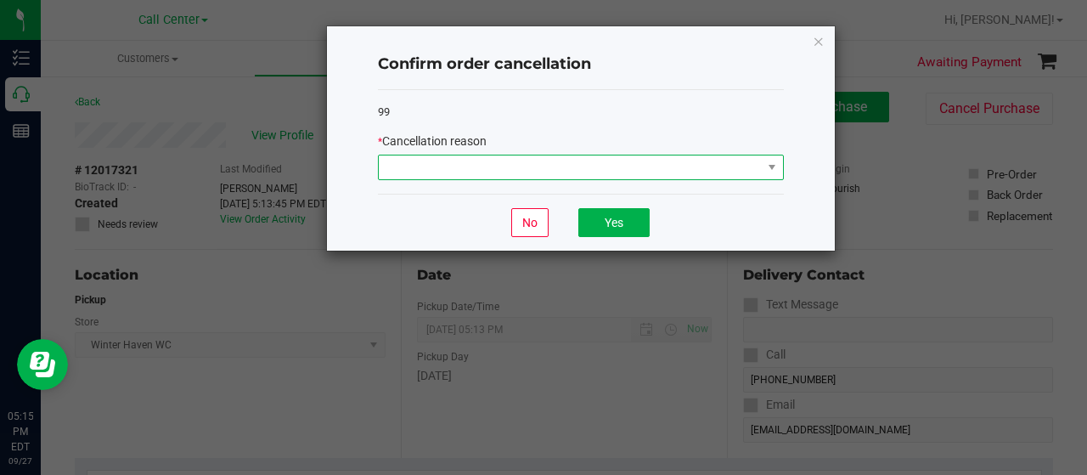
click at [612, 160] on span at bounding box center [570, 167] width 383 height 24
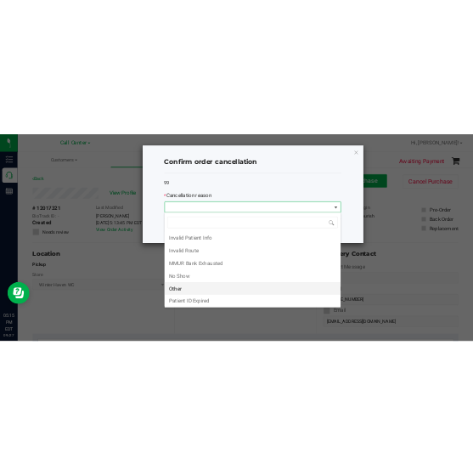
scroll to position [85, 0]
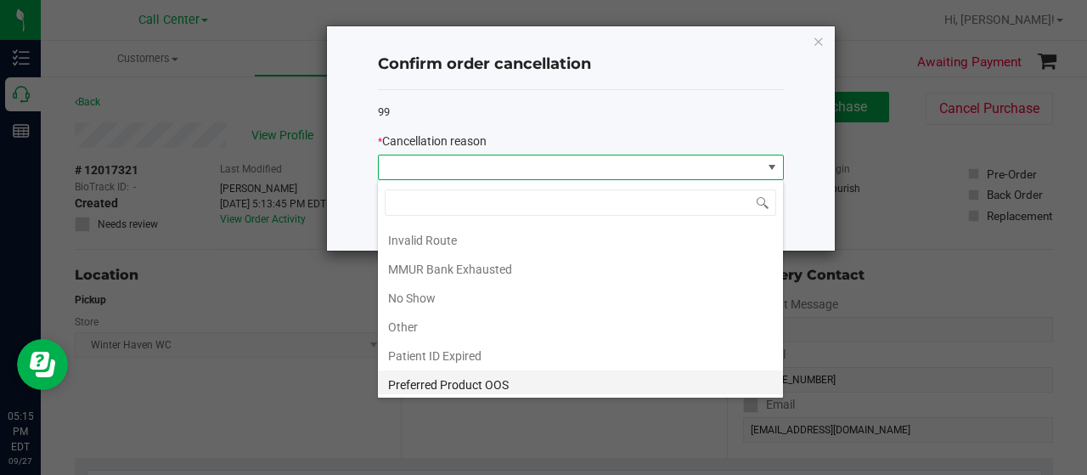
click at [464, 387] on li "Preferred Product OOS" at bounding box center [580, 384] width 405 height 29
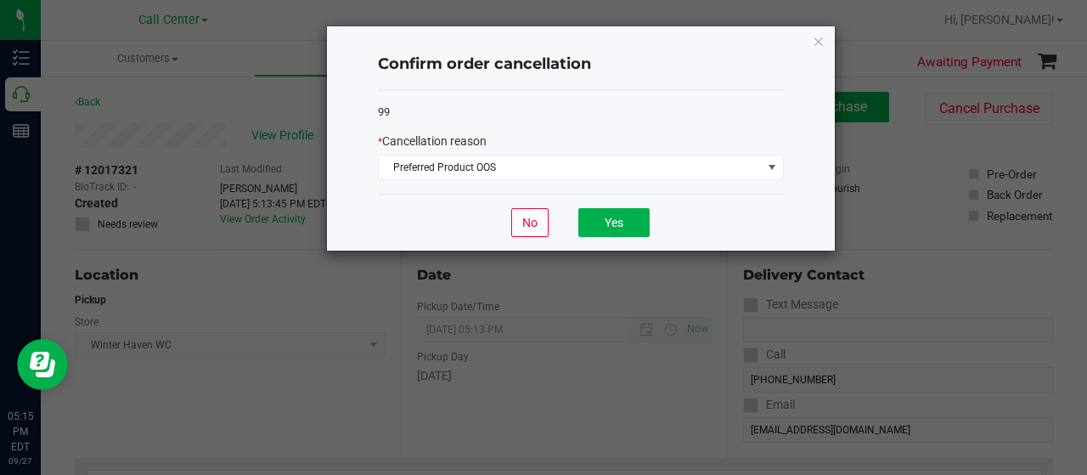
click at [576, 226] on div "No Yes" at bounding box center [581, 222] width 406 height 57
click at [596, 224] on button "Yes" at bounding box center [613, 222] width 71 height 29
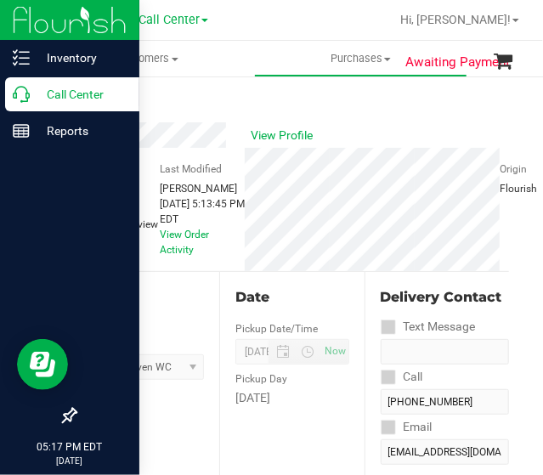
click at [30, 92] on p "Call Center" at bounding box center [81, 94] width 102 height 20
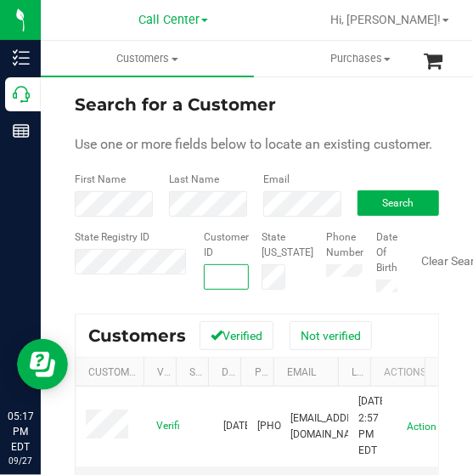
paste input "1611197"
type input "1611197"
click at [386, 216] on button "Search" at bounding box center [399, 202] width 82 height 25
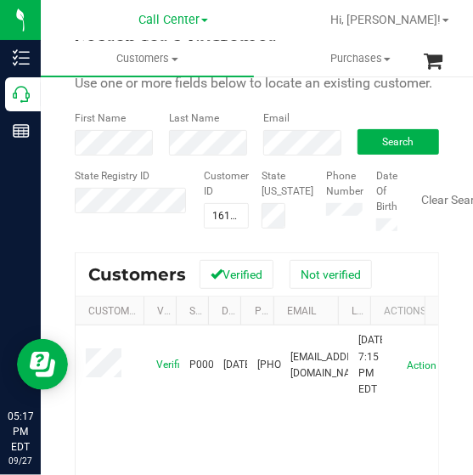
scroll to position [170, 0]
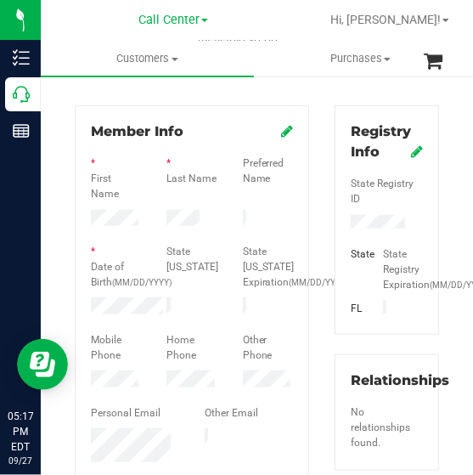
scroll to position [340, 0]
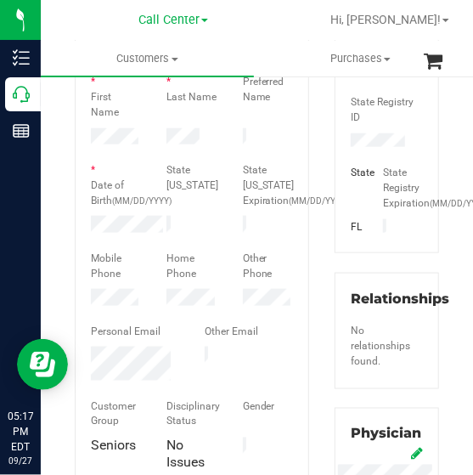
click at [102, 309] on div at bounding box center [116, 299] width 76 height 20
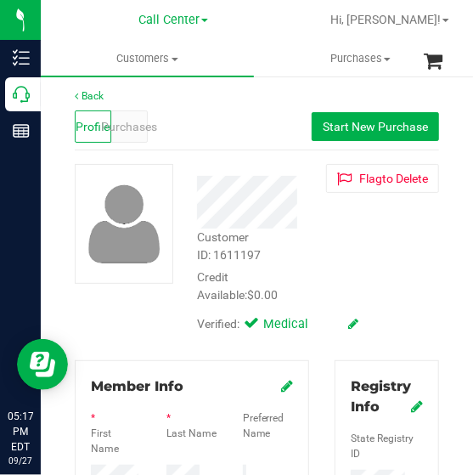
scroll to position [0, 0]
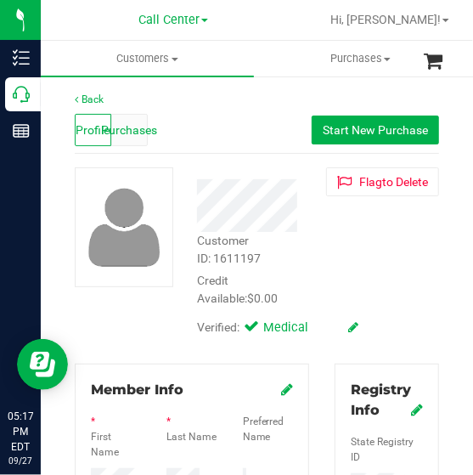
click at [148, 132] on span "Purchases" at bounding box center [129, 130] width 56 height 18
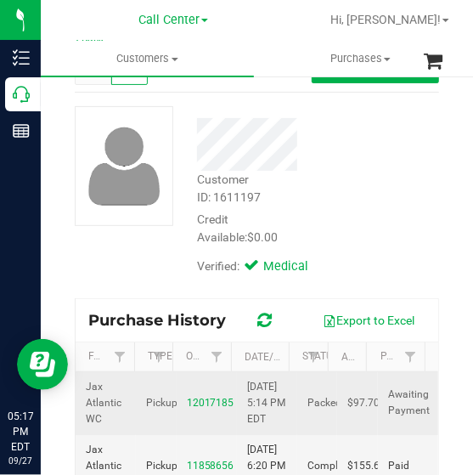
scroll to position [255, 0]
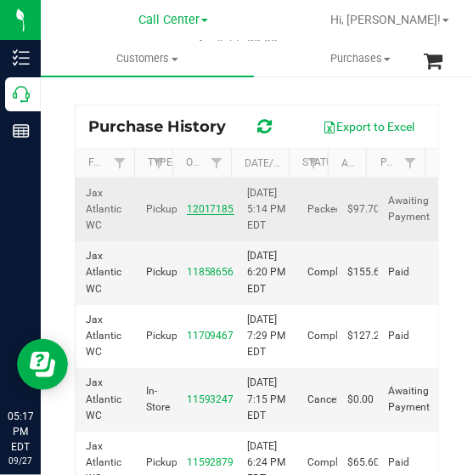
click at [187, 206] on link "12017185" at bounding box center [211, 209] width 48 height 12
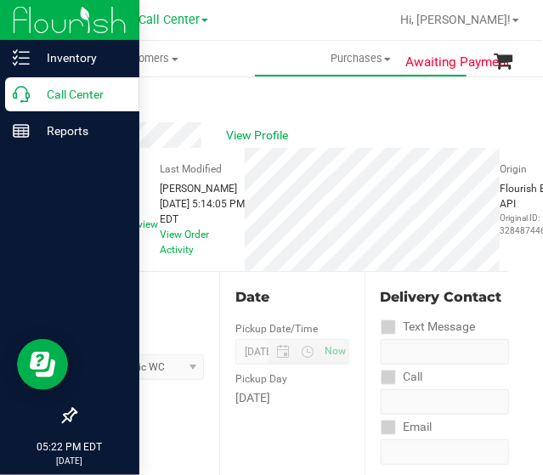
click at [37, 101] on p "Call Center" at bounding box center [81, 94] width 102 height 20
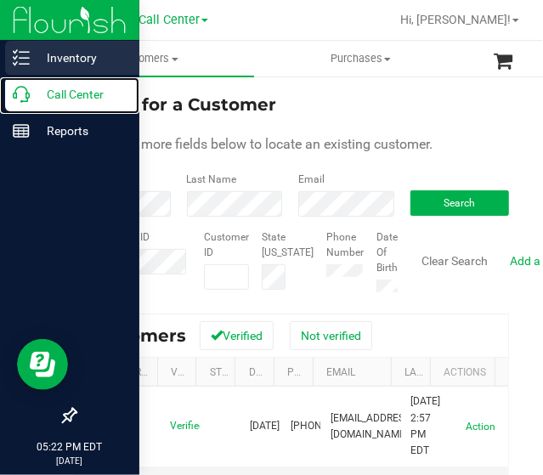
drag, startPoint x: 20, startPoint y: 87, endPoint x: 37, endPoint y: 60, distance: 32.5
click at [20, 87] on icon at bounding box center [21, 94] width 17 height 17
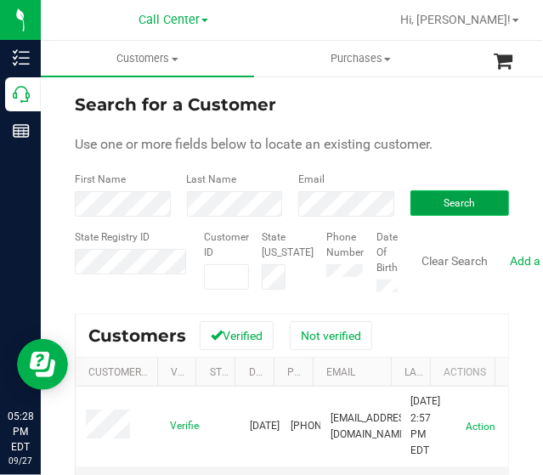
click at [431, 210] on button "Search" at bounding box center [459, 202] width 99 height 25
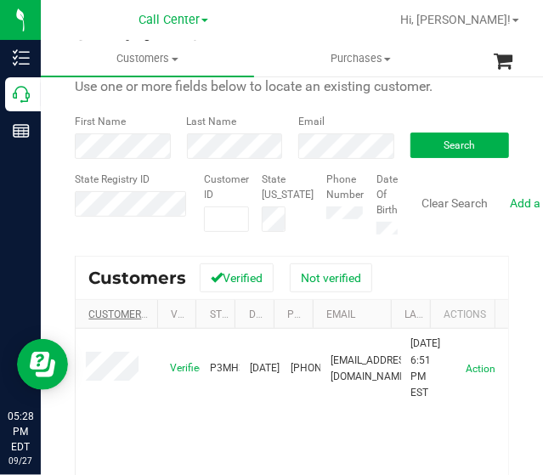
scroll to position [85, 0]
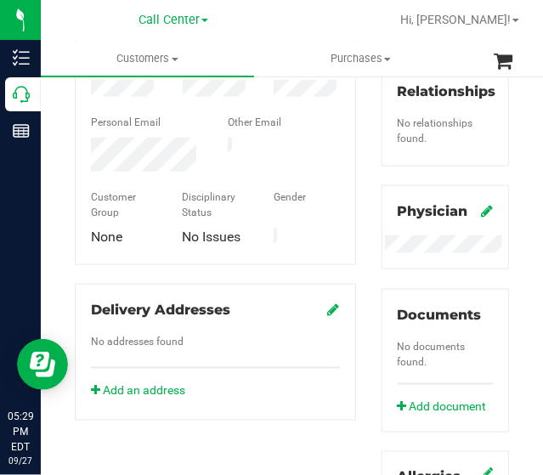
scroll to position [510, 0]
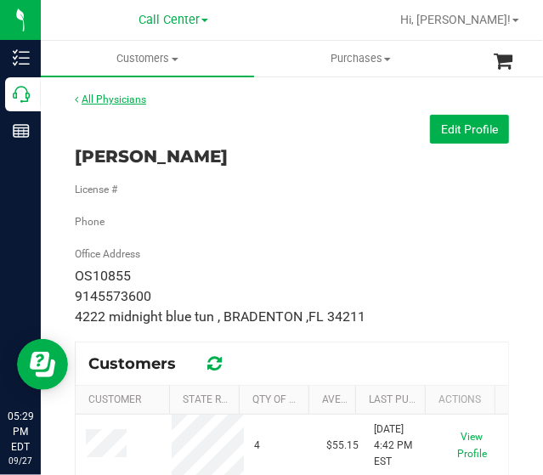
click at [115, 96] on link "All Physicians" at bounding box center [110, 99] width 71 height 12
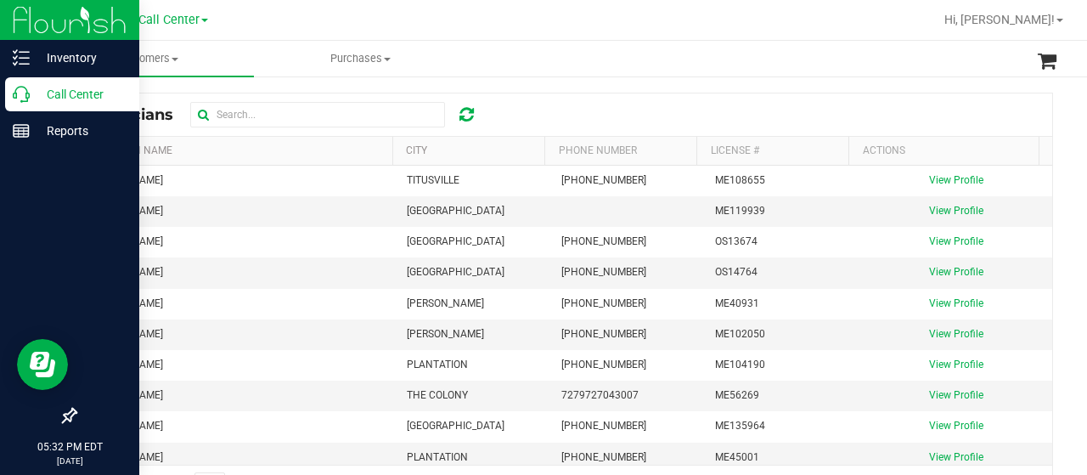
click at [37, 92] on p "Call Center" at bounding box center [81, 94] width 102 height 20
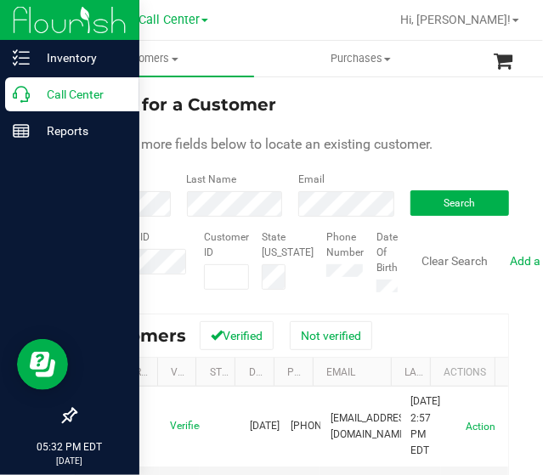
click at [25, 94] on icon at bounding box center [21, 94] width 17 height 17
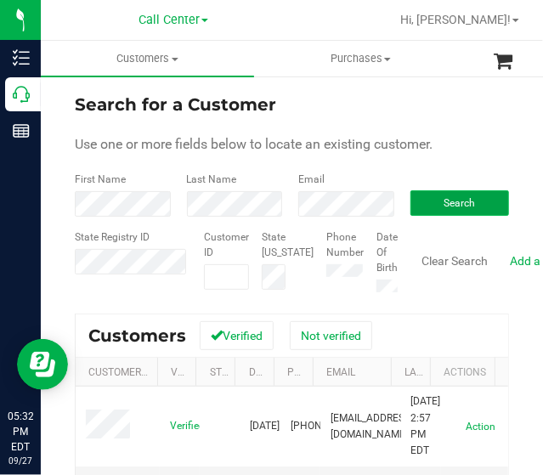
click at [425, 205] on button "Search" at bounding box center [459, 202] width 99 height 25
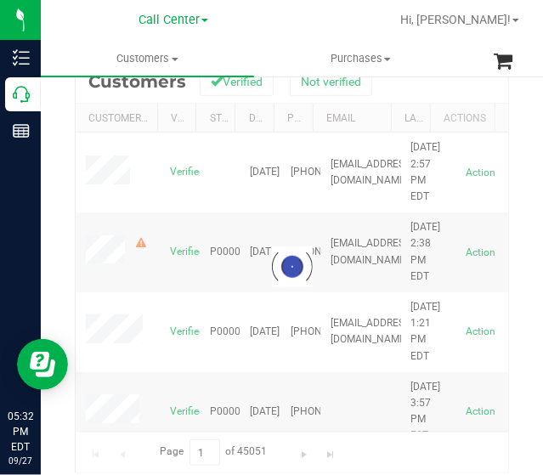
scroll to position [255, 0]
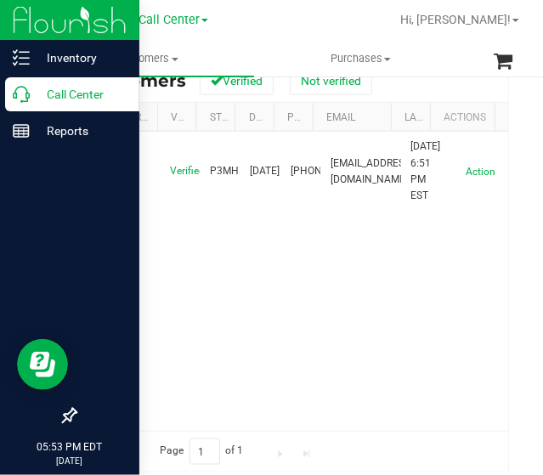
click at [25, 99] on icon at bounding box center [21, 94] width 17 height 17
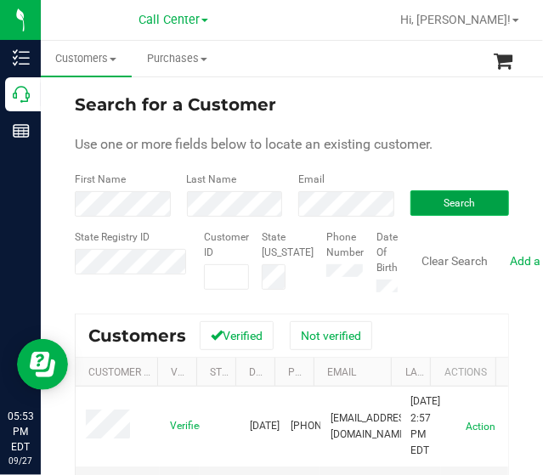
click at [437, 193] on button "Search" at bounding box center [459, 202] width 99 height 25
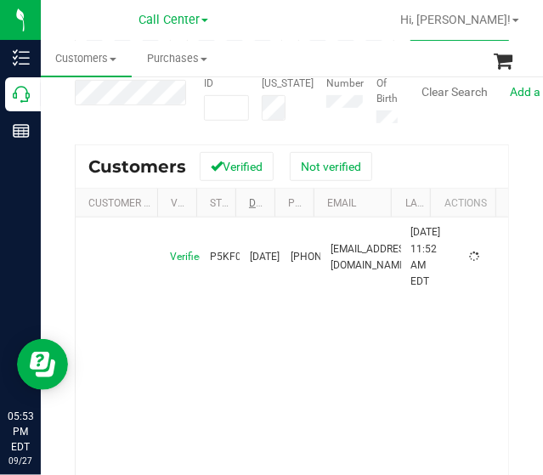
scroll to position [170, 0]
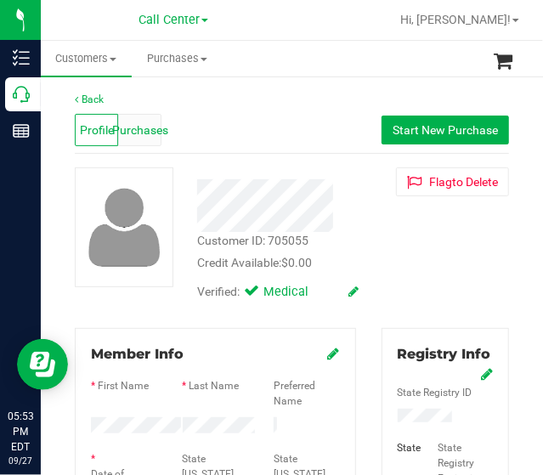
click at [148, 130] on span "Purchases" at bounding box center [140, 130] width 56 height 18
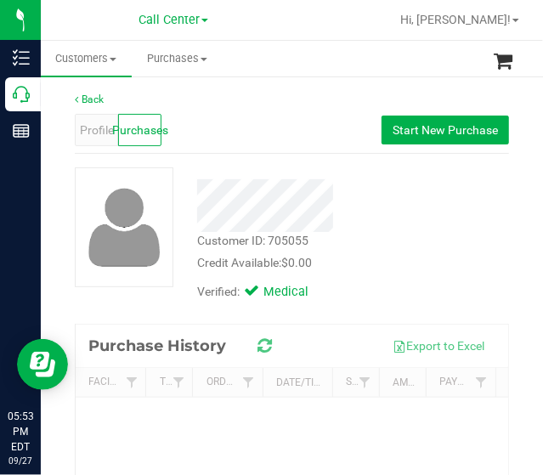
scroll to position [85, 0]
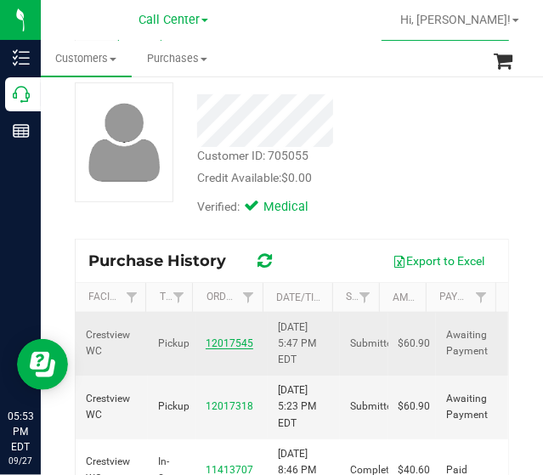
click at [219, 337] on link "12017545" at bounding box center [230, 343] width 48 height 12
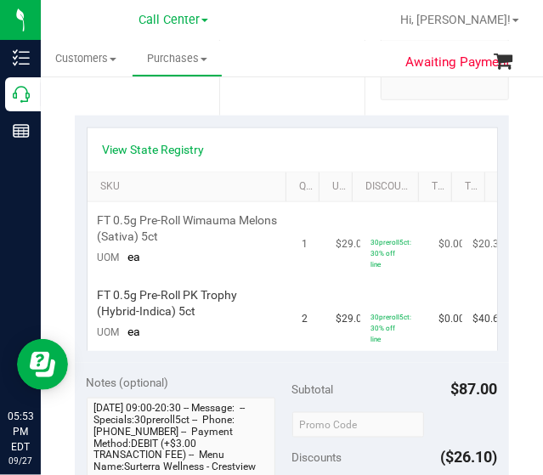
scroll to position [425, 0]
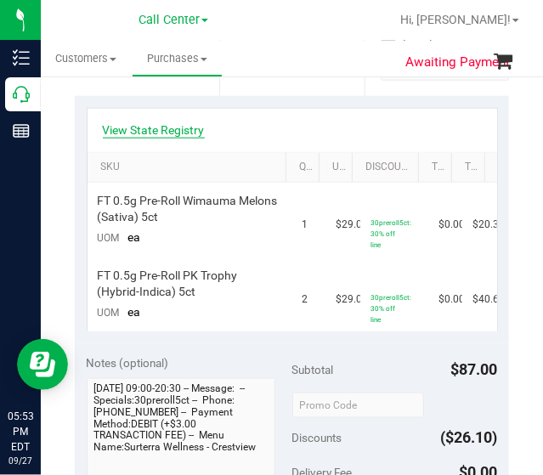
click at [170, 121] on link "View State Registry" at bounding box center [154, 129] width 102 height 17
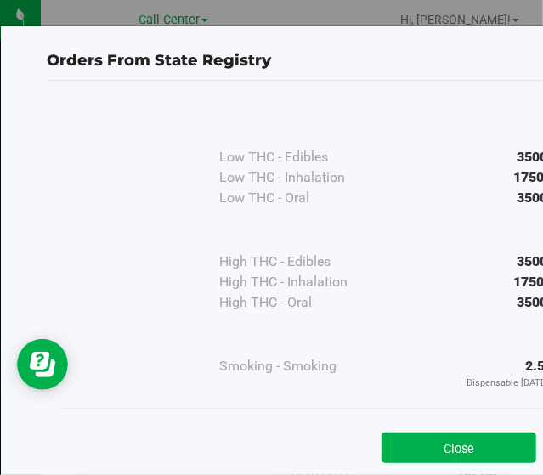
click at [463, 442] on button "Close" at bounding box center [458, 447] width 155 height 31
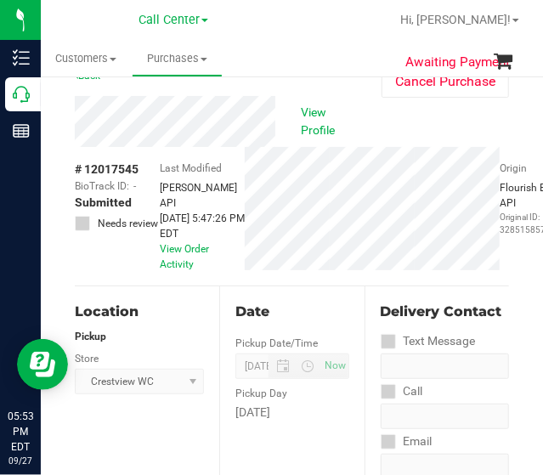
scroll to position [0, 0]
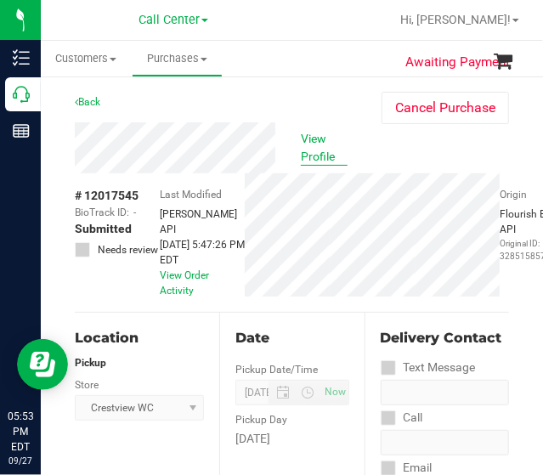
click at [307, 150] on span "View Profile" at bounding box center [324, 148] width 47 height 36
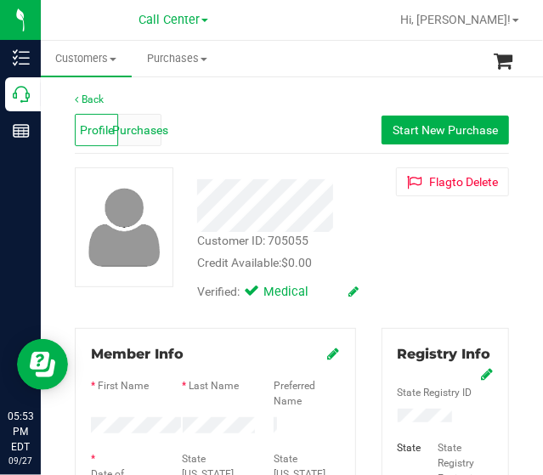
click at [151, 128] on span "Purchases" at bounding box center [140, 130] width 56 height 18
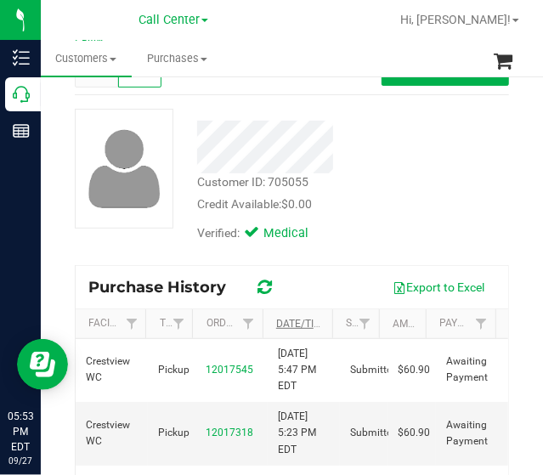
scroll to position [85, 0]
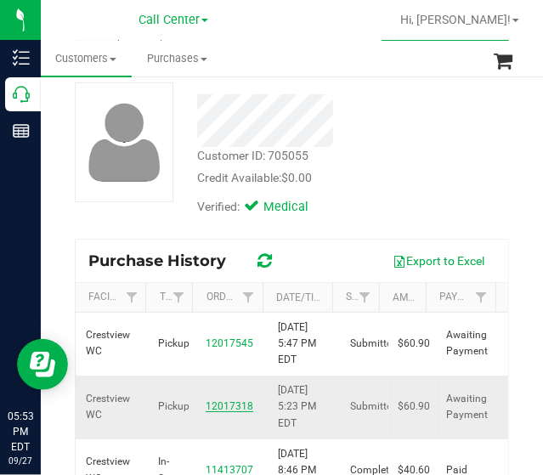
click at [228, 405] on link "12017318" at bounding box center [230, 406] width 48 height 12
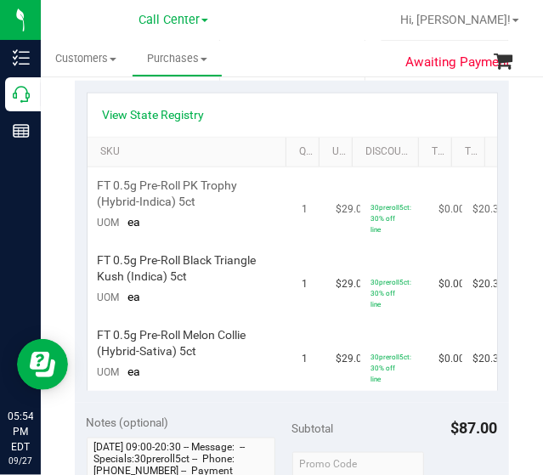
scroll to position [340, 0]
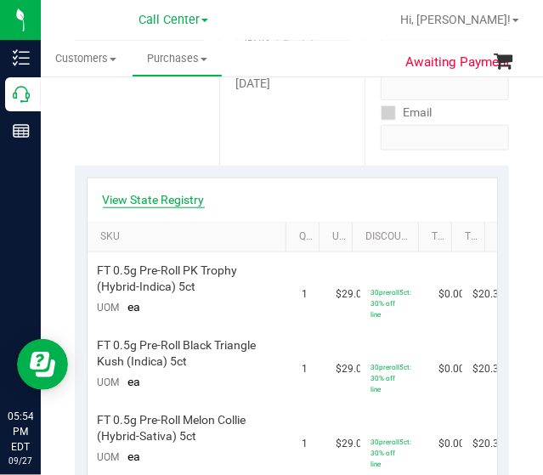
click at [139, 203] on link "View State Registry" at bounding box center [154, 199] width 102 height 17
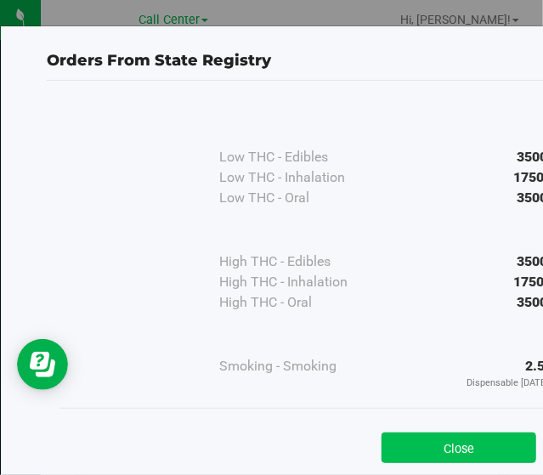
click at [479, 453] on button "Close" at bounding box center [458, 447] width 155 height 31
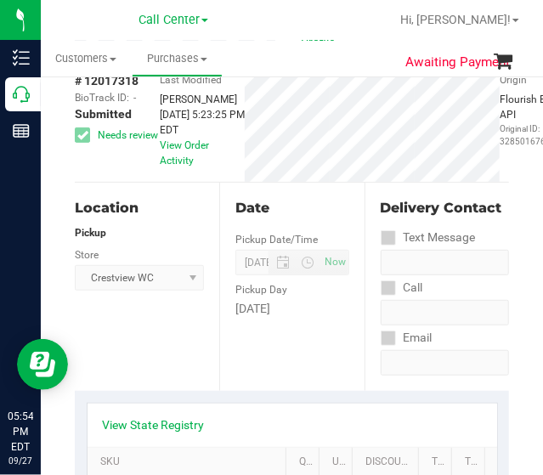
scroll to position [0, 0]
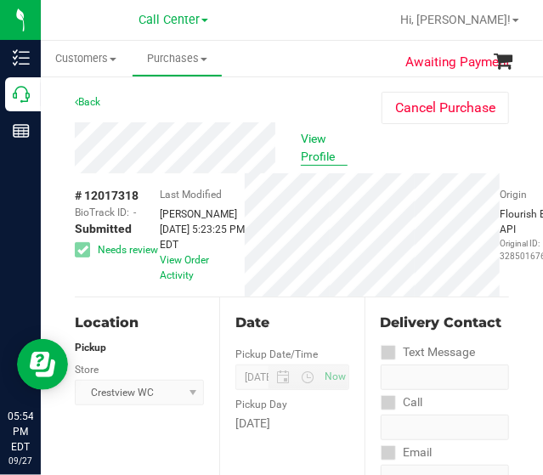
click at [323, 155] on span "View Profile" at bounding box center [324, 148] width 47 height 36
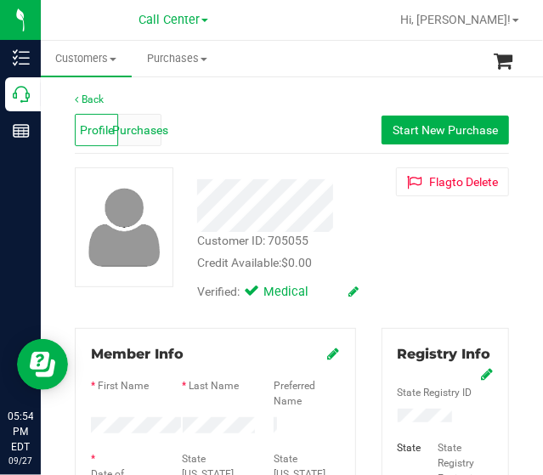
click at [151, 138] on div "Purchases" at bounding box center [139, 130] width 43 height 32
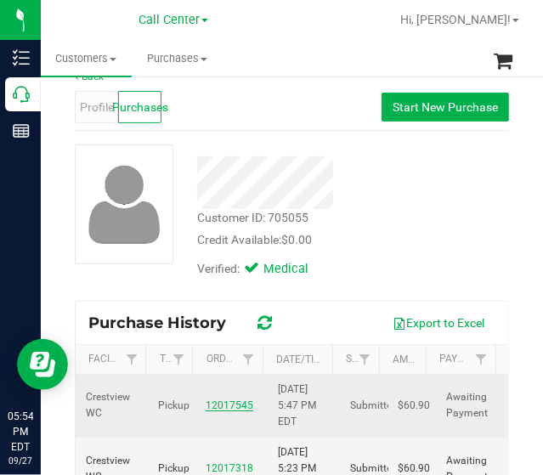
scroll to position [85, 0]
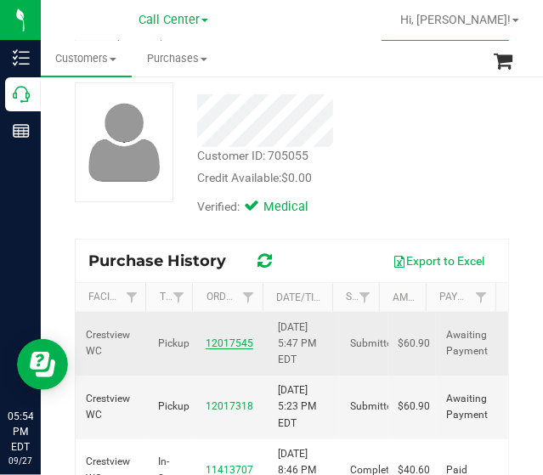
click at [234, 341] on link "12017545" at bounding box center [230, 343] width 48 height 12
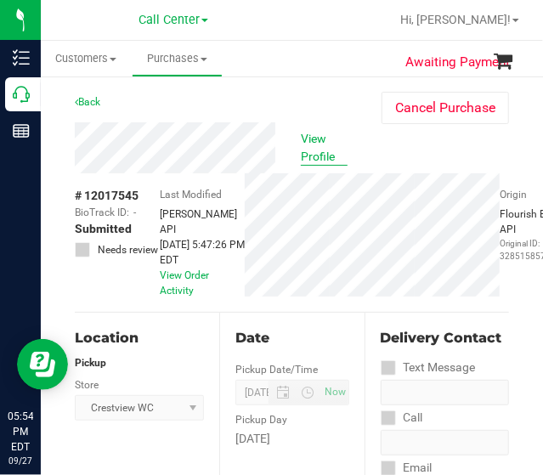
click at [311, 150] on span "View Profile" at bounding box center [324, 148] width 47 height 36
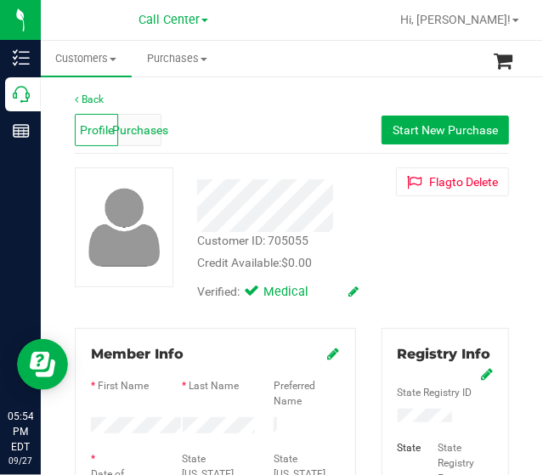
click at [151, 134] on span "Purchases" at bounding box center [140, 130] width 56 height 18
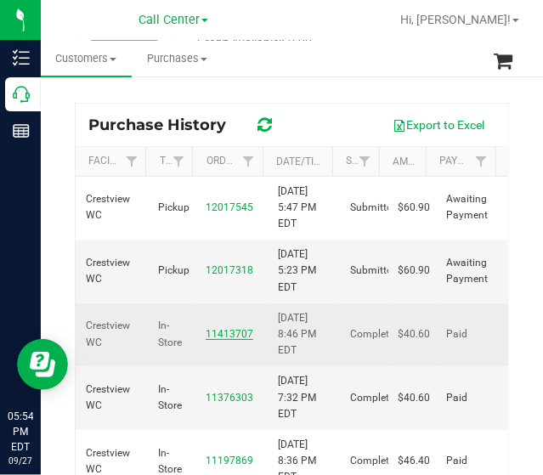
scroll to position [278, 0]
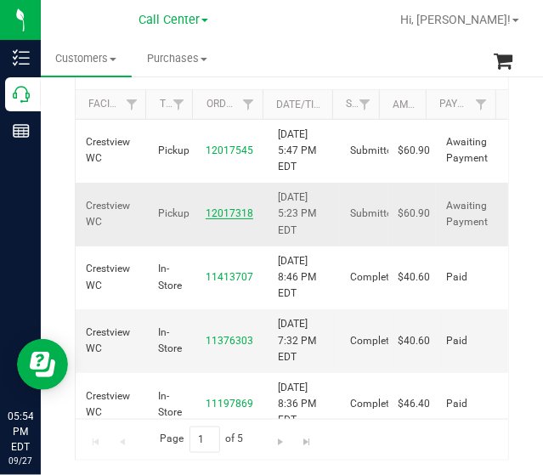
click at [237, 213] on link "12017318" at bounding box center [230, 213] width 48 height 12
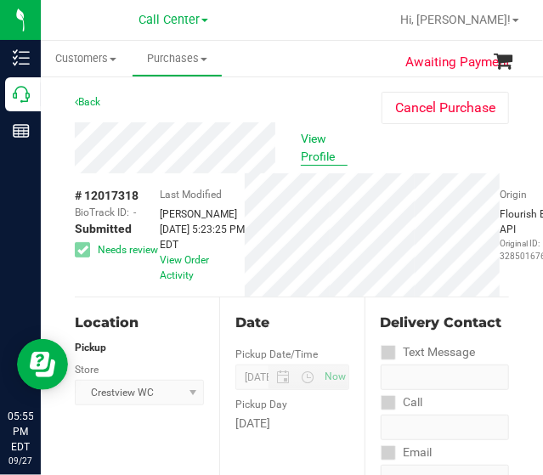
click at [319, 148] on span "View Profile" at bounding box center [324, 148] width 47 height 36
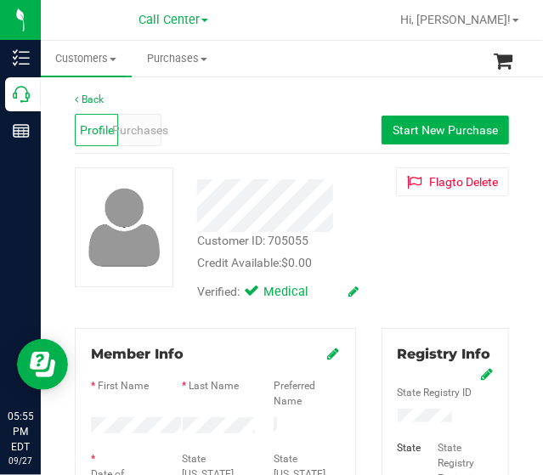
click at [456, 266] on div "Customer ID: 705055 Credit Available: $0.00 Verified: Medical Flag to [GEOGRAPH…" at bounding box center [291, 238] width 459 height 142
click at [146, 129] on span "Purchases" at bounding box center [140, 130] width 56 height 18
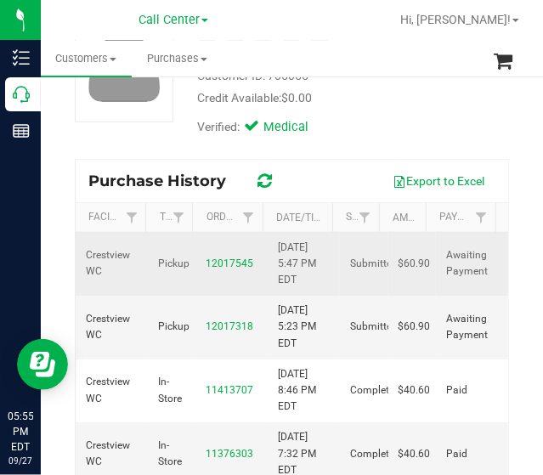
scroll to position [170, 0]
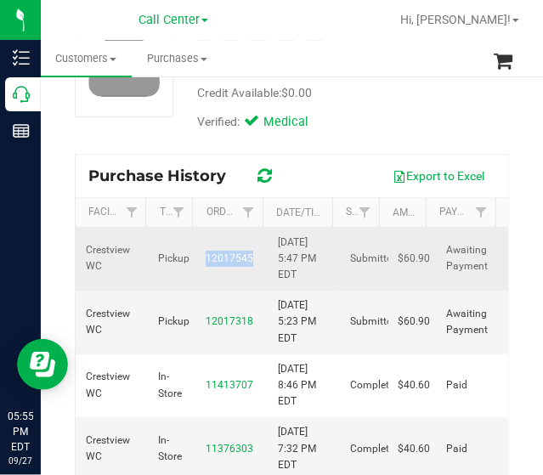
drag, startPoint x: 190, startPoint y: 254, endPoint x: 252, endPoint y: 268, distance: 63.6
click at [252, 268] on td "12017545" at bounding box center [231, 260] width 72 height 64
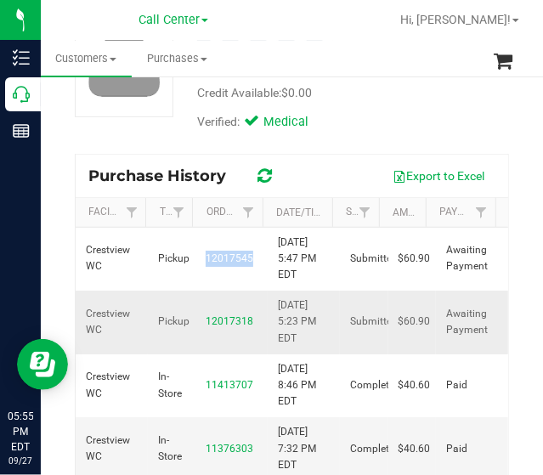
copy link "12017545"
drag, startPoint x: 438, startPoint y: 123, endPoint x: 442, endPoint y: 113, distance: 11.0
click at [439, 123] on div "Customer ID: 705055 Credit Available: $0.00 Verified: Medical" at bounding box center [291, 68] width 459 height 142
click at [488, 18] on span "Hi, [PERSON_NAME]!" at bounding box center [455, 20] width 110 height 14
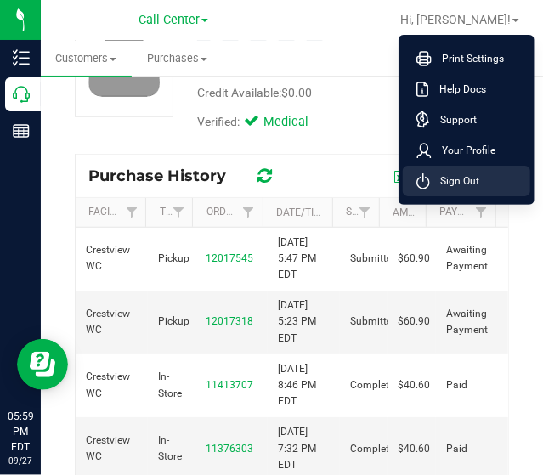
click at [473, 176] on span "Sign Out" at bounding box center [454, 180] width 49 height 17
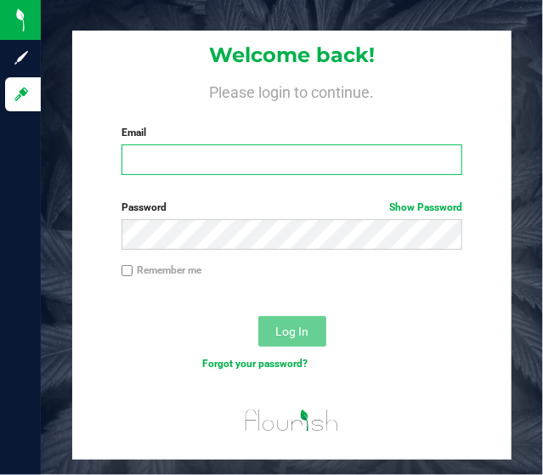
type input "[EMAIL_ADDRESS][DOMAIN_NAME]"
